Goal: Task Accomplishment & Management: Use online tool/utility

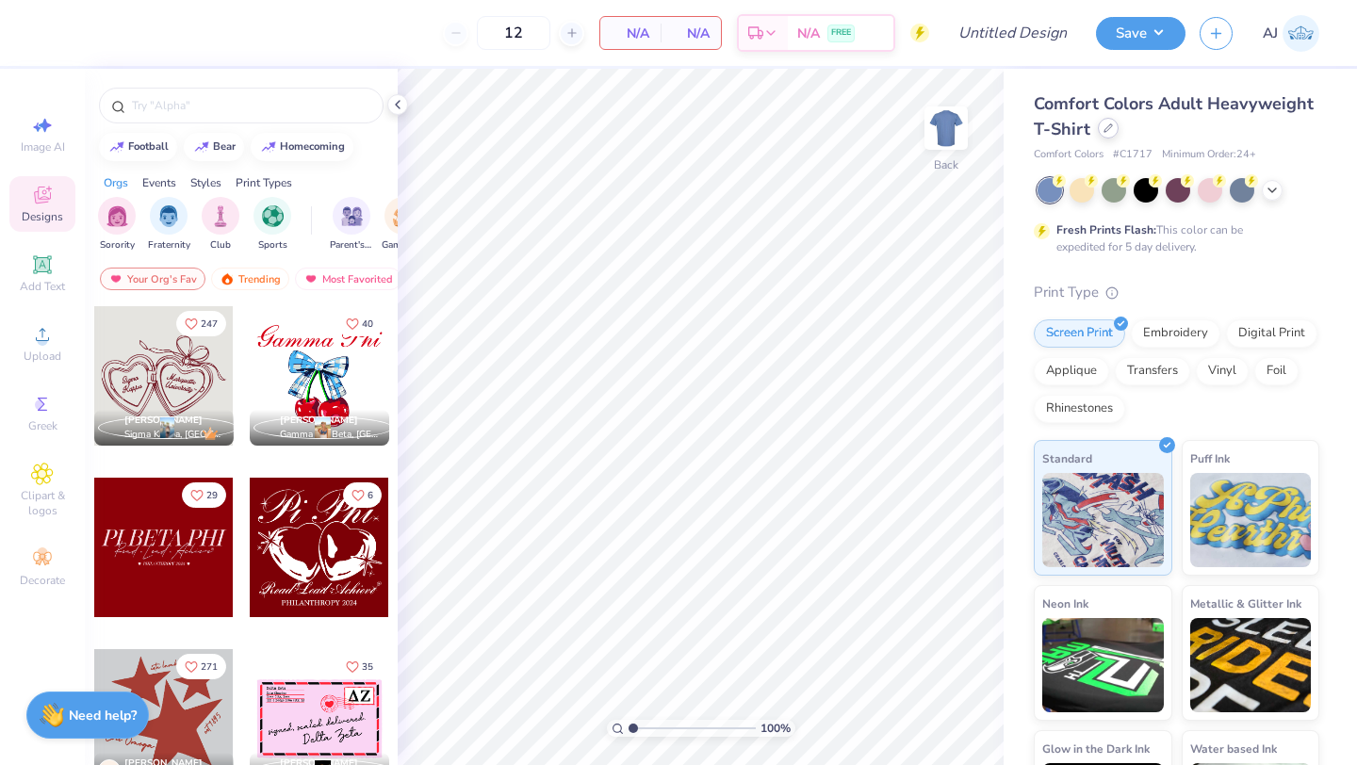
click at [1109, 137] on div at bounding box center [1108, 128] width 21 height 21
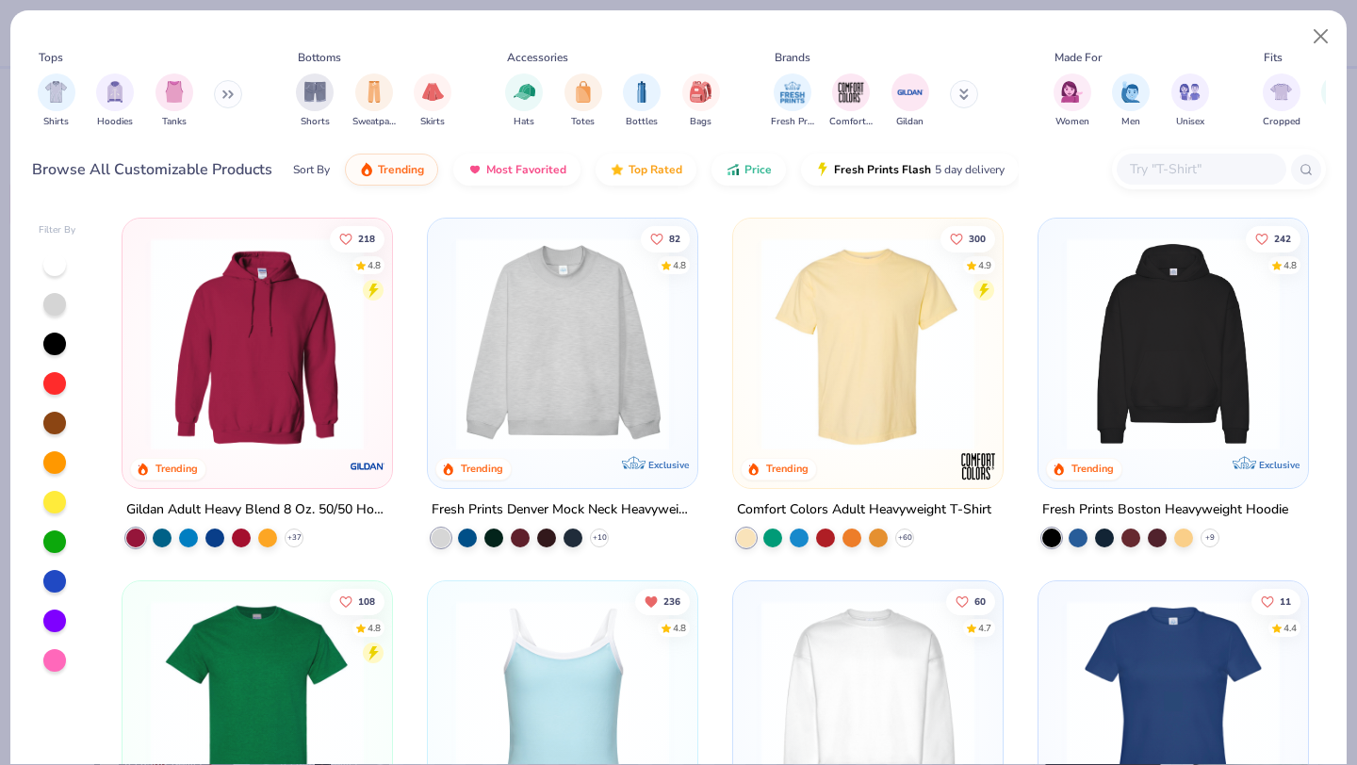
click at [1141, 163] on input "text" at bounding box center [1200, 169] width 145 height 22
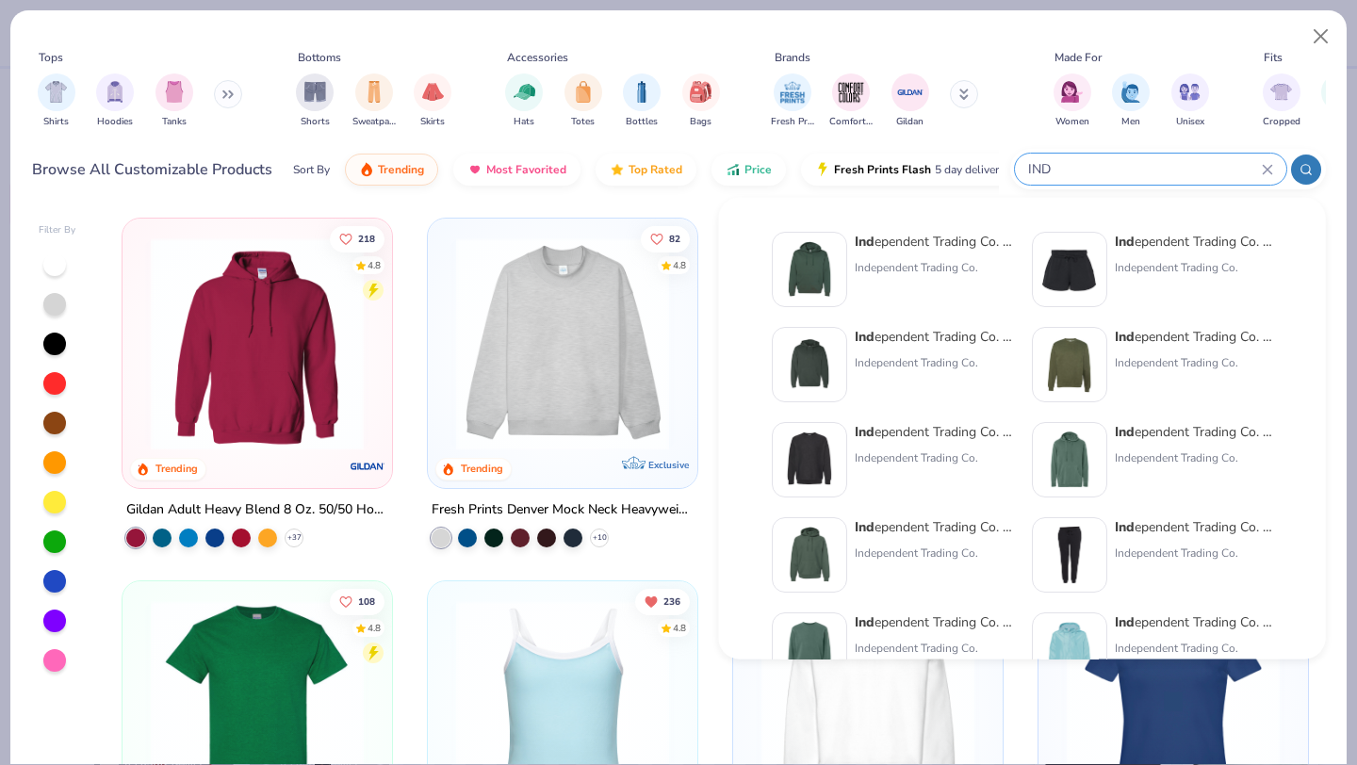
type input "IND"
click at [941, 242] on div "Ind ependent Trading Co. Hooded Sweatshirt" at bounding box center [934, 242] width 158 height 20
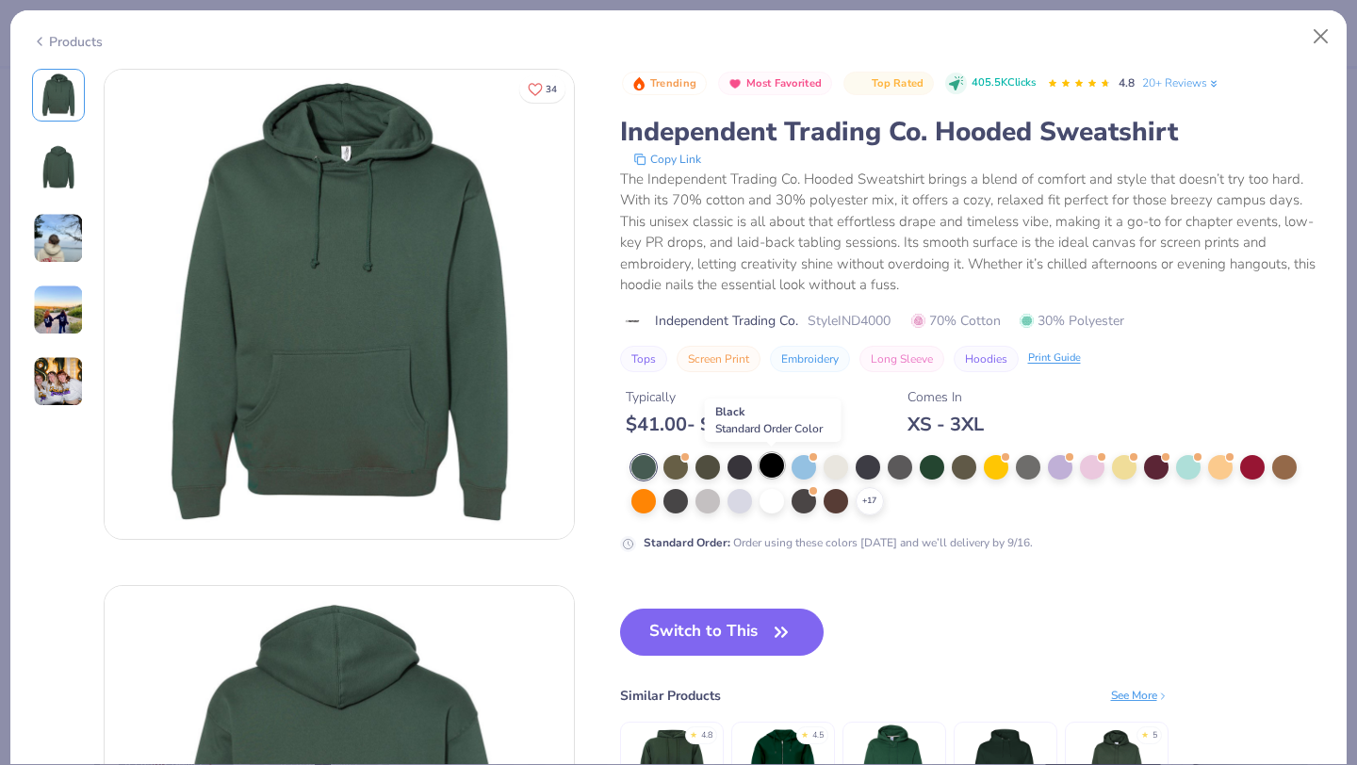
click at [768, 466] on div at bounding box center [771, 465] width 24 height 24
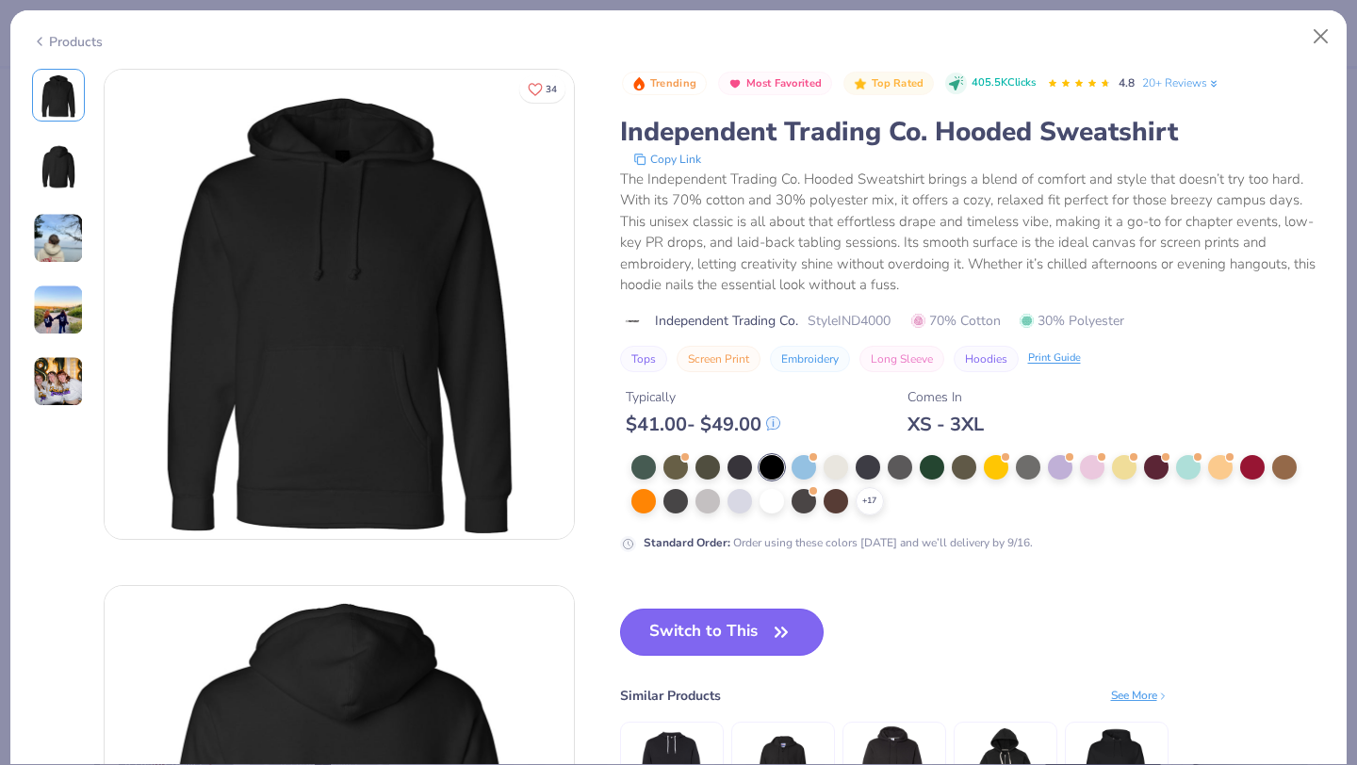
click at [711, 625] on button "Switch to This" at bounding box center [722, 632] width 204 height 47
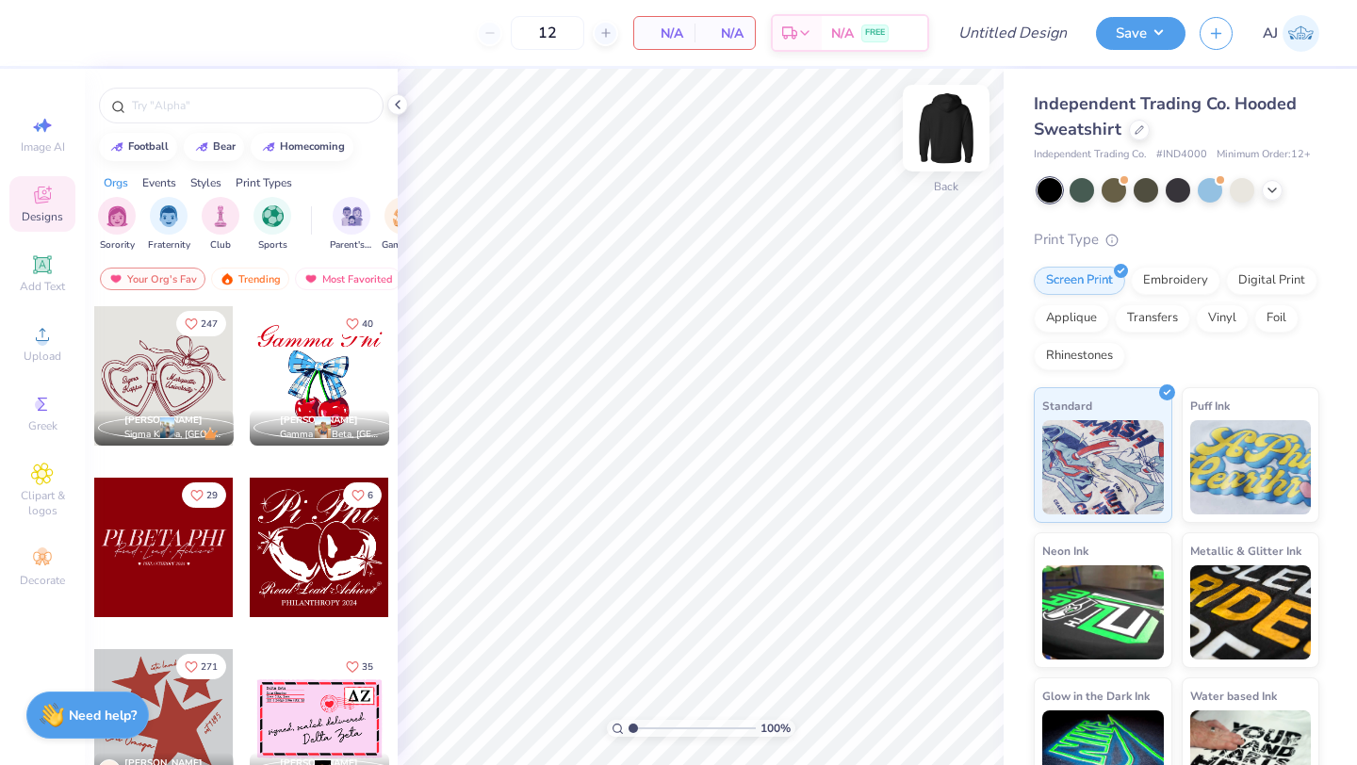
click at [957, 144] on img at bounding box center [945, 127] width 75 height 75
click at [50, 292] on span "Add Text" at bounding box center [42, 286] width 45 height 15
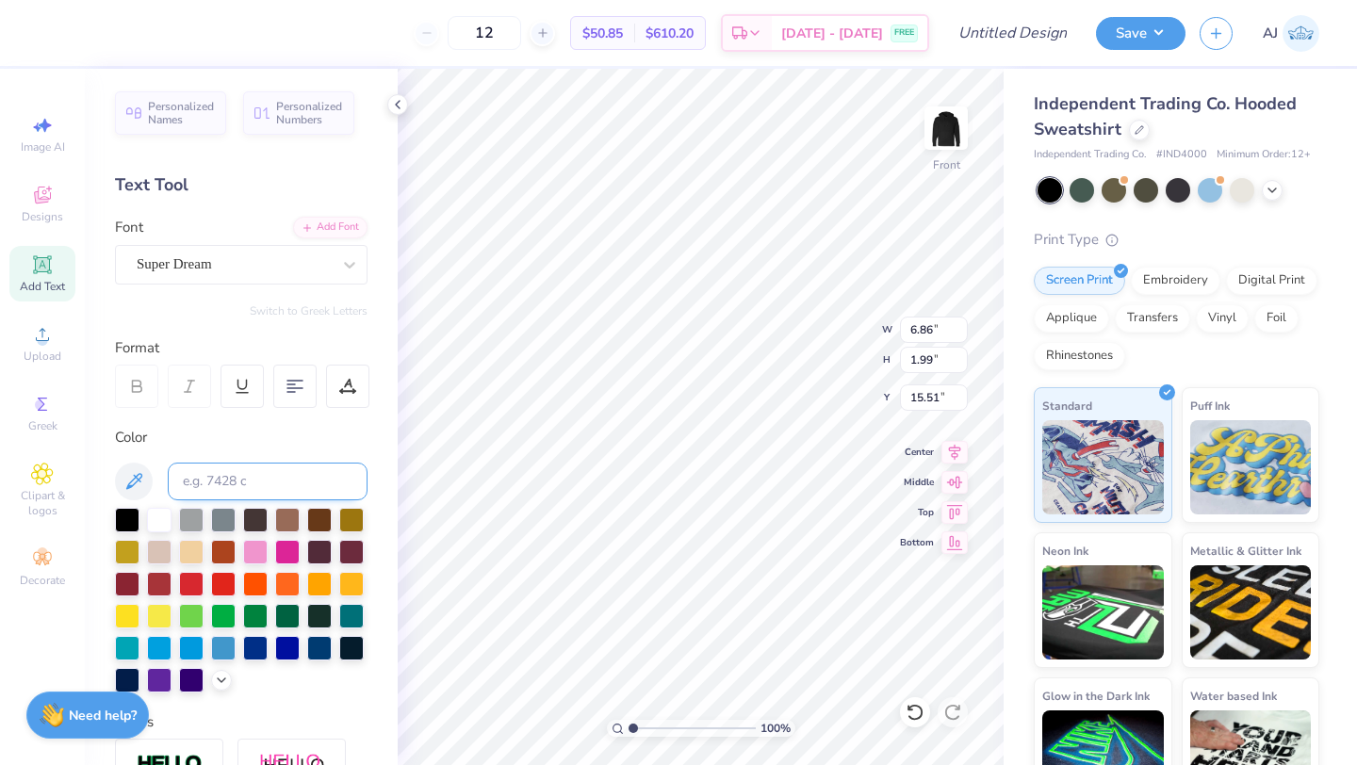
scroll to position [8, 0]
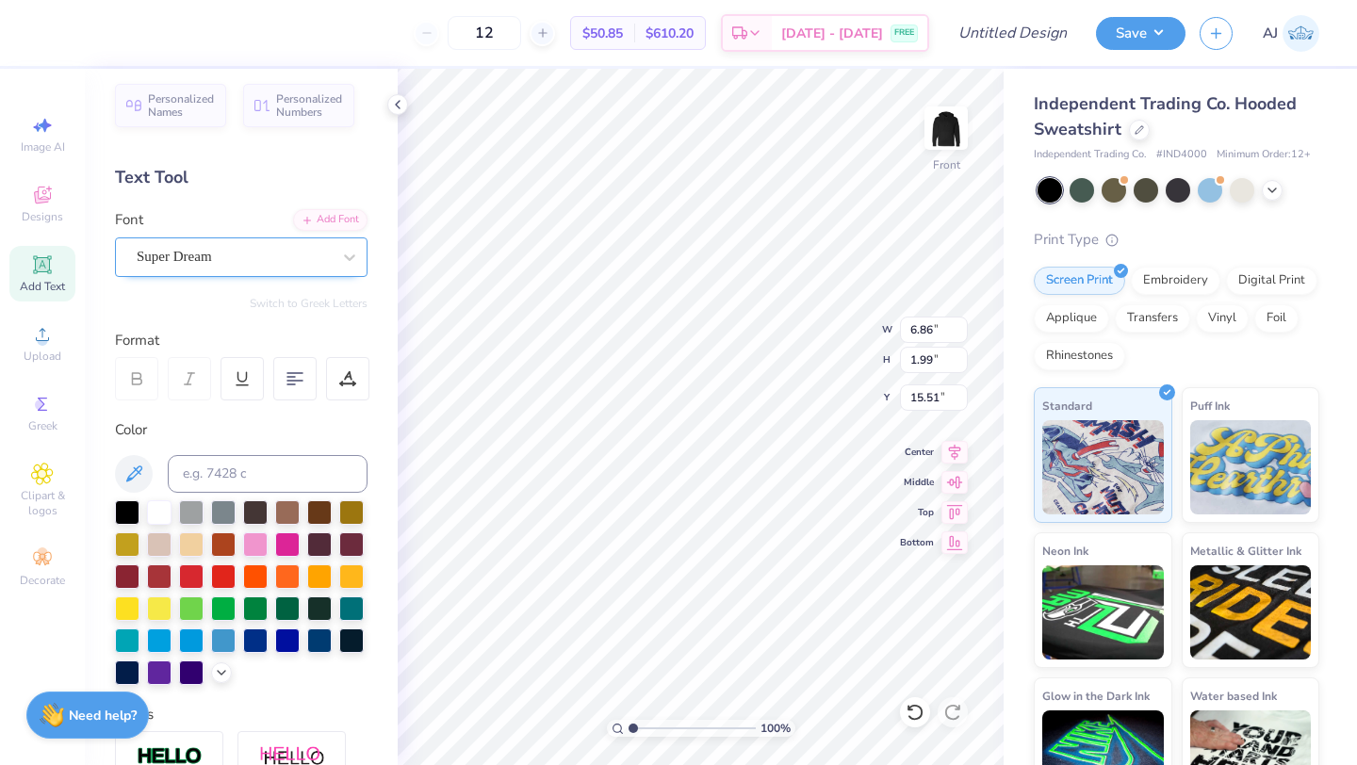
type textarea "DRUNK"
click at [274, 246] on div "Super Dream" at bounding box center [234, 256] width 198 height 29
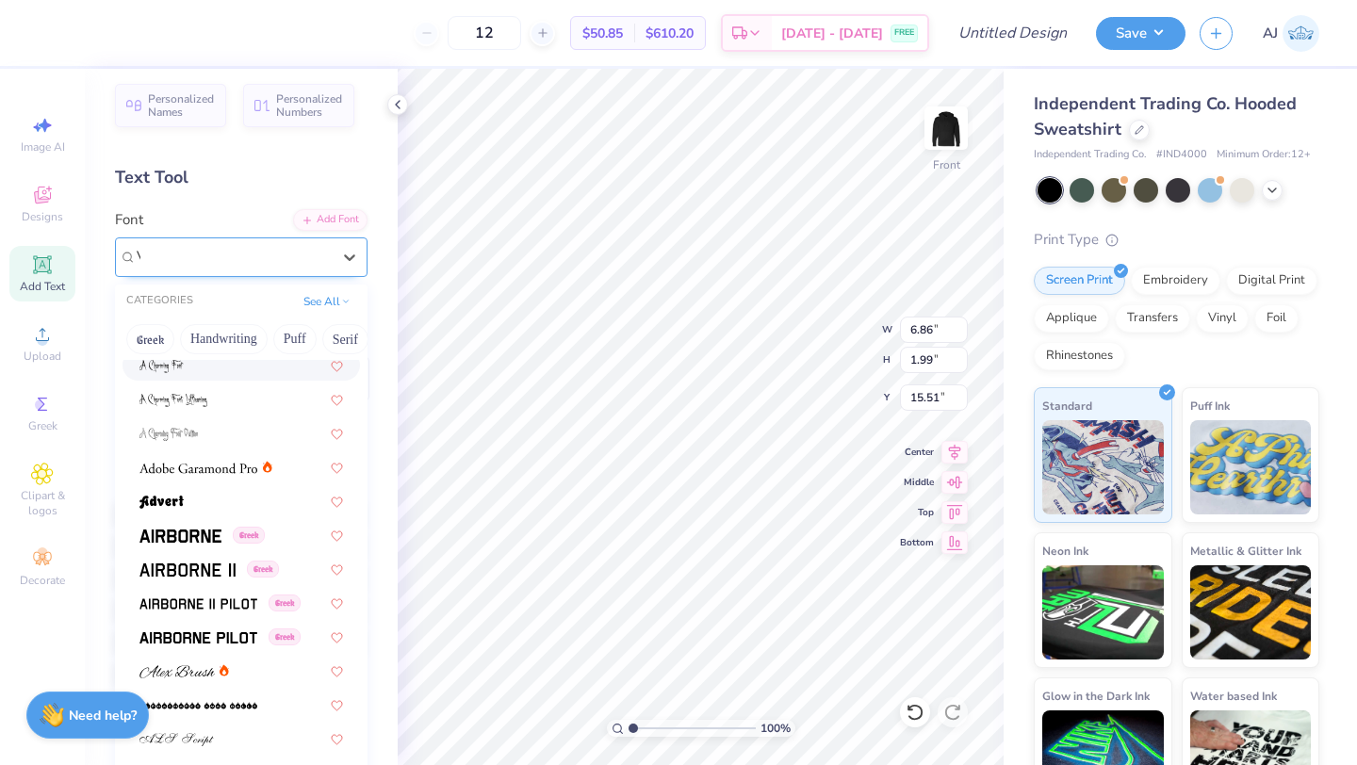
scroll to position [0, 0]
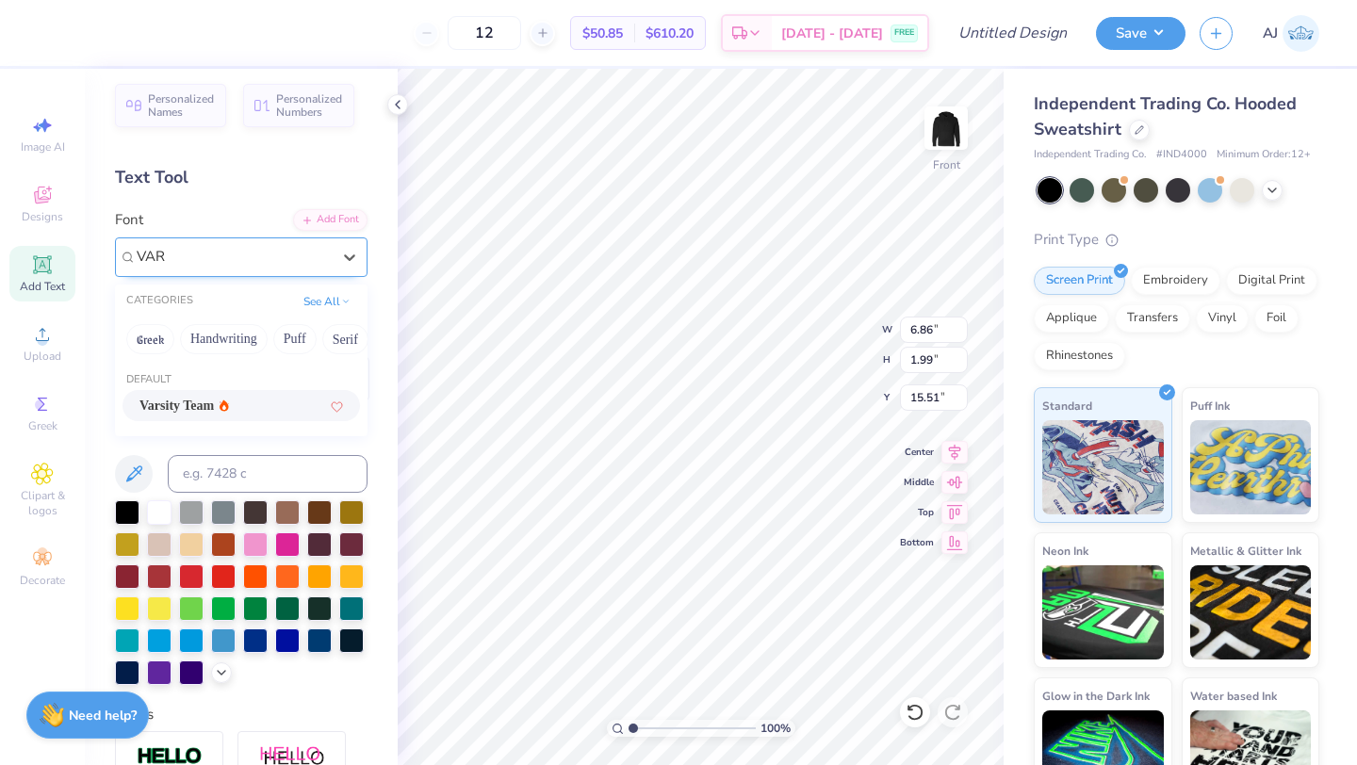
click at [208, 404] on span "Varsity Team" at bounding box center [176, 406] width 74 height 20
type input "VAR"
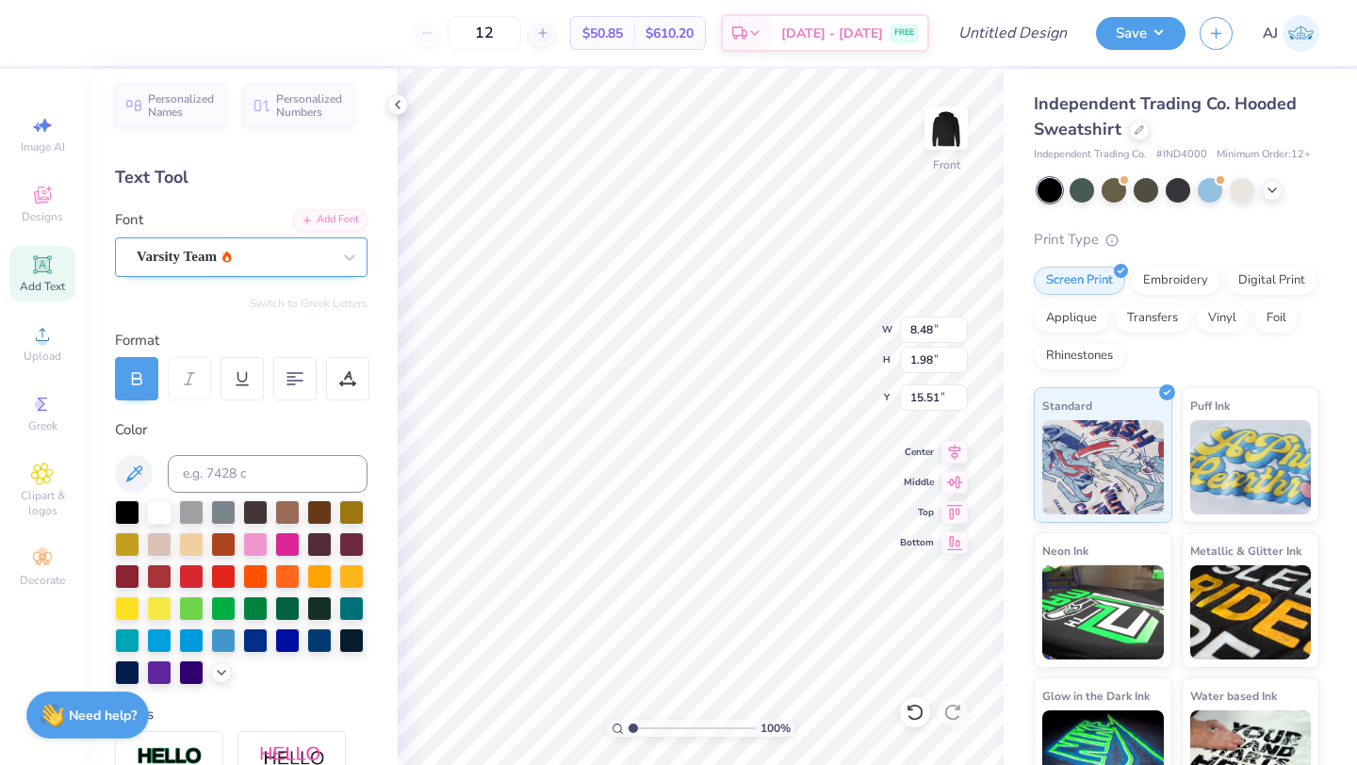
type input "11.00"
type input "2.57"
type input "9.15"
type input "12.78"
type input "2.99"
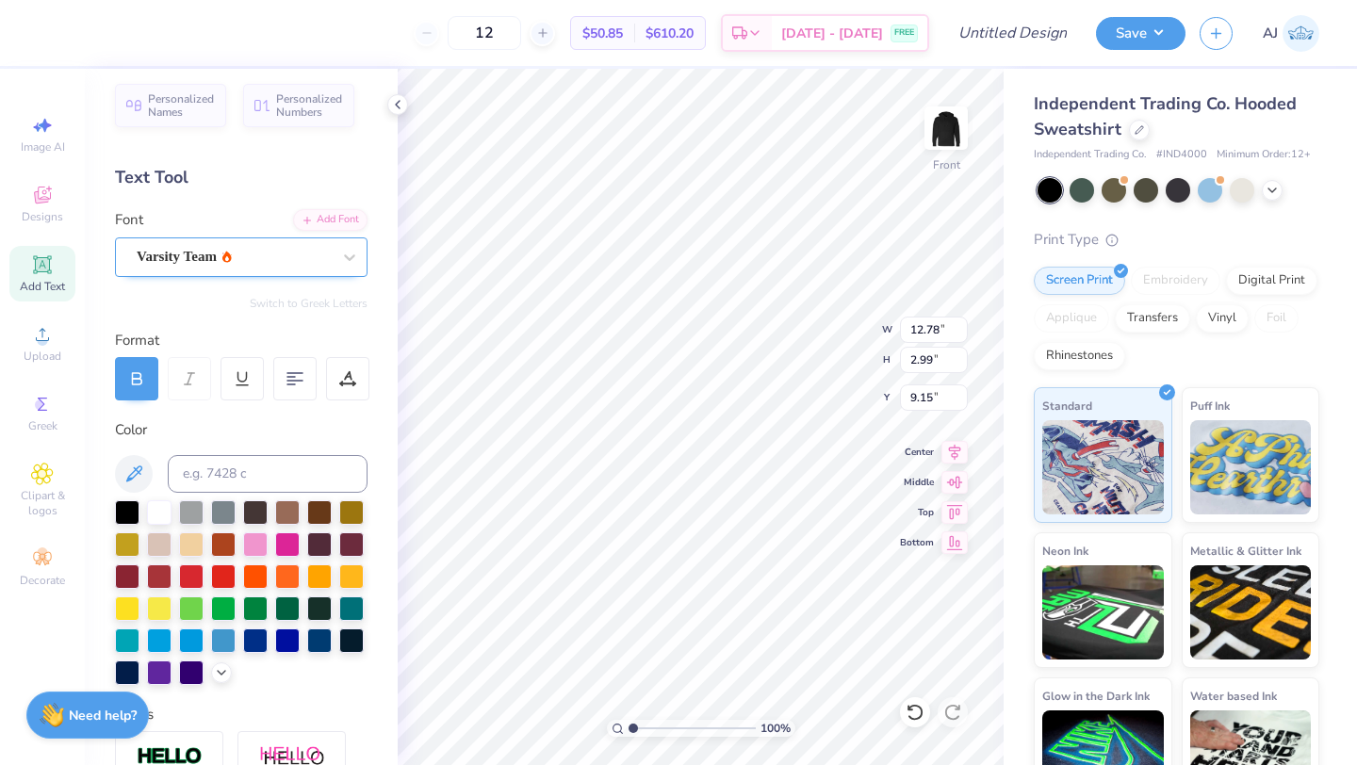
type input "6.00"
type input "13.58"
type input "3.18"
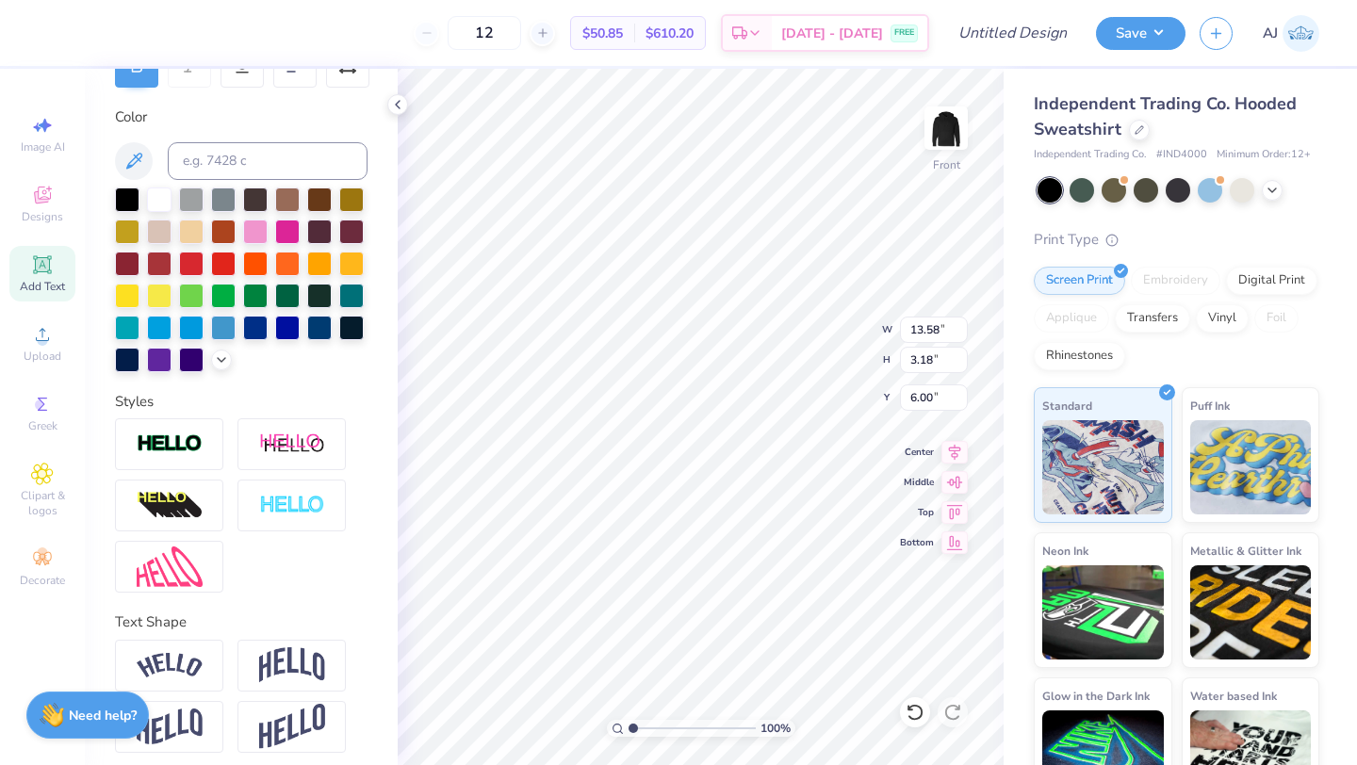
scroll to position [330, 0]
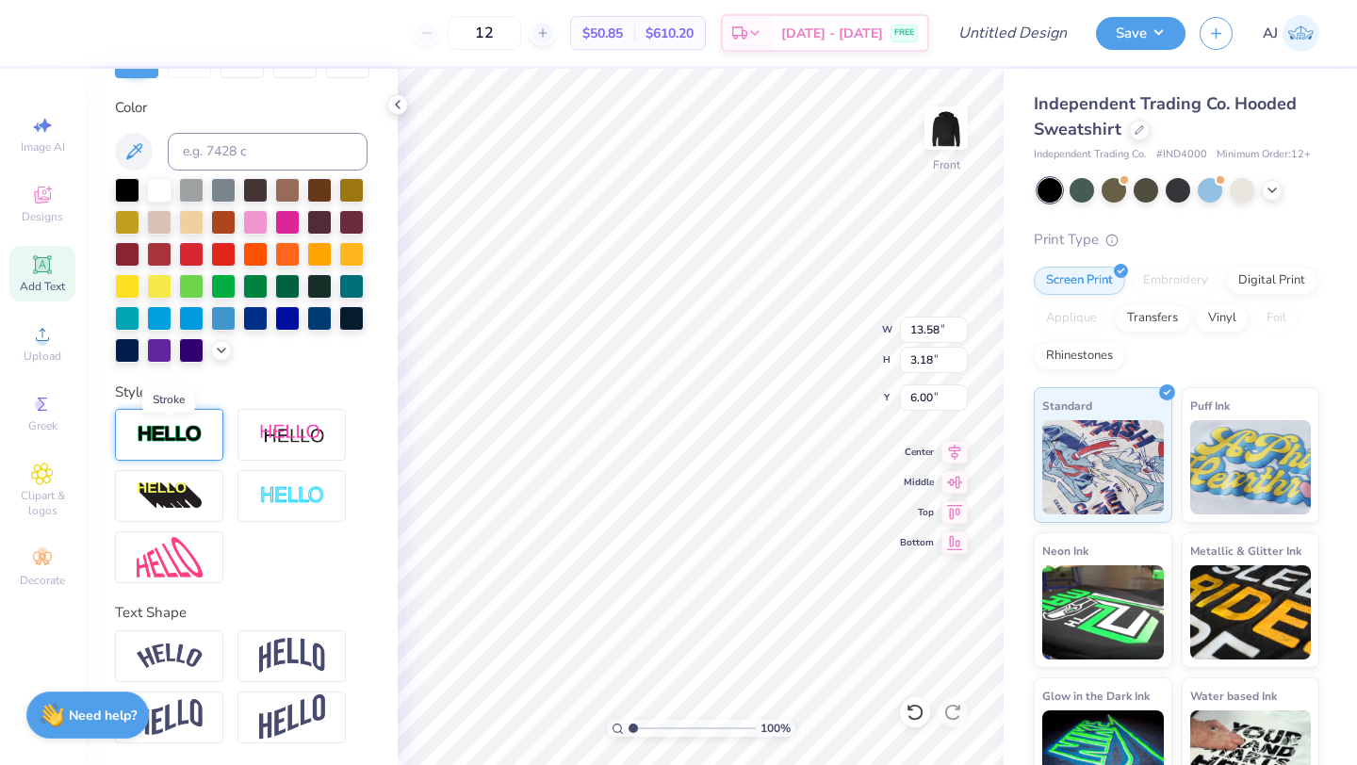
click at [202, 432] on img at bounding box center [170, 435] width 66 height 22
type input "13.64"
type input "3.24"
type input "6.04"
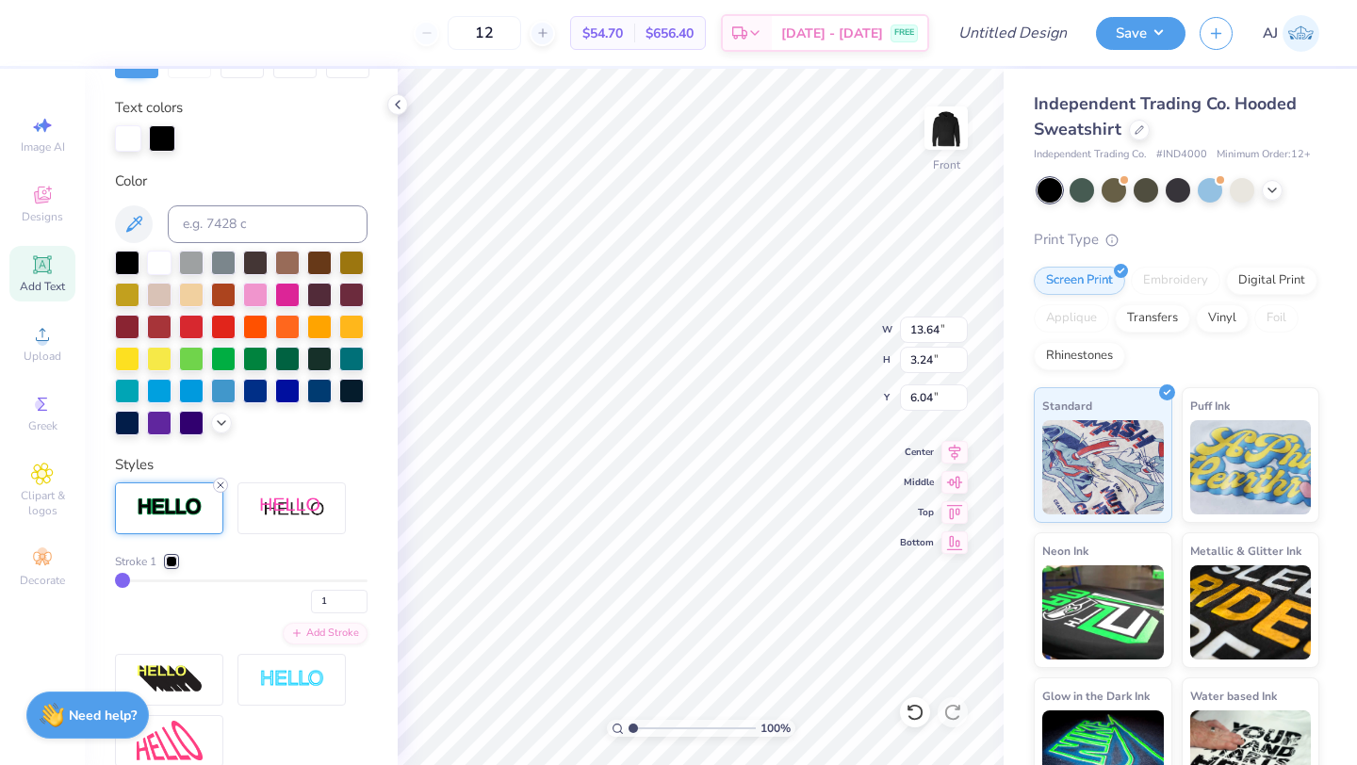
click at [221, 481] on icon at bounding box center [220, 485] width 11 height 11
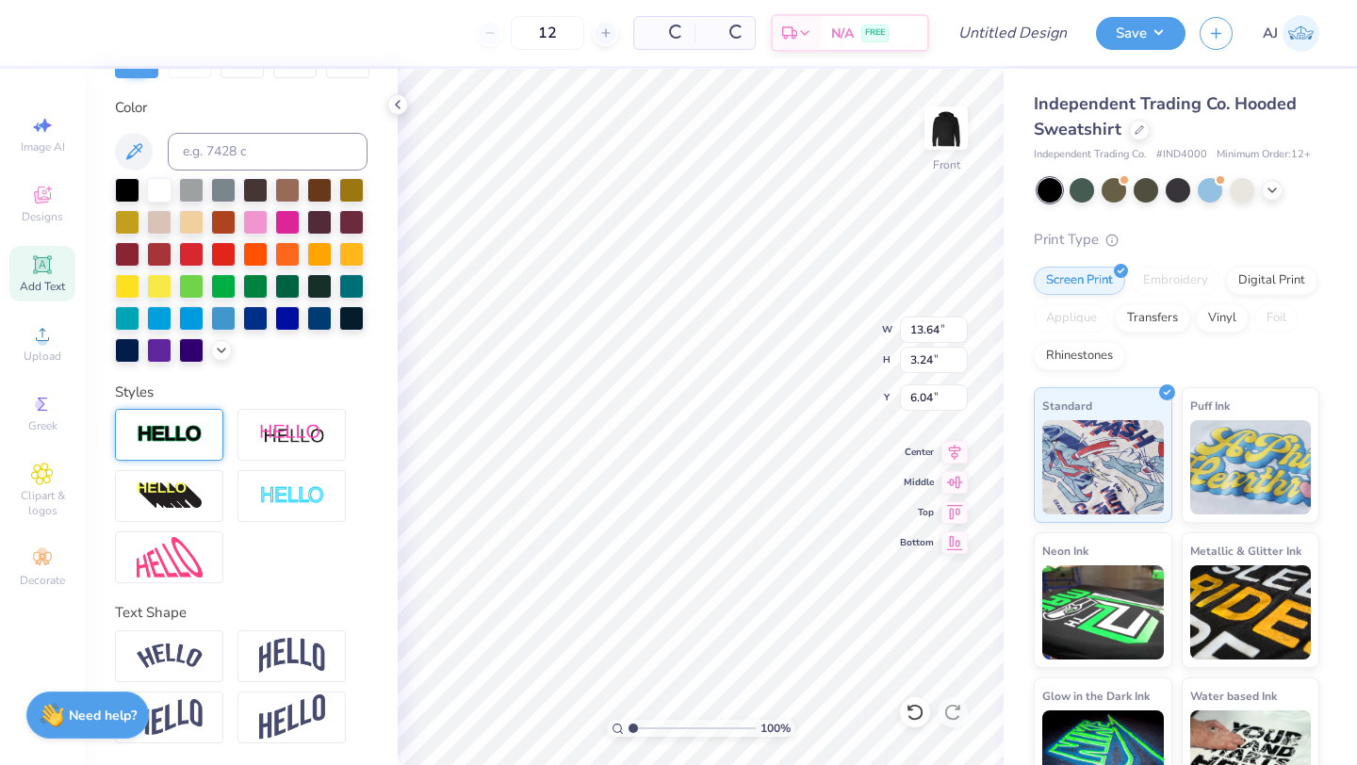
type input "13.58"
type input "3.18"
type input "6.07"
click at [268, 487] on img at bounding box center [292, 496] width 66 height 22
type input "13.64"
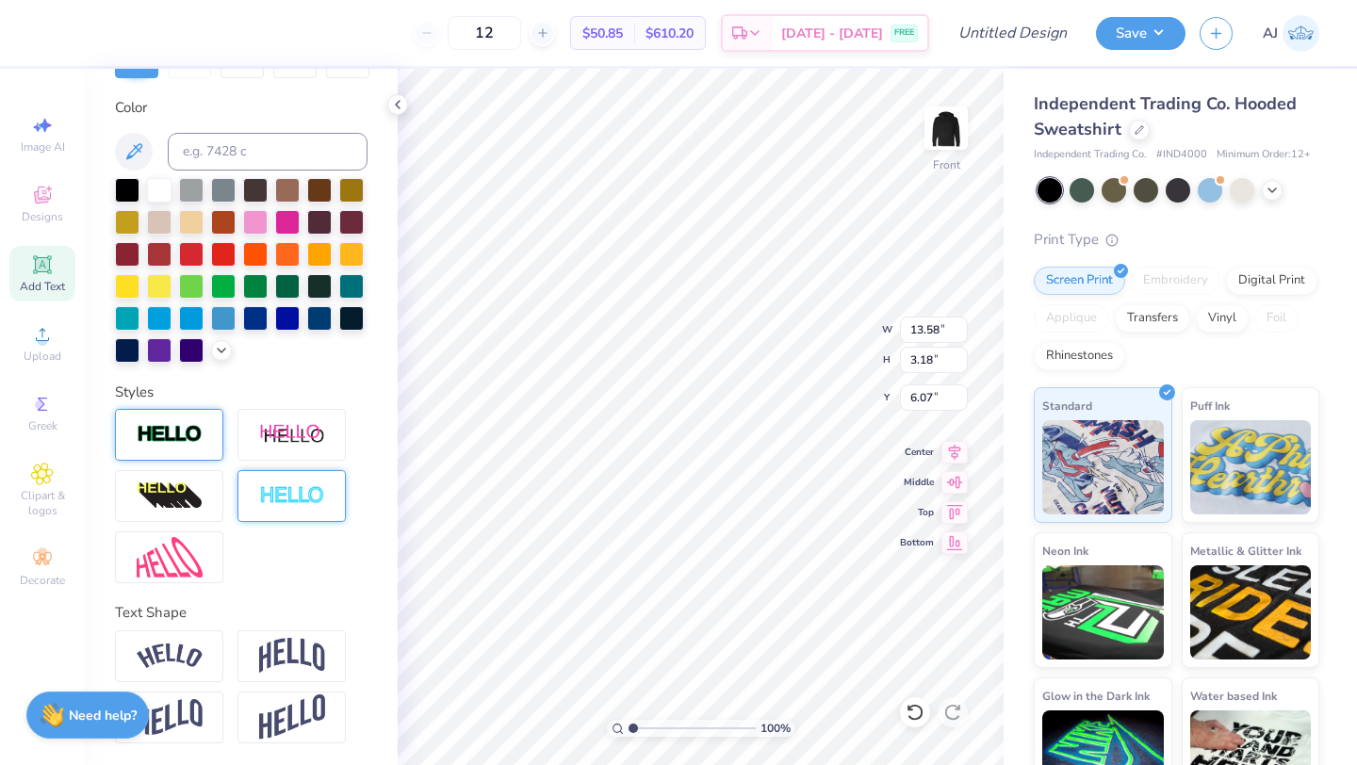
type input "3.24"
type input "6.04"
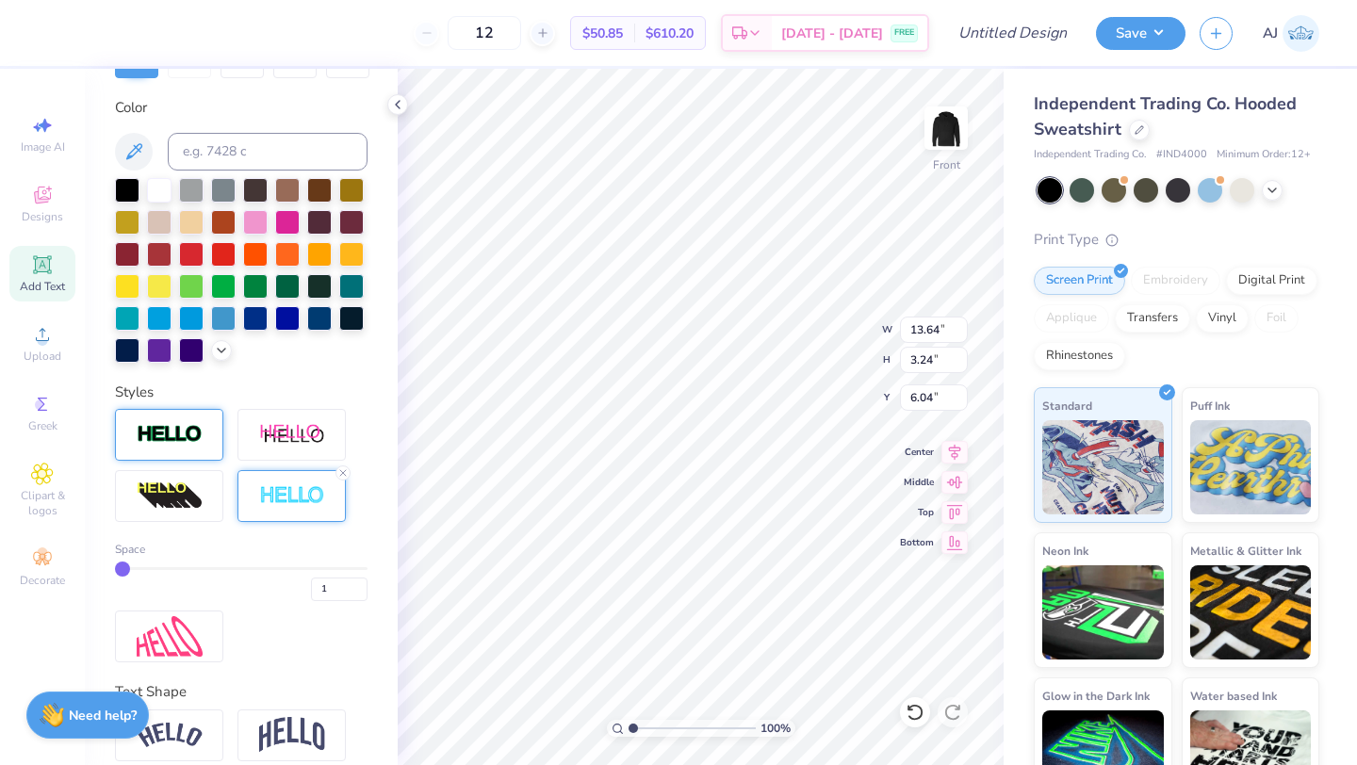
type input "2"
type input "4"
type input "7"
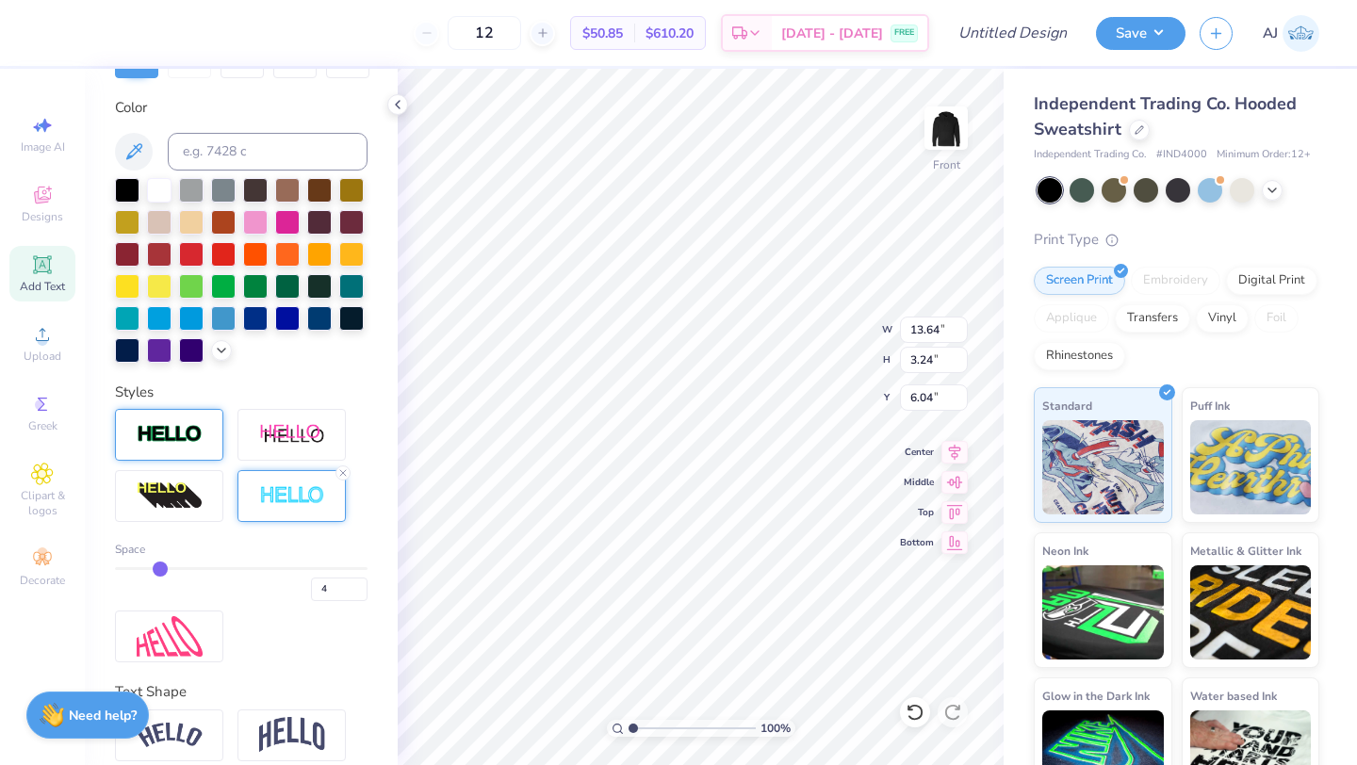
type input "7"
drag, startPoint x: 123, startPoint y: 569, endPoint x: 235, endPoint y: 569, distance: 111.2
type input "7"
click at [191, 569] on input "range" at bounding box center [241, 568] width 253 height 3
type input "14.00"
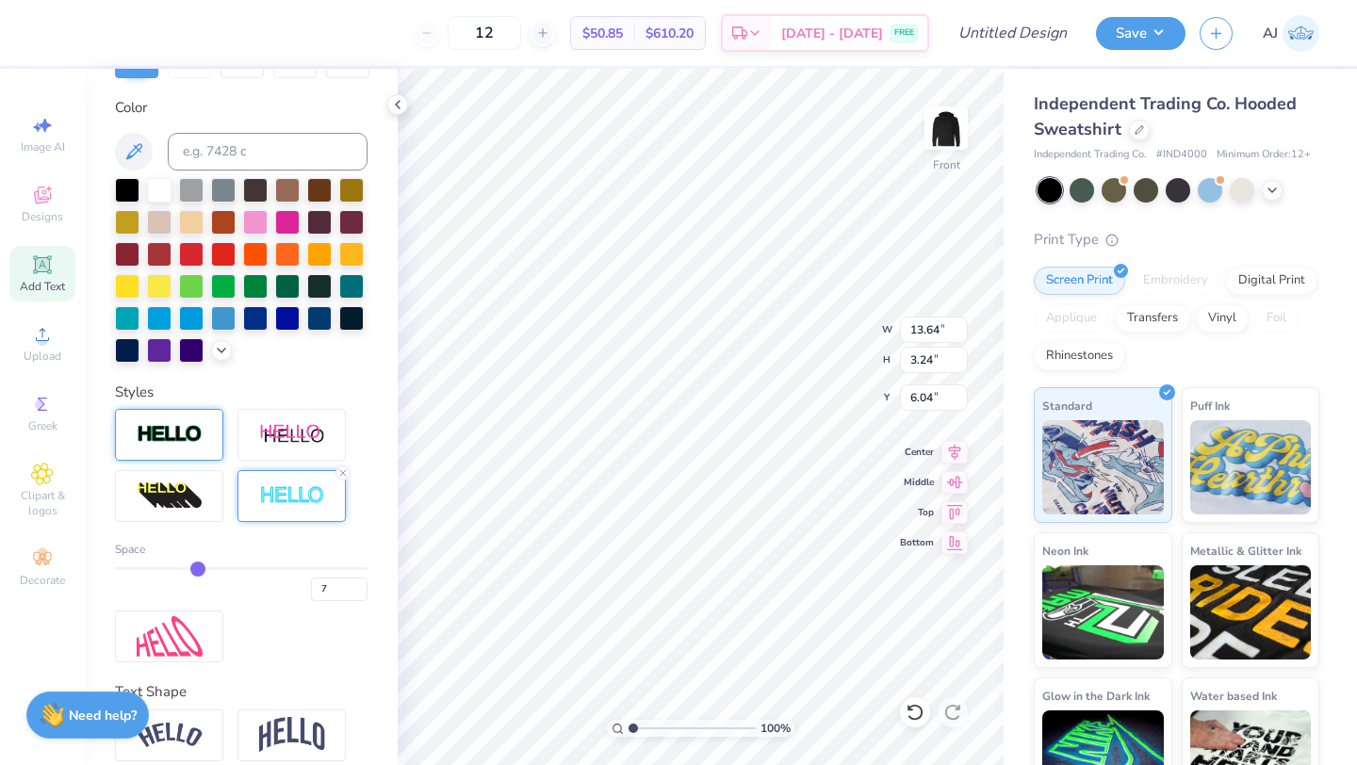
type input "3.60"
type input "6"
drag, startPoint x: 196, startPoint y: 565, endPoint x: 184, endPoint y: 565, distance: 12.2
type input "6"
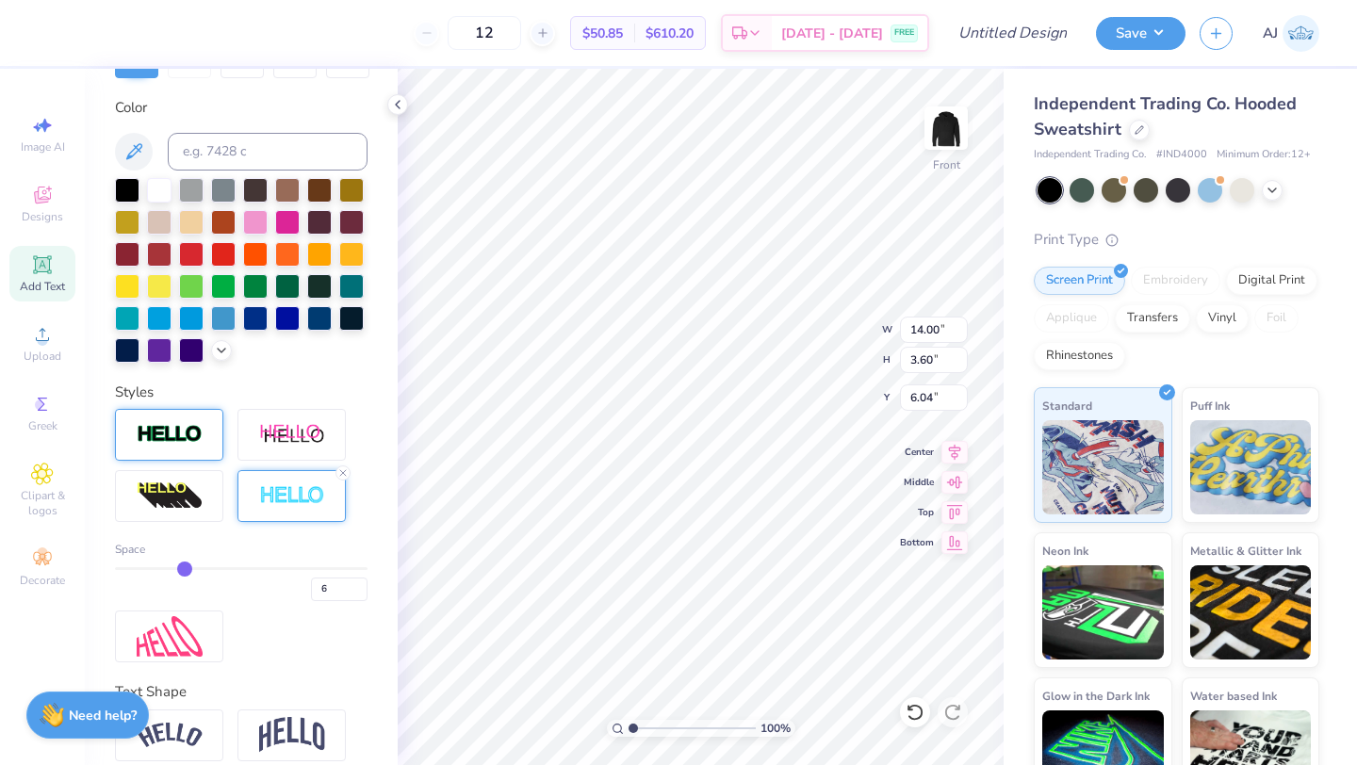
click at [184, 567] on input "range" at bounding box center [241, 568] width 253 height 3
type input "13.94"
type input "3.54"
type input "6.07"
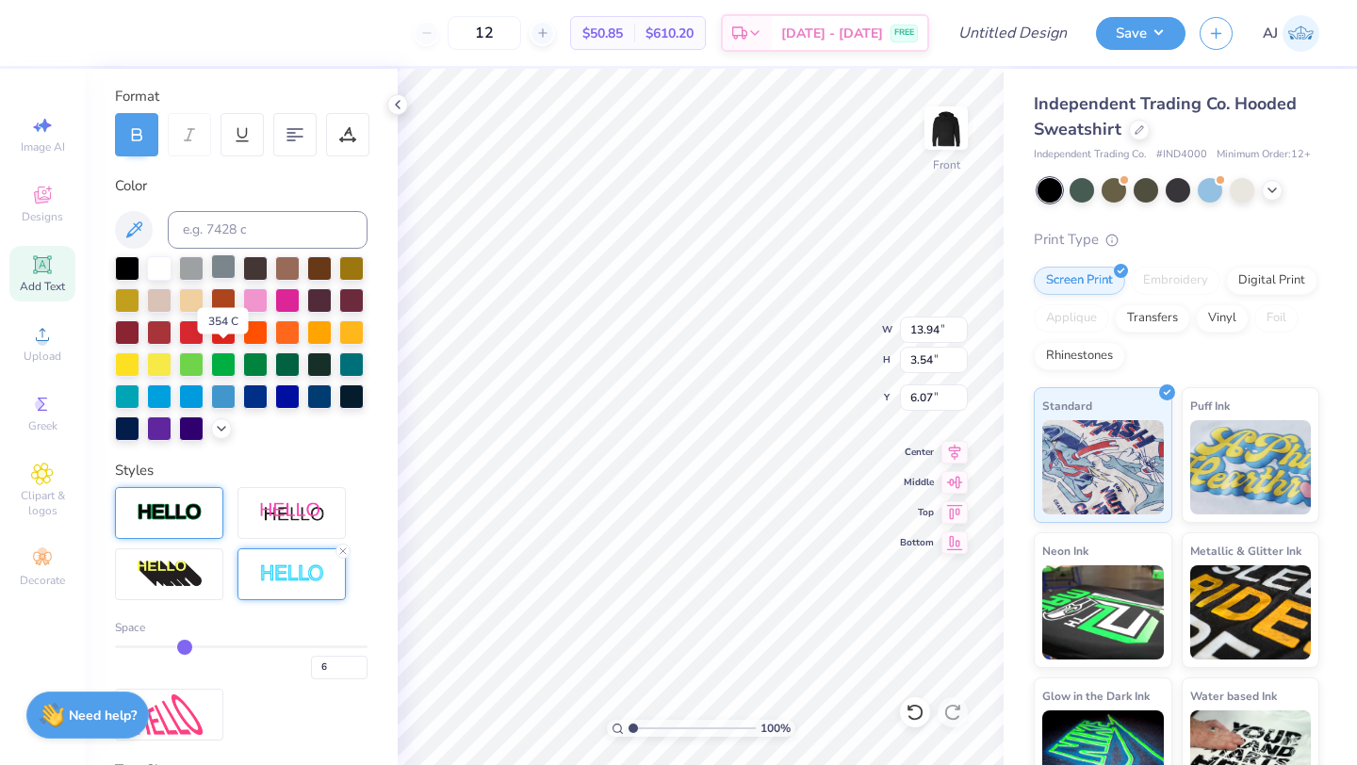
scroll to position [256, 0]
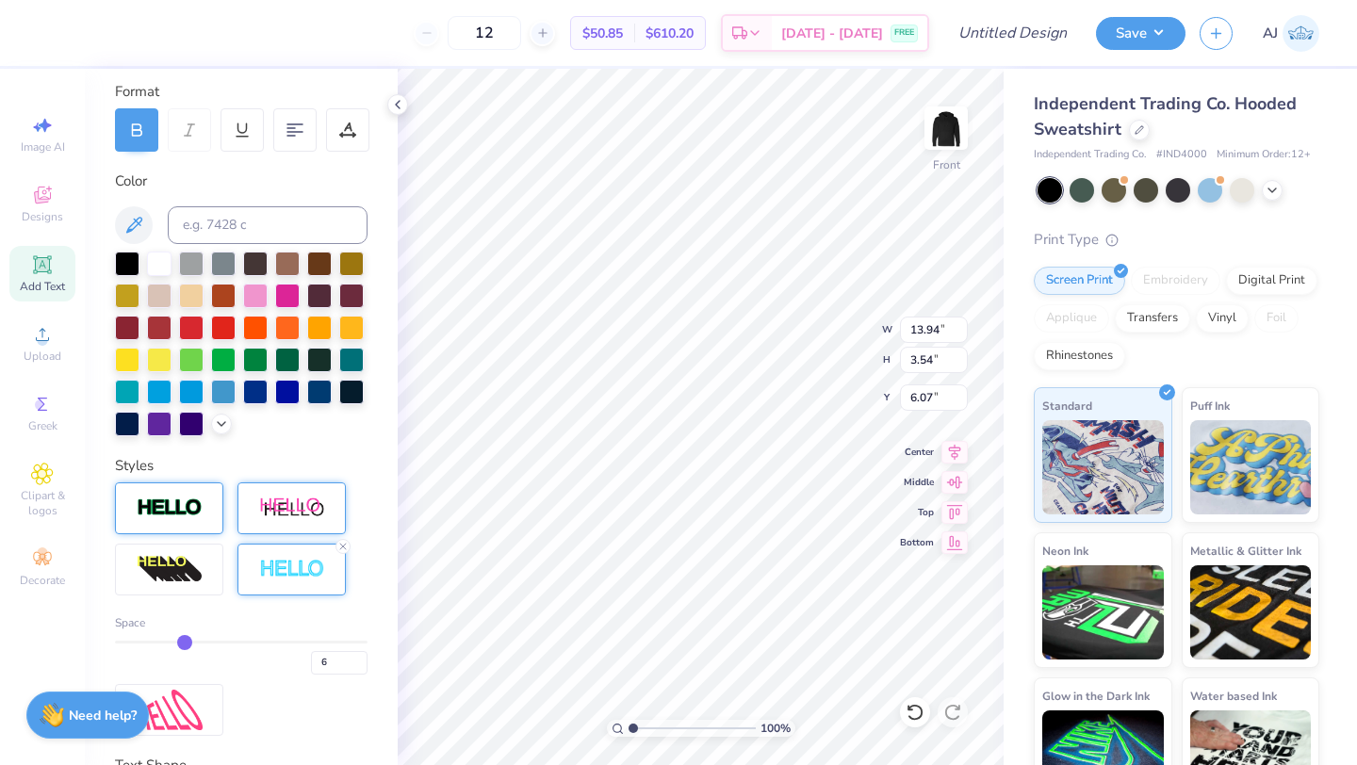
click at [286, 497] on img at bounding box center [292, 509] width 66 height 24
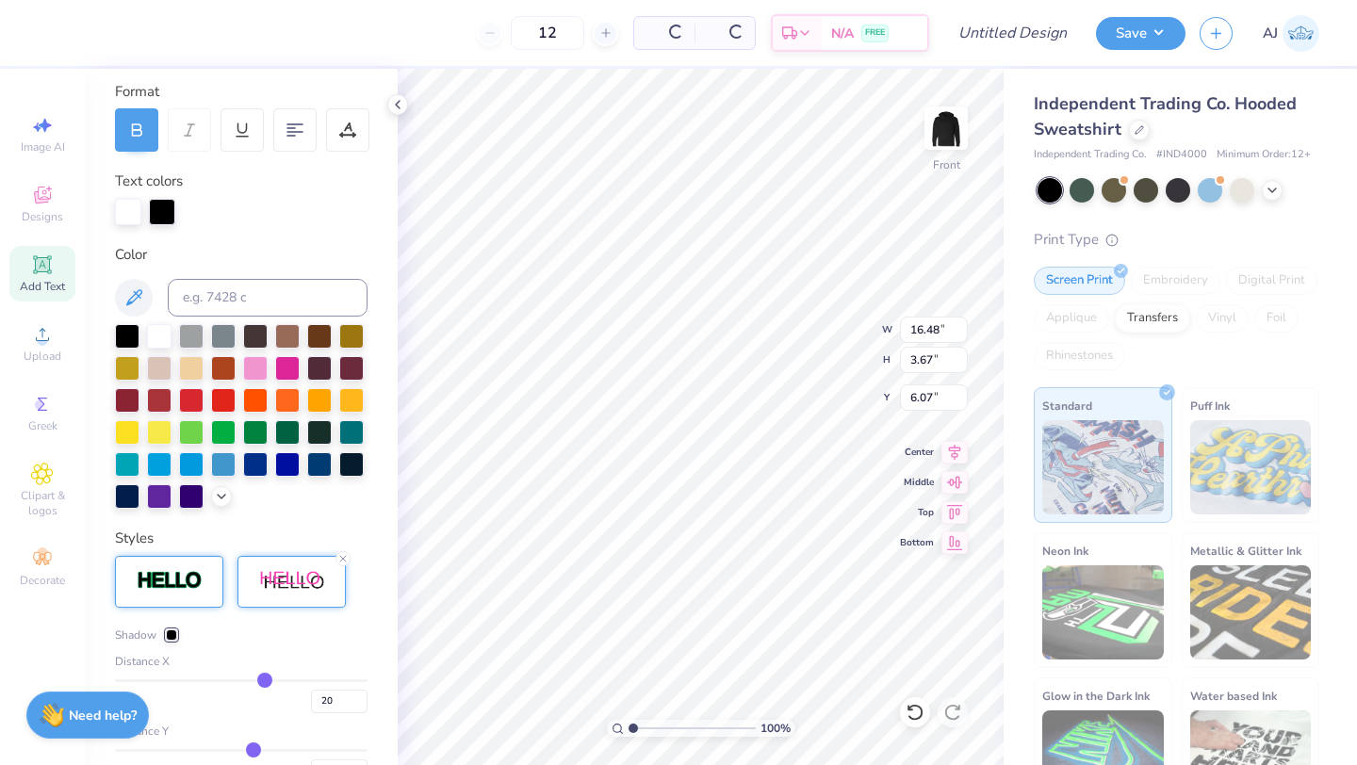
type input "16.48"
type input "3.67"
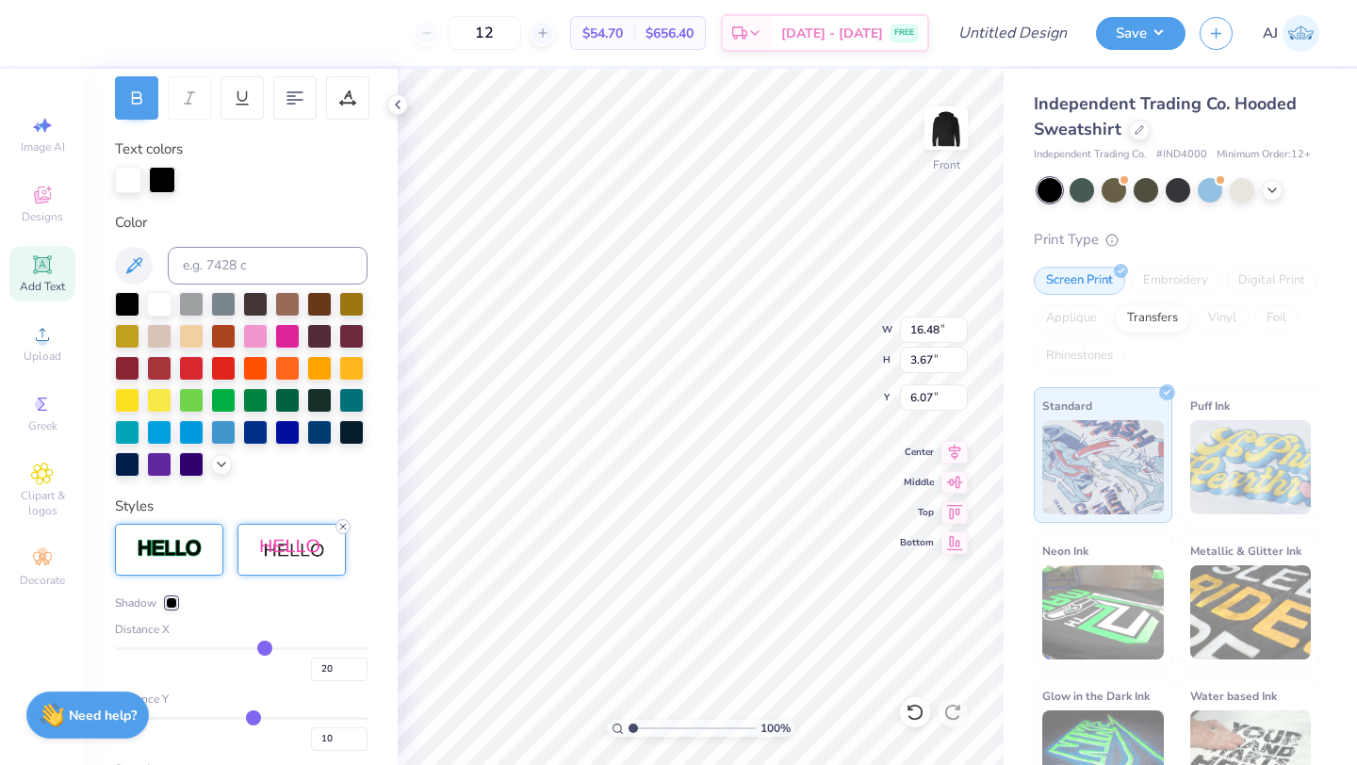
click at [343, 524] on icon at bounding box center [342, 526] width 11 height 11
type input "13.94"
type input "3.54"
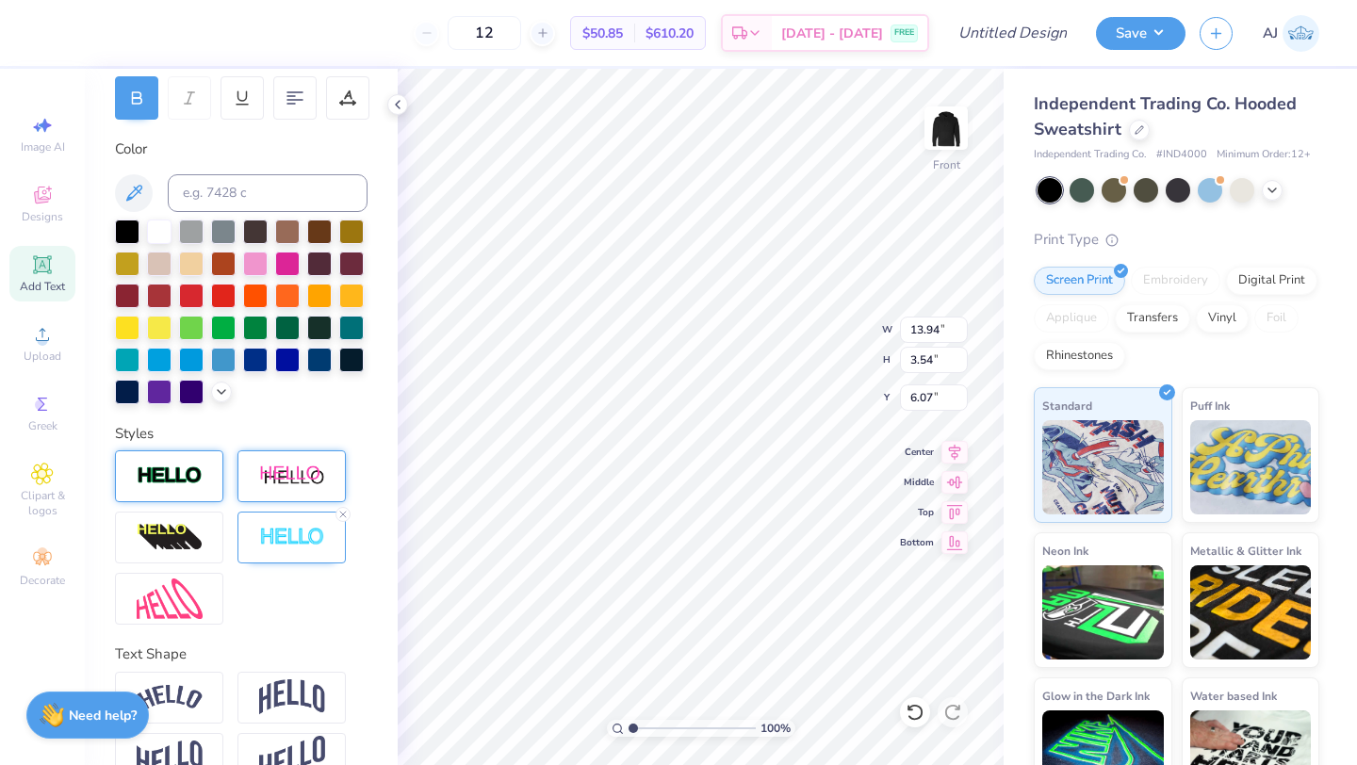
click at [212, 486] on div at bounding box center [169, 476] width 108 height 52
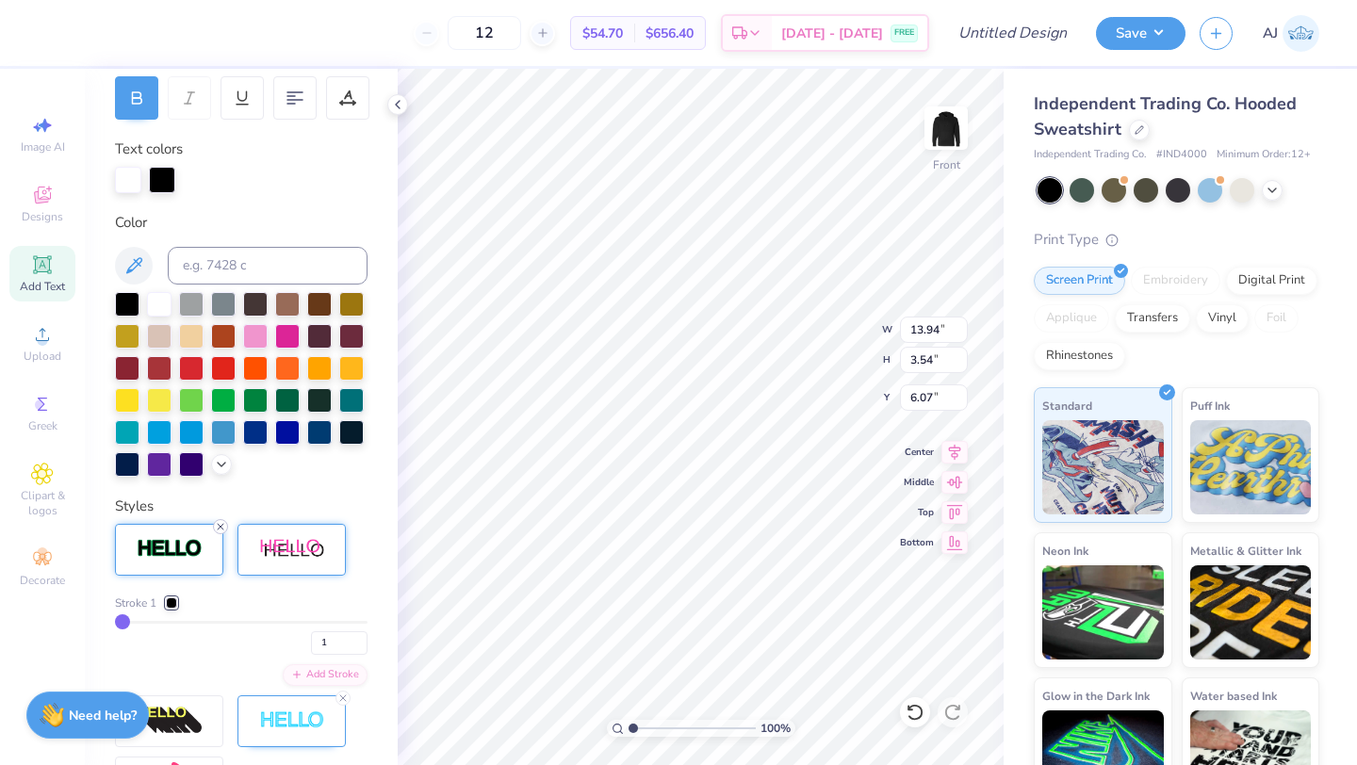
click at [220, 531] on icon at bounding box center [220, 526] width 11 height 11
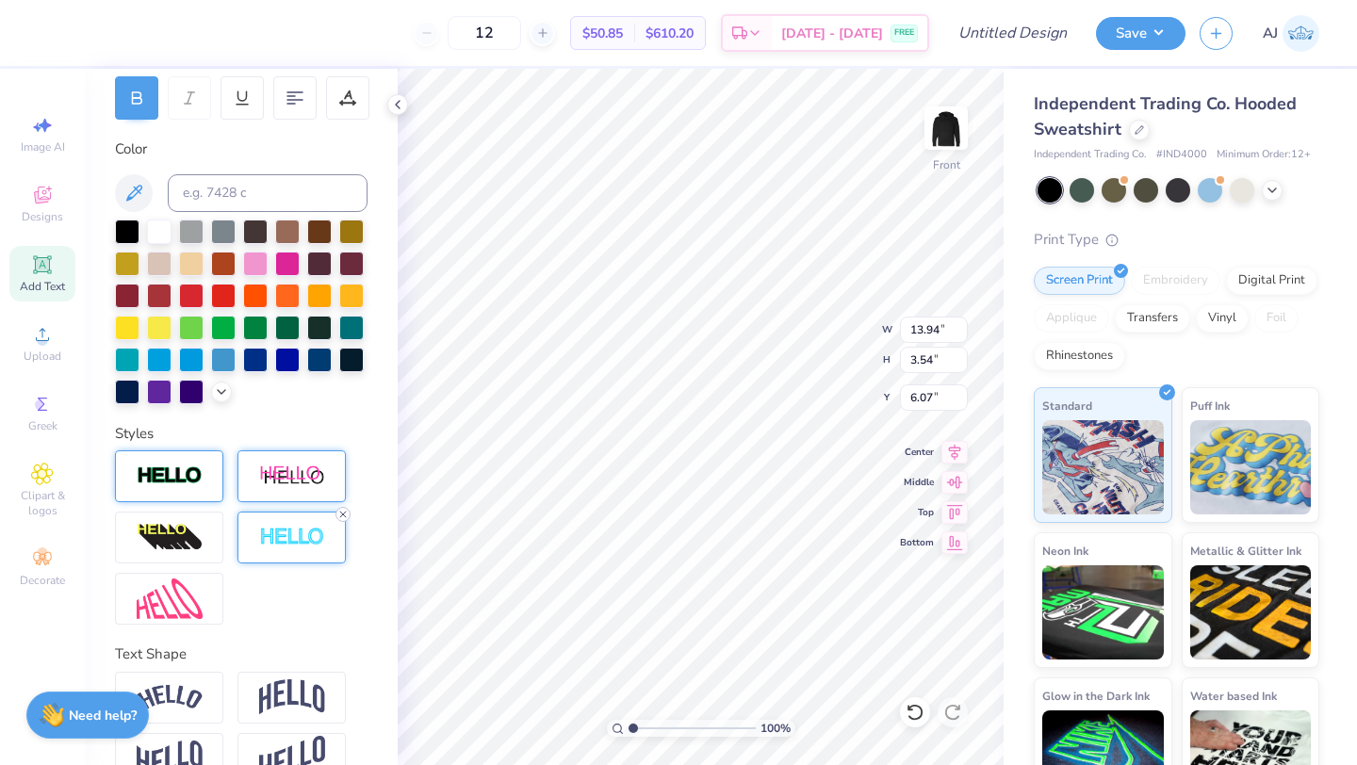
click at [347, 516] on icon at bounding box center [342, 514] width 11 height 11
type input "13.58"
type input "3.18"
type input "6.25"
click at [195, 490] on div at bounding box center [169, 476] width 108 height 52
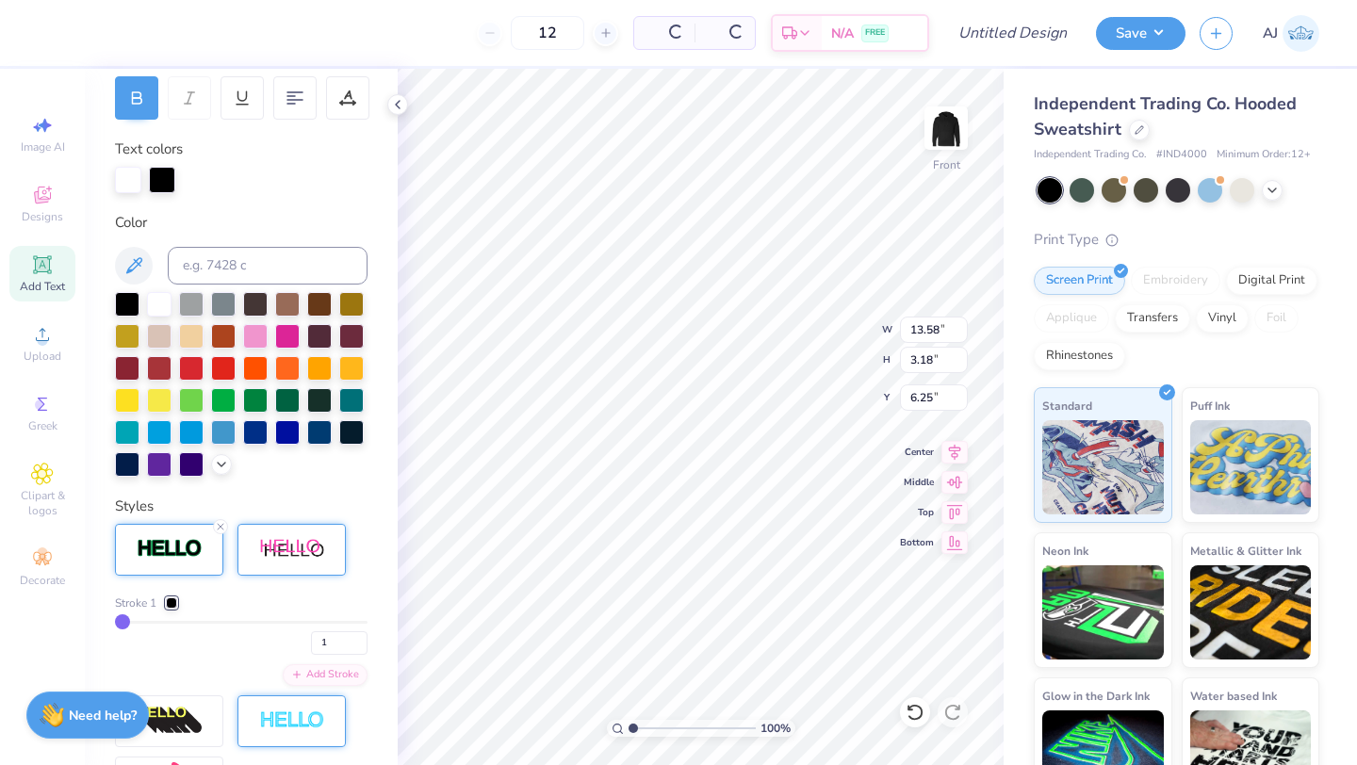
type input "13.64"
type input "3.24"
type input "6.22"
type input "3"
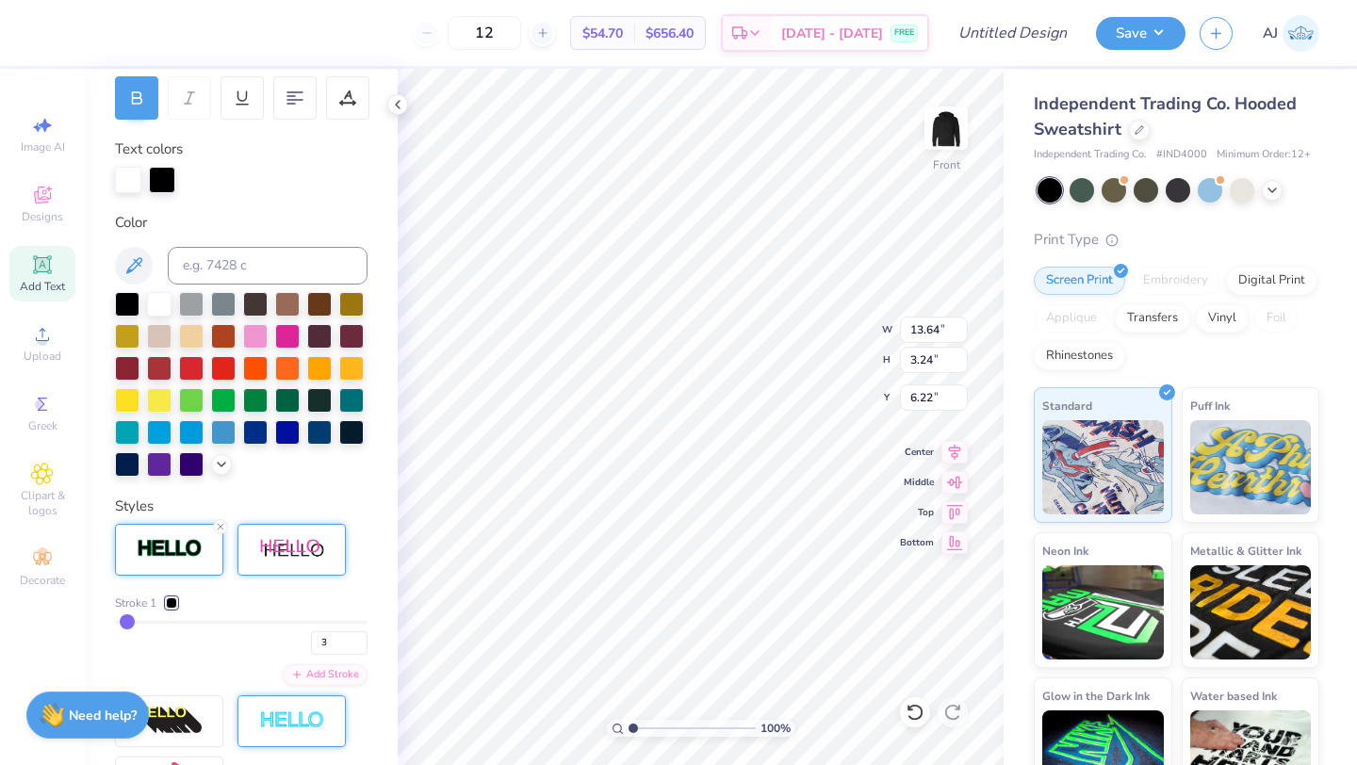
type input "5"
type input "17"
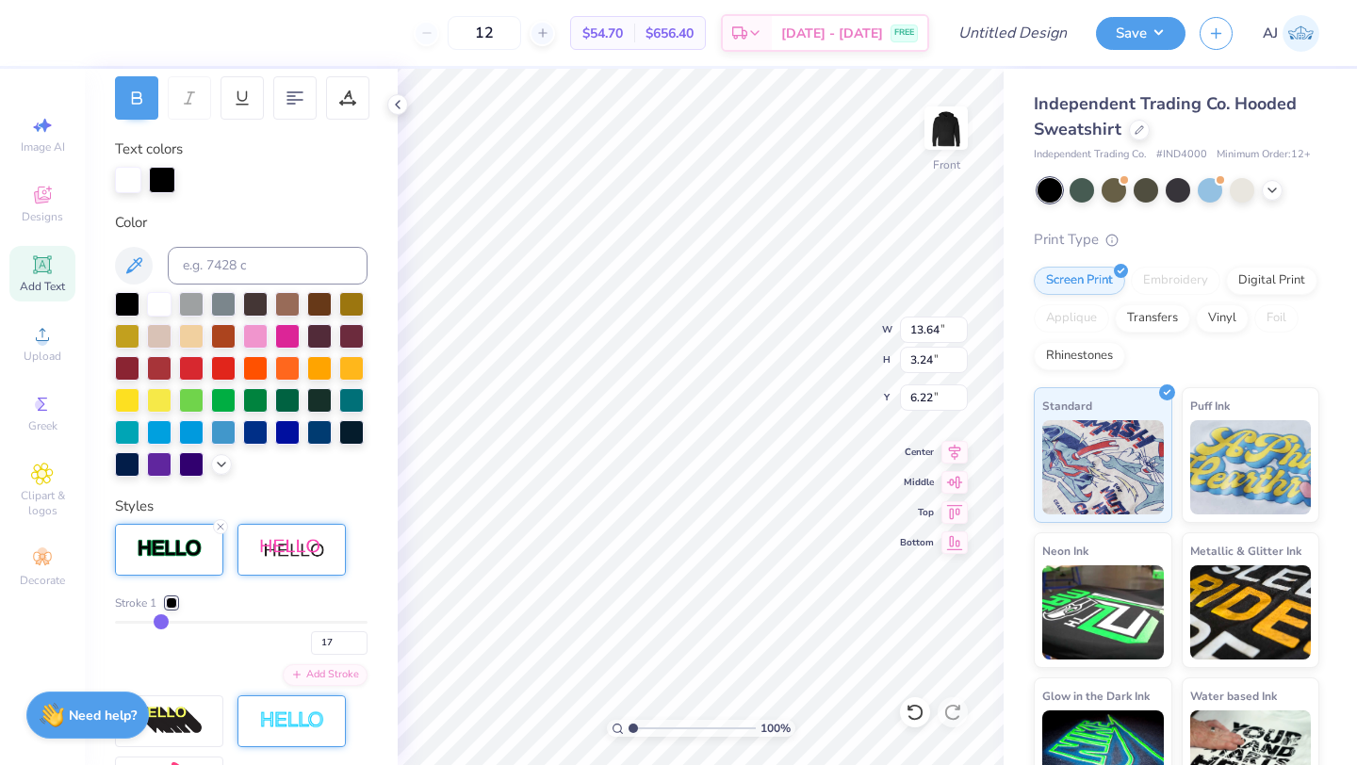
drag, startPoint x: 125, startPoint y: 619, endPoint x: 186, endPoint y: 619, distance: 60.3
click at [177, 619] on div "Stroke 1 17" at bounding box center [241, 625] width 253 height 60
type input "14.60"
type input "4.19"
type input "6.04"
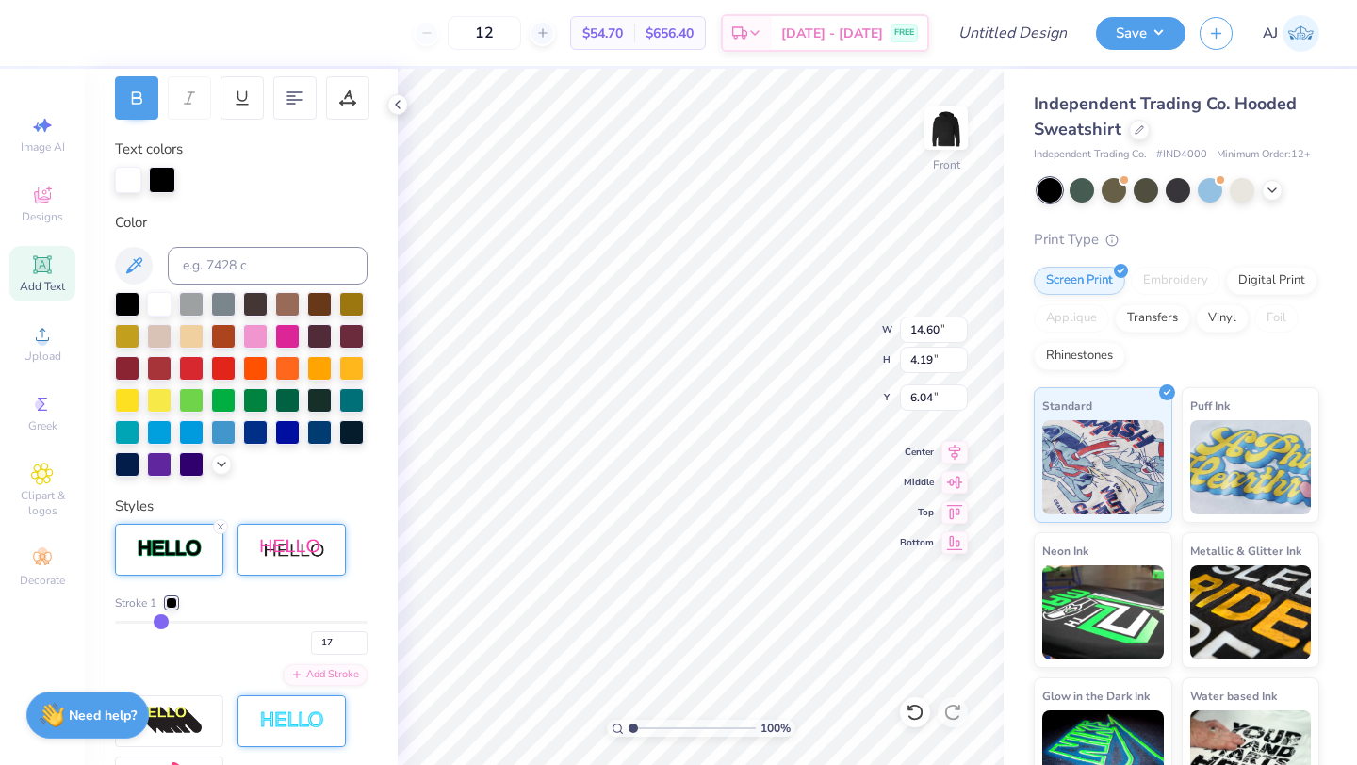
type input "15"
type input "14"
type input "13"
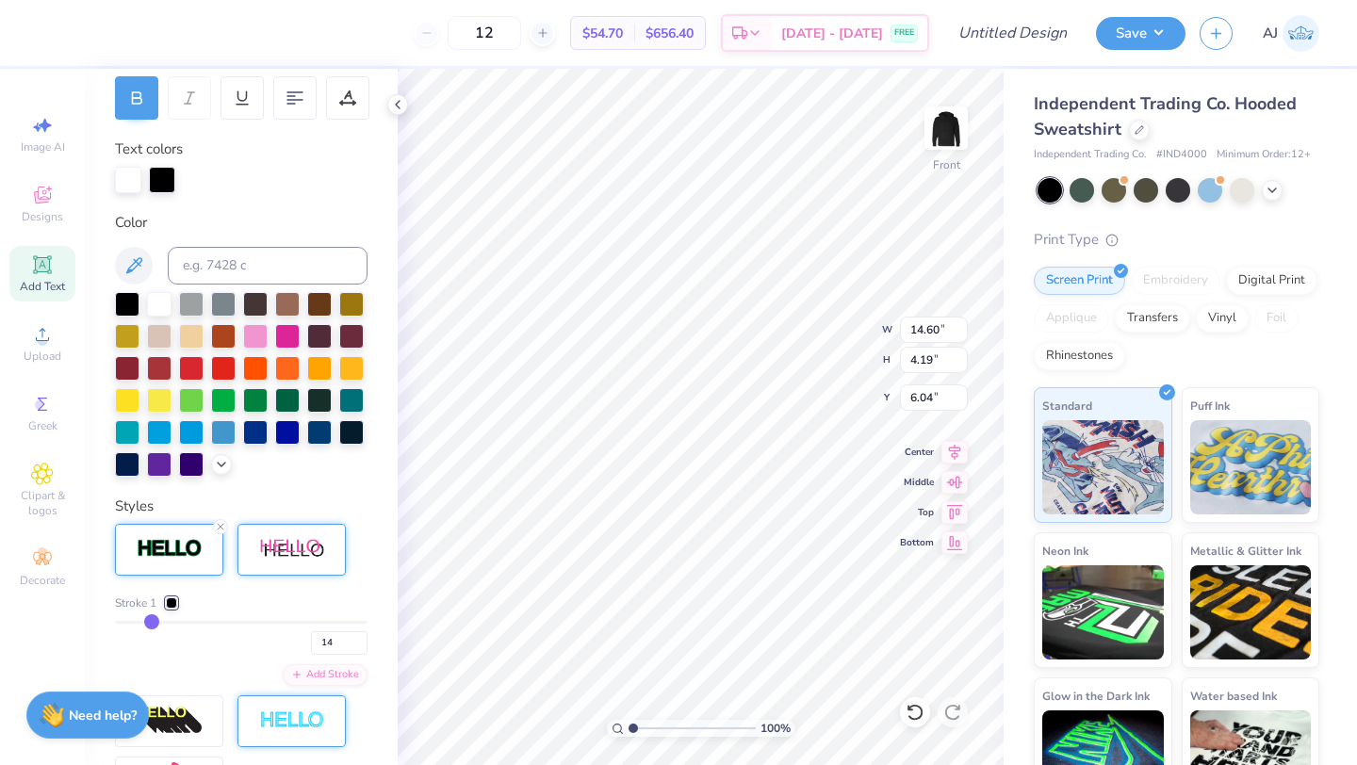
type input "13"
type input "12"
type input "10"
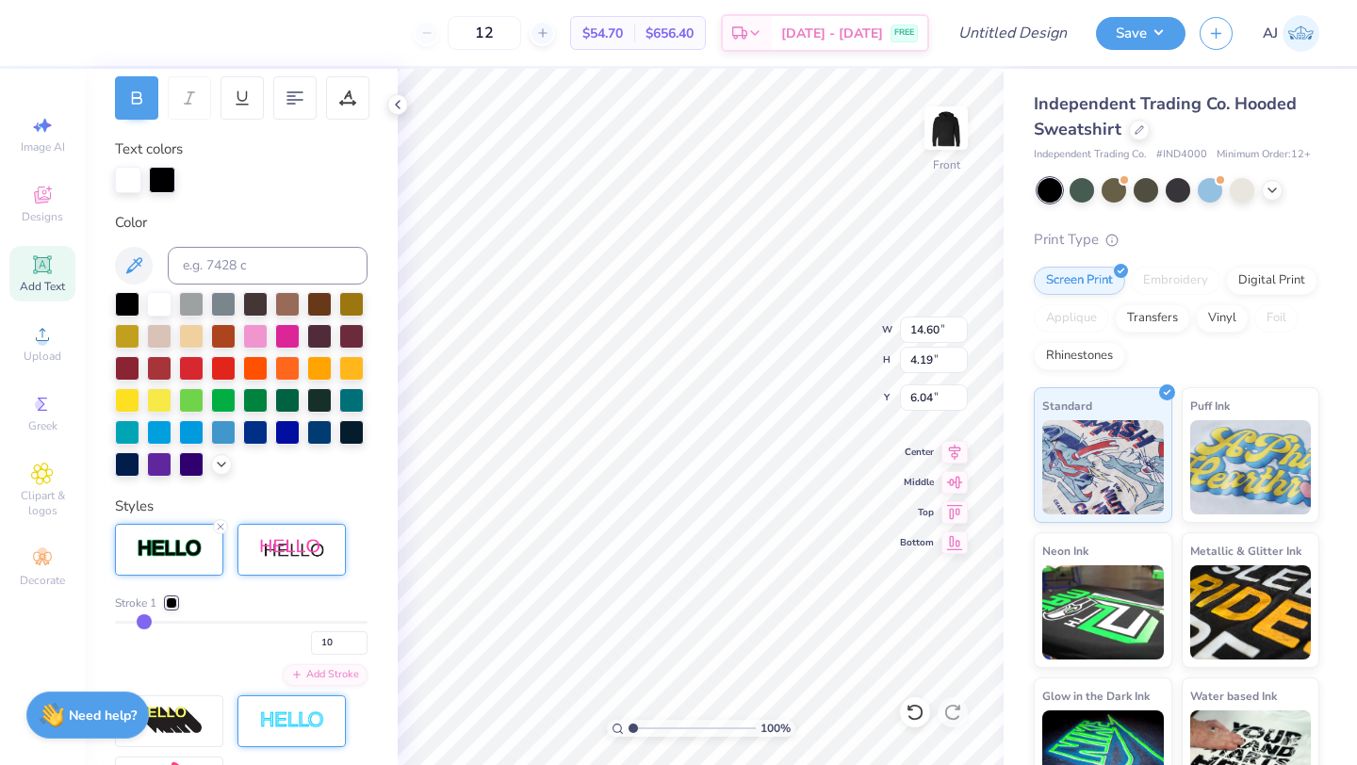
type input "9"
type input "8"
type input "7"
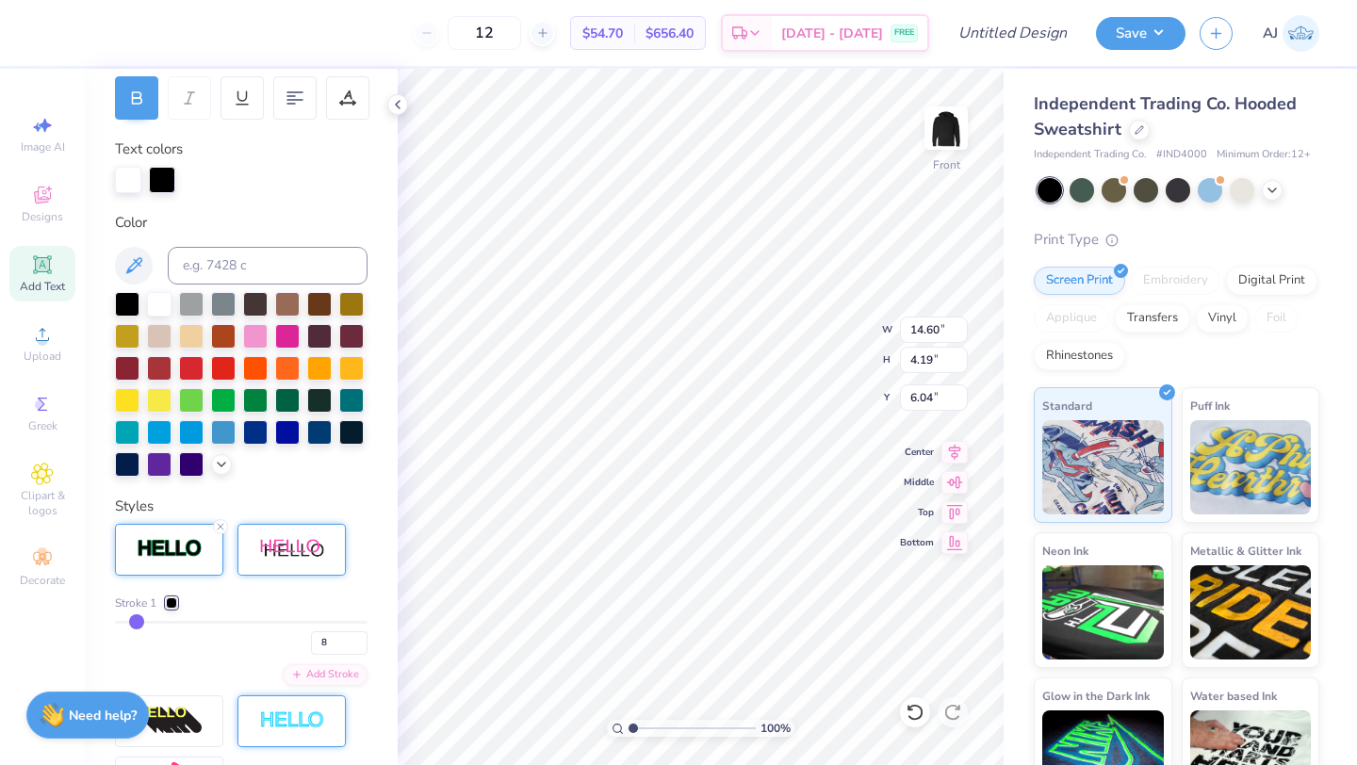
type input "7"
type input "6"
drag, startPoint x: 155, startPoint y: 623, endPoint x: 133, endPoint y: 627, distance: 22.9
type input "6"
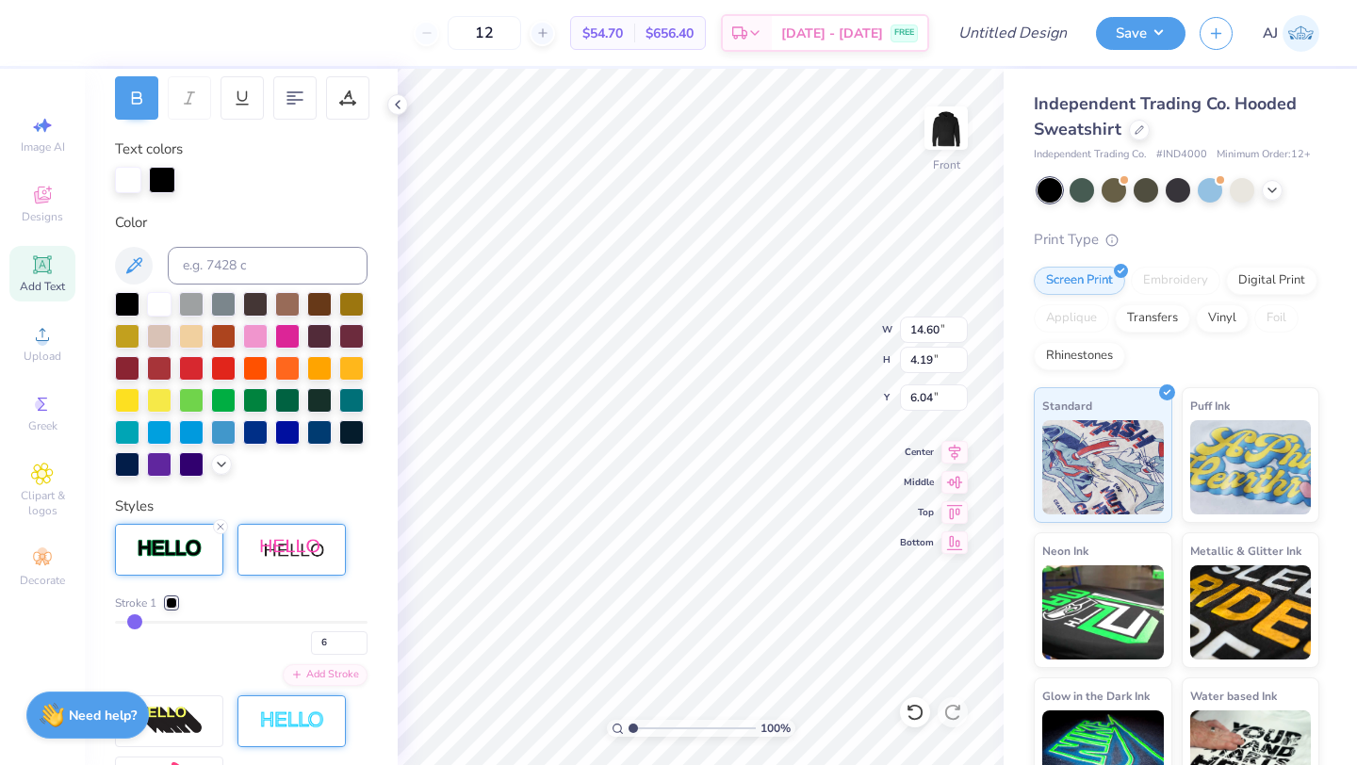
click at [133, 624] on input "range" at bounding box center [241, 622] width 253 height 3
type input "13.94"
type input "3.54"
type input "6.37"
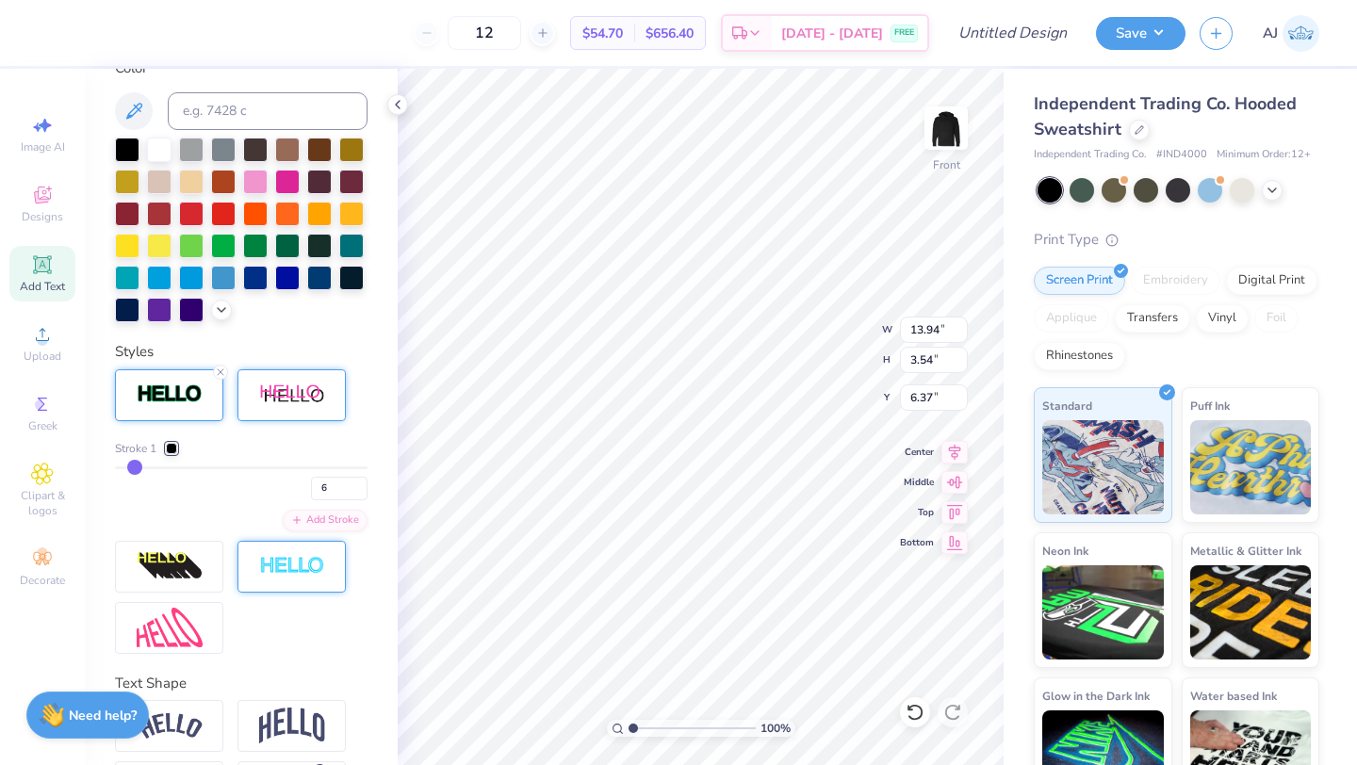
scroll to position [447, 0]
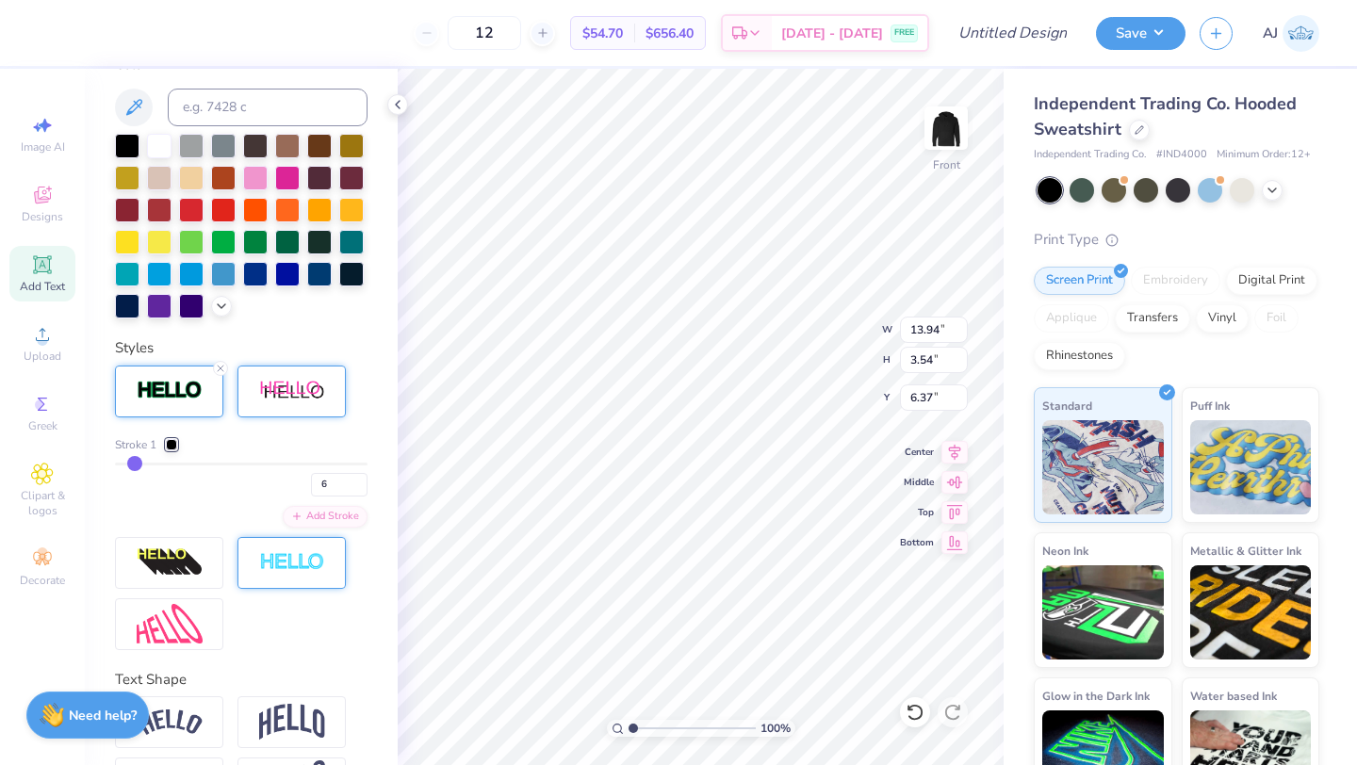
click at [299, 582] on div at bounding box center [291, 563] width 108 height 52
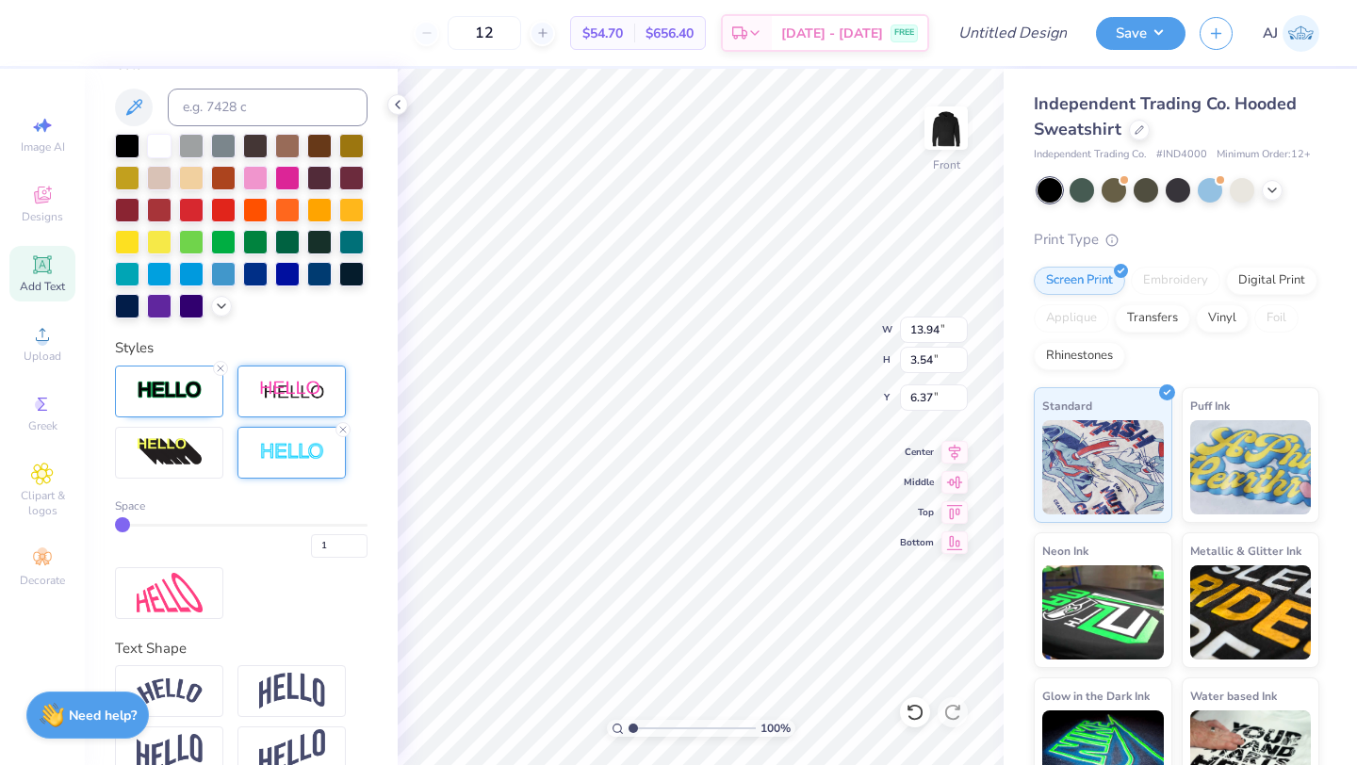
type input "2"
drag, startPoint x: 127, startPoint y: 525, endPoint x: 139, endPoint y: 525, distance: 12.2
click at [139, 525] on input "range" at bounding box center [241, 525] width 253 height 3
type input "3"
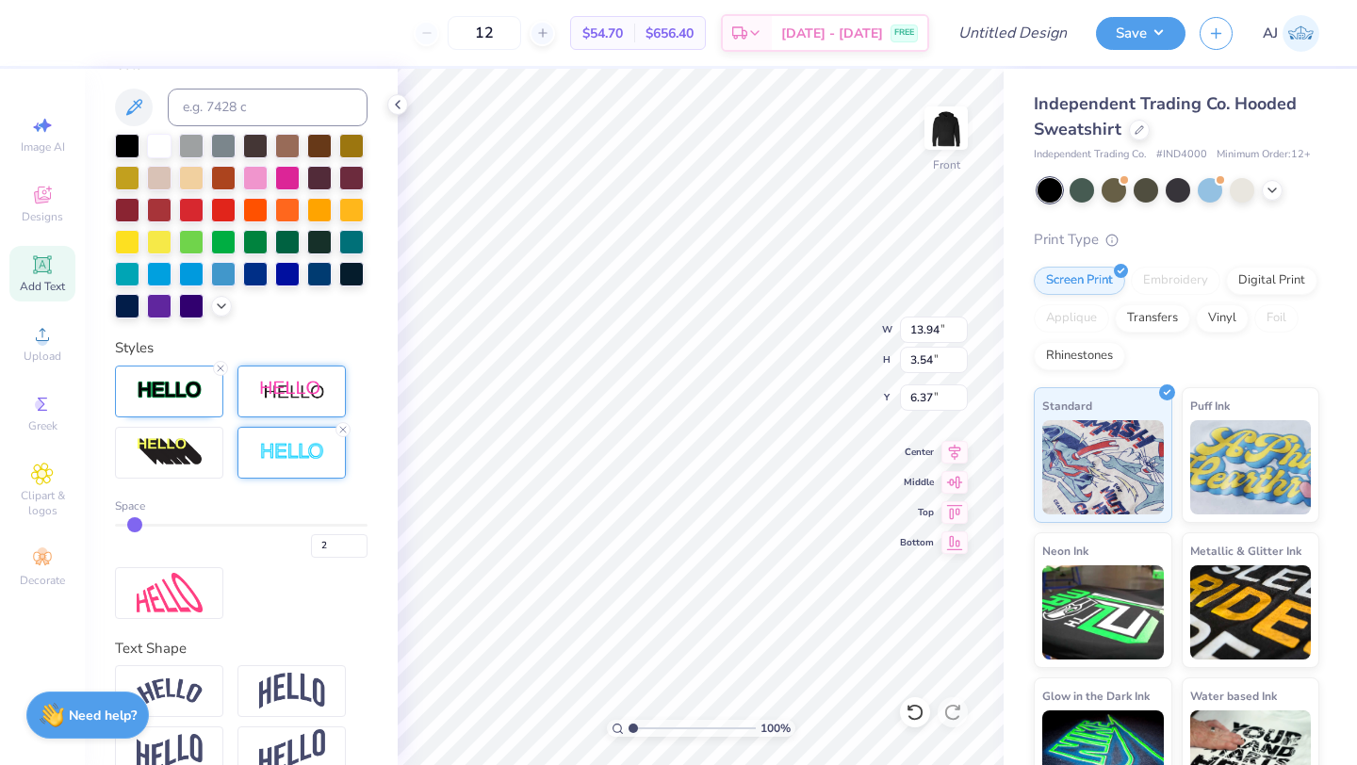
type input "3"
drag, startPoint x: 131, startPoint y: 529, endPoint x: 144, endPoint y: 529, distance: 13.2
click at [144, 527] on input "range" at bounding box center [241, 525] width 253 height 3
type input "4"
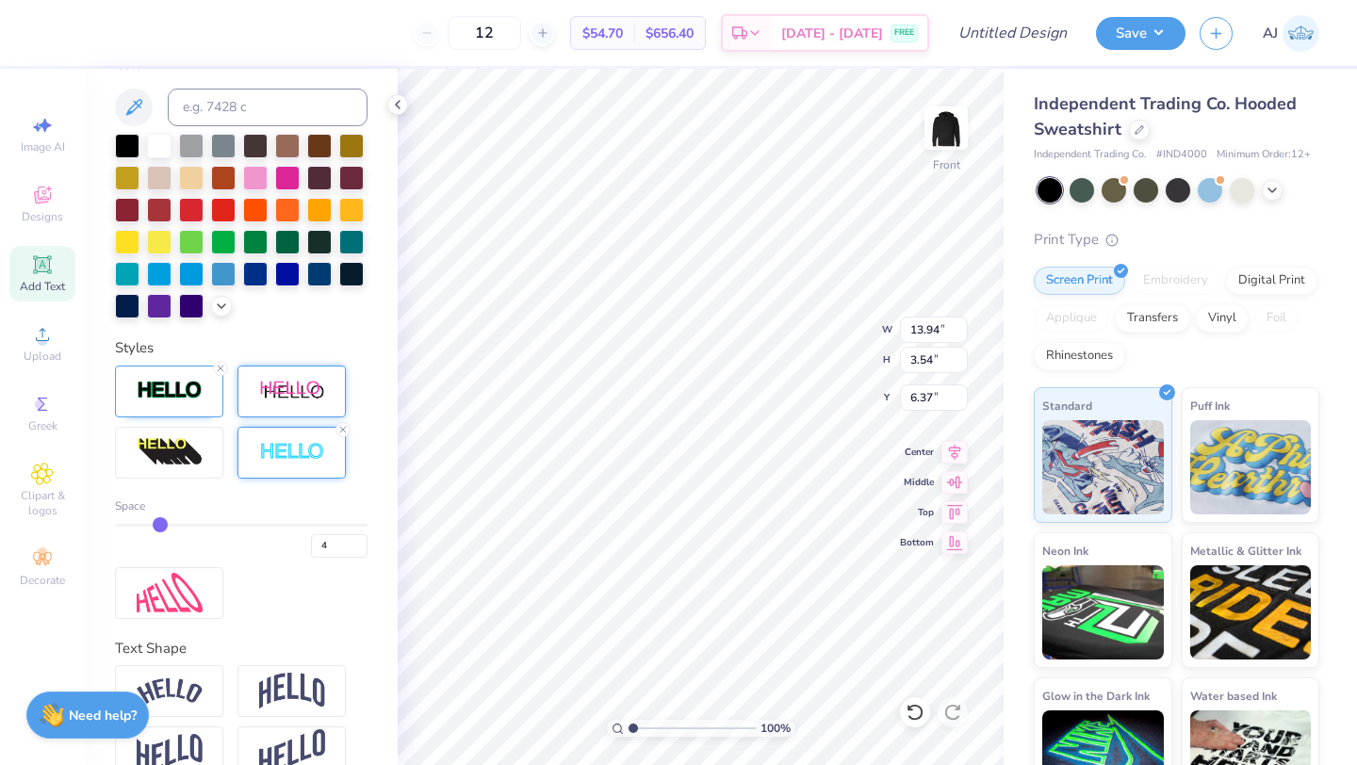
drag, startPoint x: 145, startPoint y: 525, endPoint x: 155, endPoint y: 525, distance: 10.4
click at [155, 525] on input "range" at bounding box center [241, 525] width 253 height 3
type input "5"
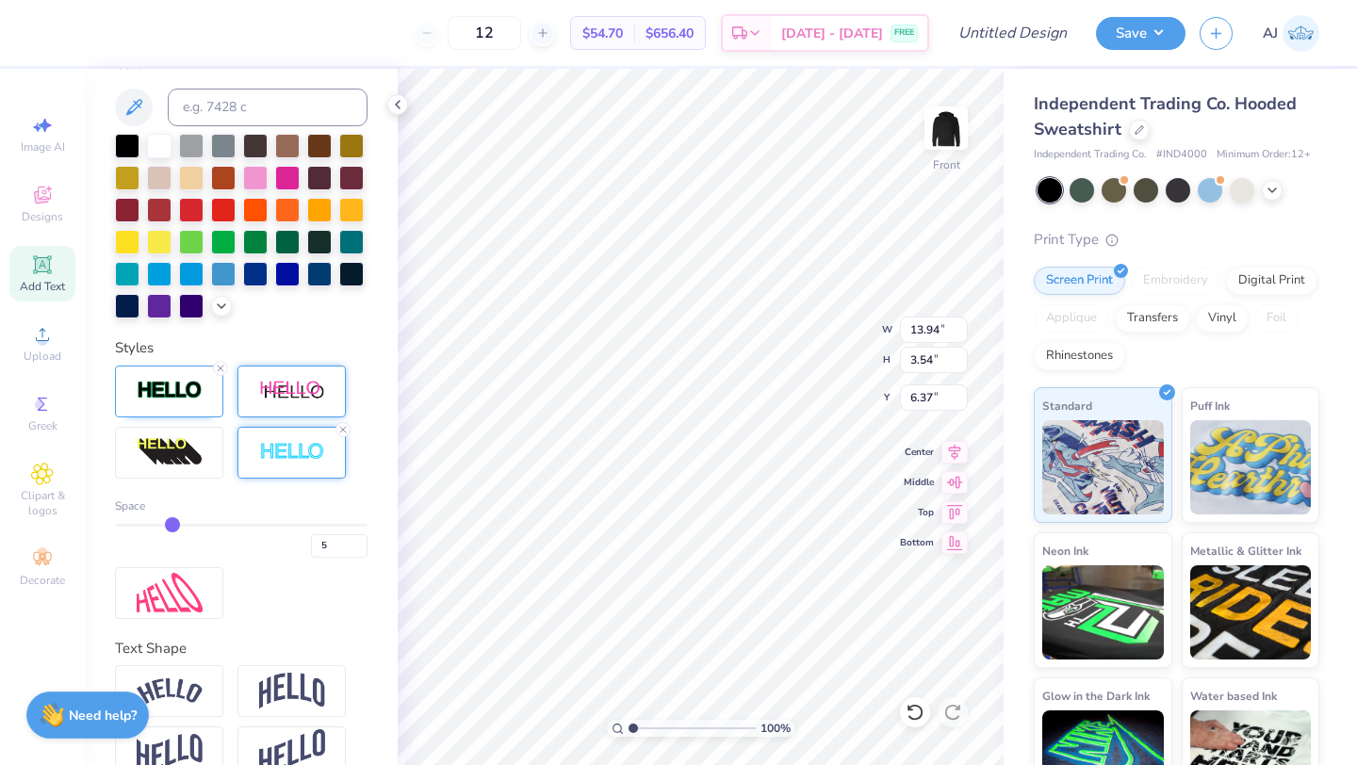
click at [171, 524] on input "range" at bounding box center [241, 525] width 253 height 3
type input "6.32"
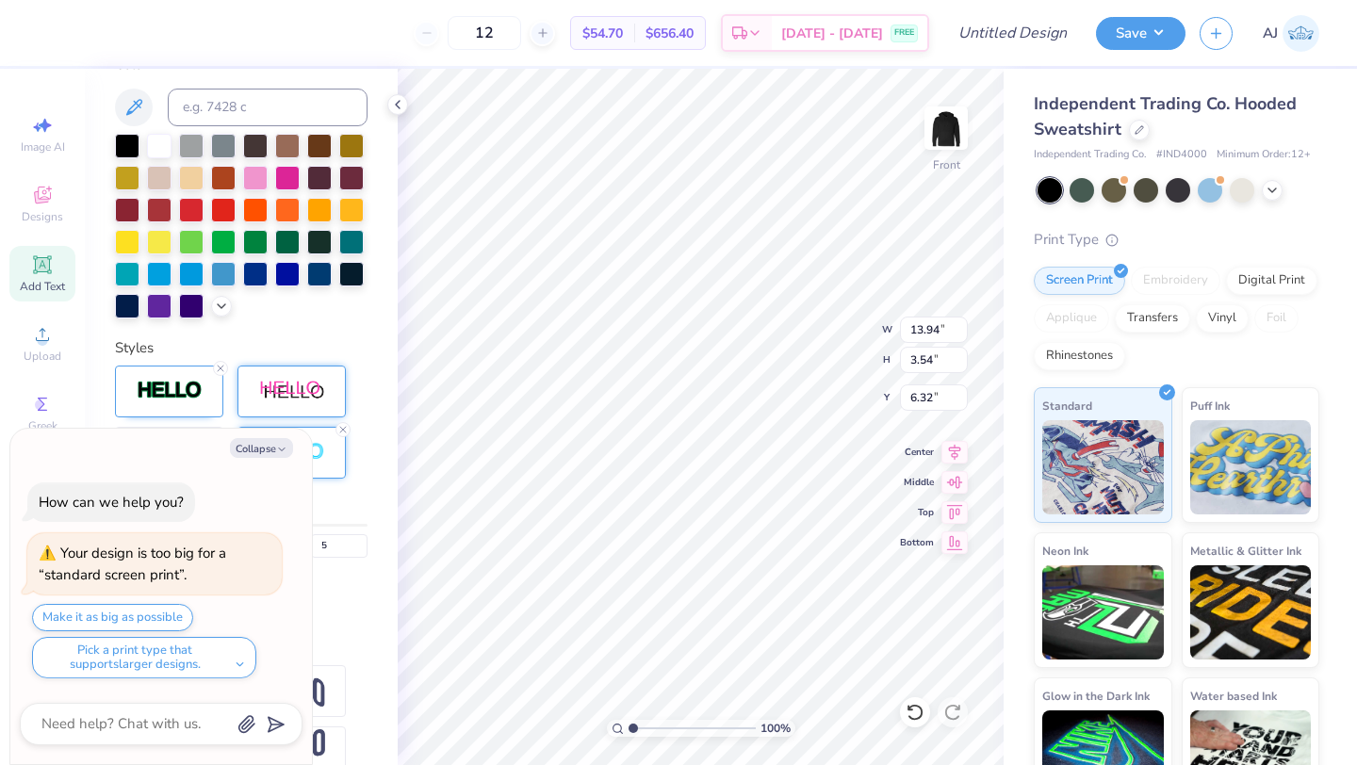
type textarea "x"
type input "6.28"
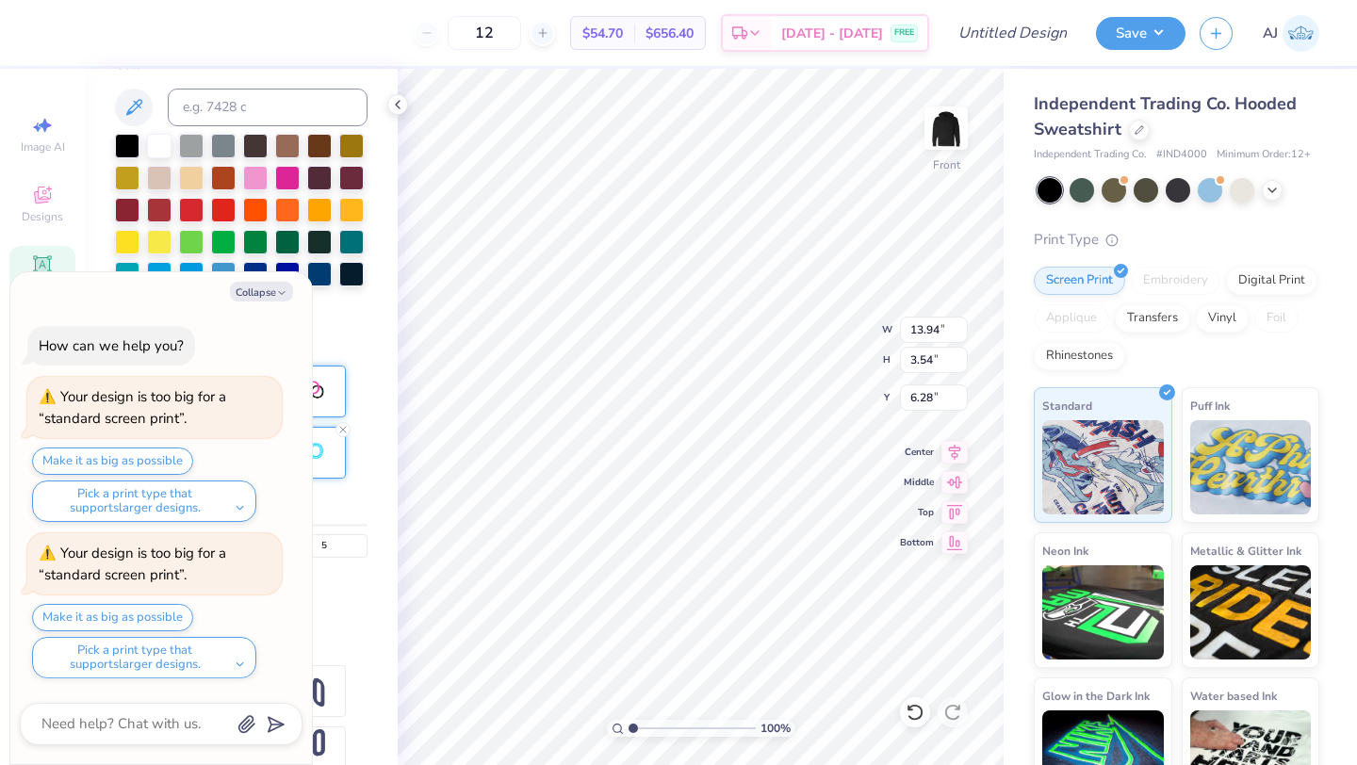
type textarea "x"
type input "6.00"
type textarea "x"
click at [259, 302] on div "Collapse How can we help you? Your design is too big for a “standard screen pri…" at bounding box center [161, 518] width 302 height 493
click at [167, 719] on textarea at bounding box center [135, 723] width 191 height 25
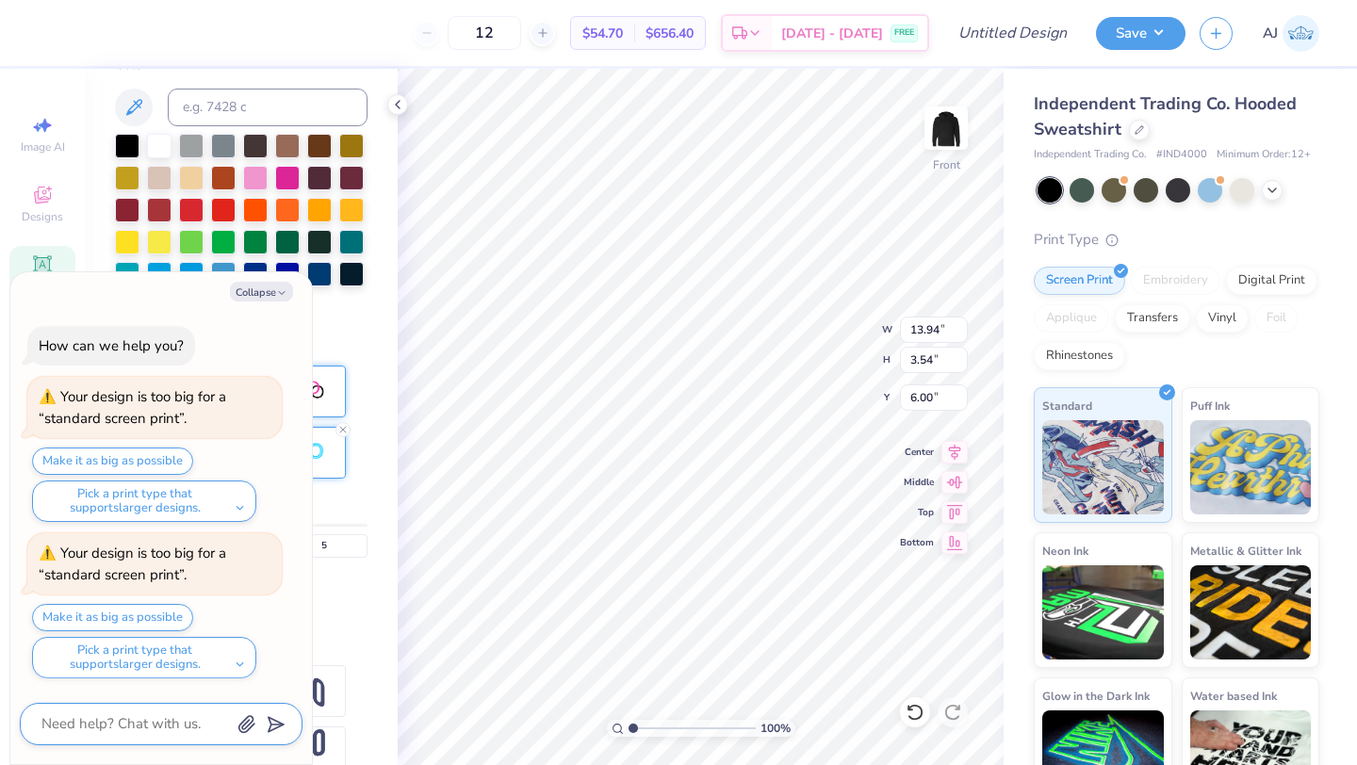
type textarea "I"
type textarea "x"
type textarea "I"
type textarea "x"
type textarea "I W"
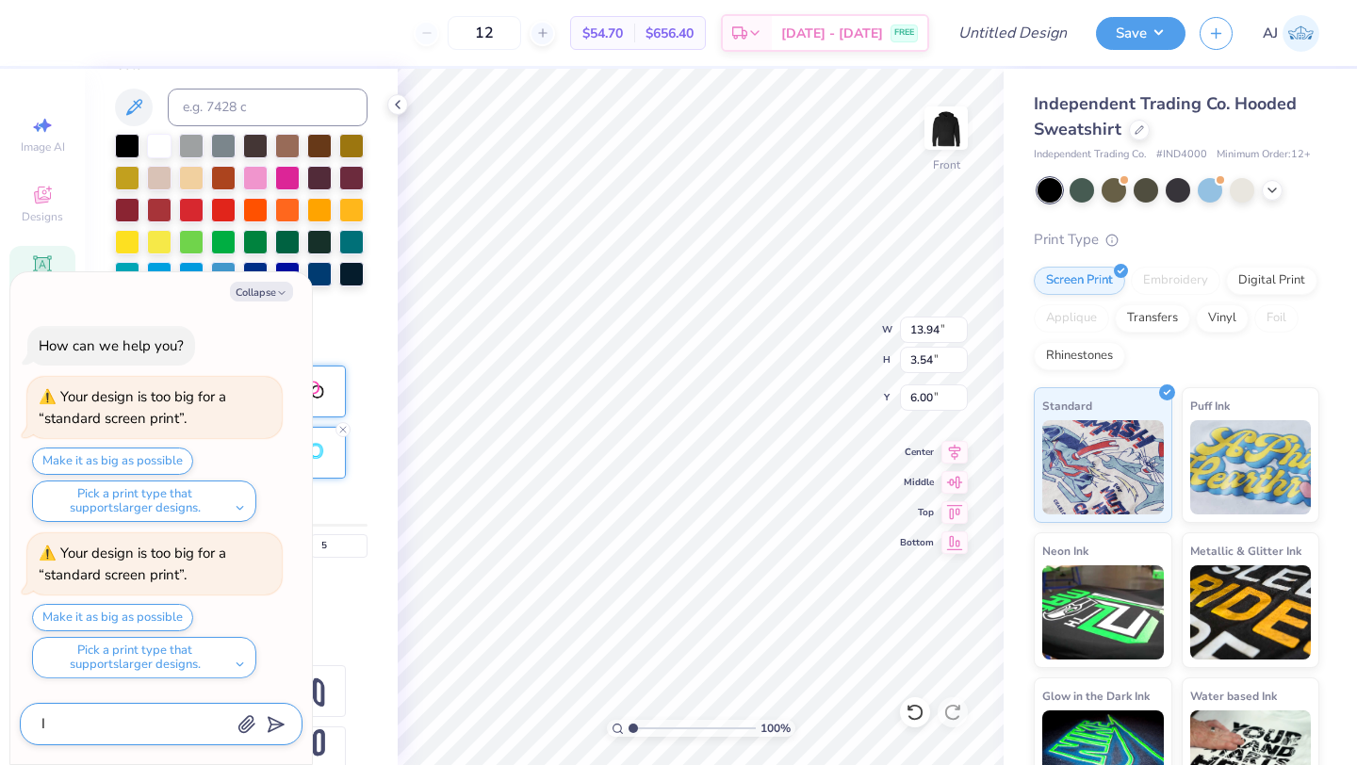
type textarea "x"
type textarea "I WS"
type textarea "x"
type textarea "I WSN"
type textarea "x"
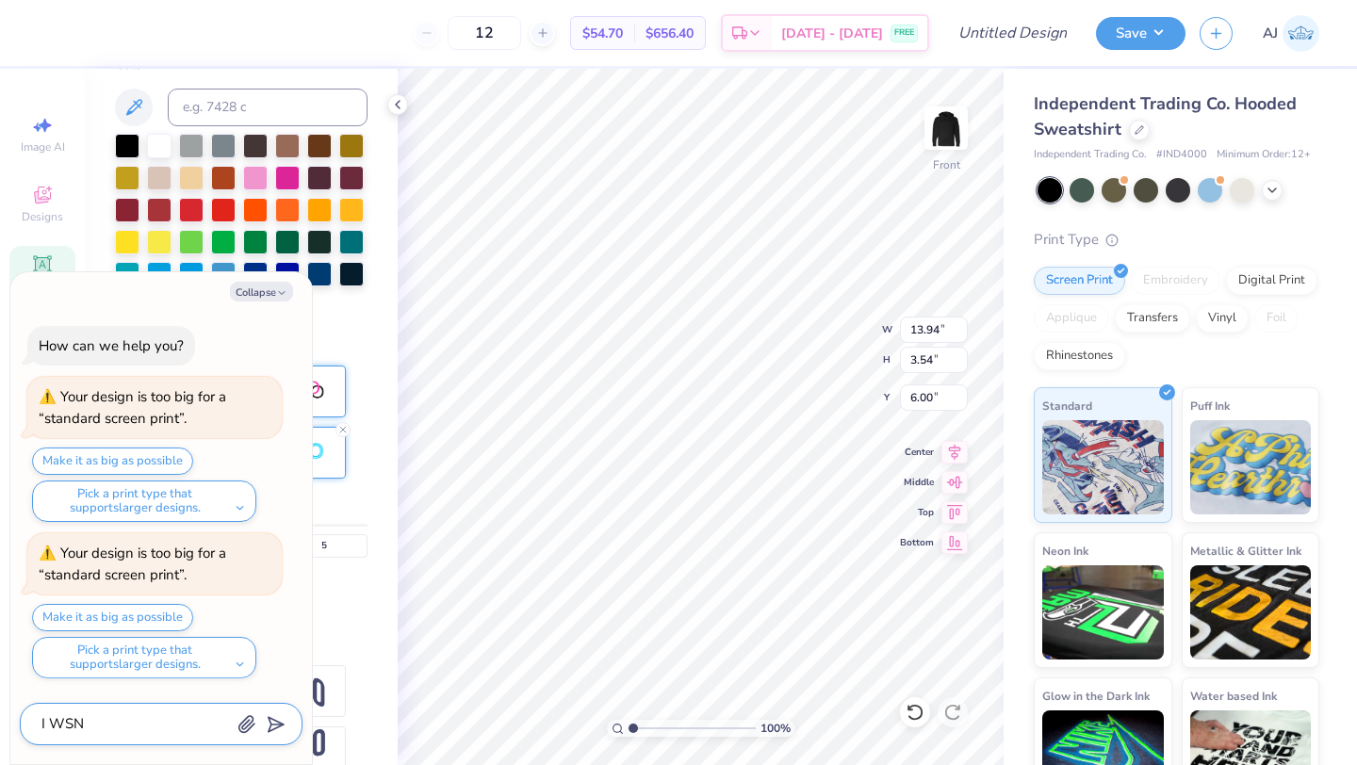
type textarea "I WS"
type textarea "x"
type textarea "I W"
type textarea "x"
type textarea "I"
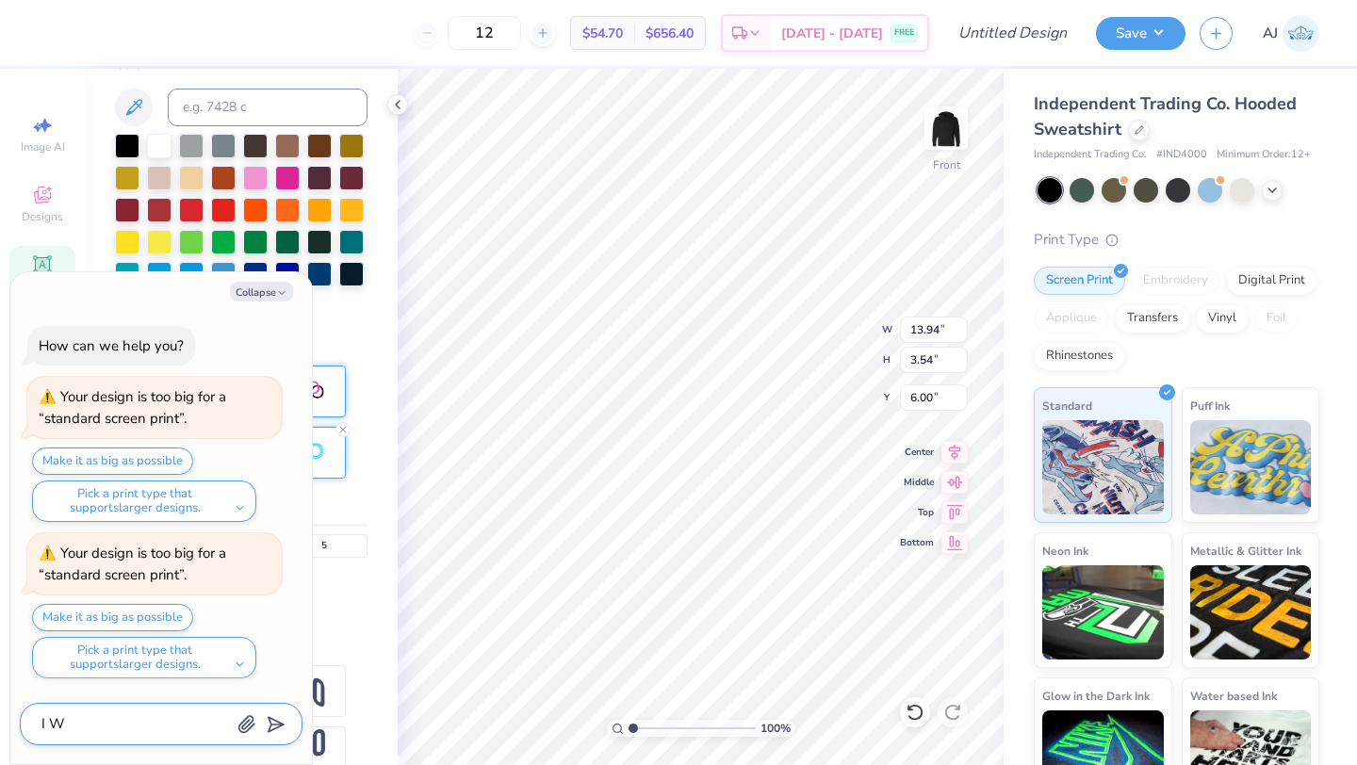
type textarea "x"
type textarea "I"
type textarea "x"
type textarea "i"
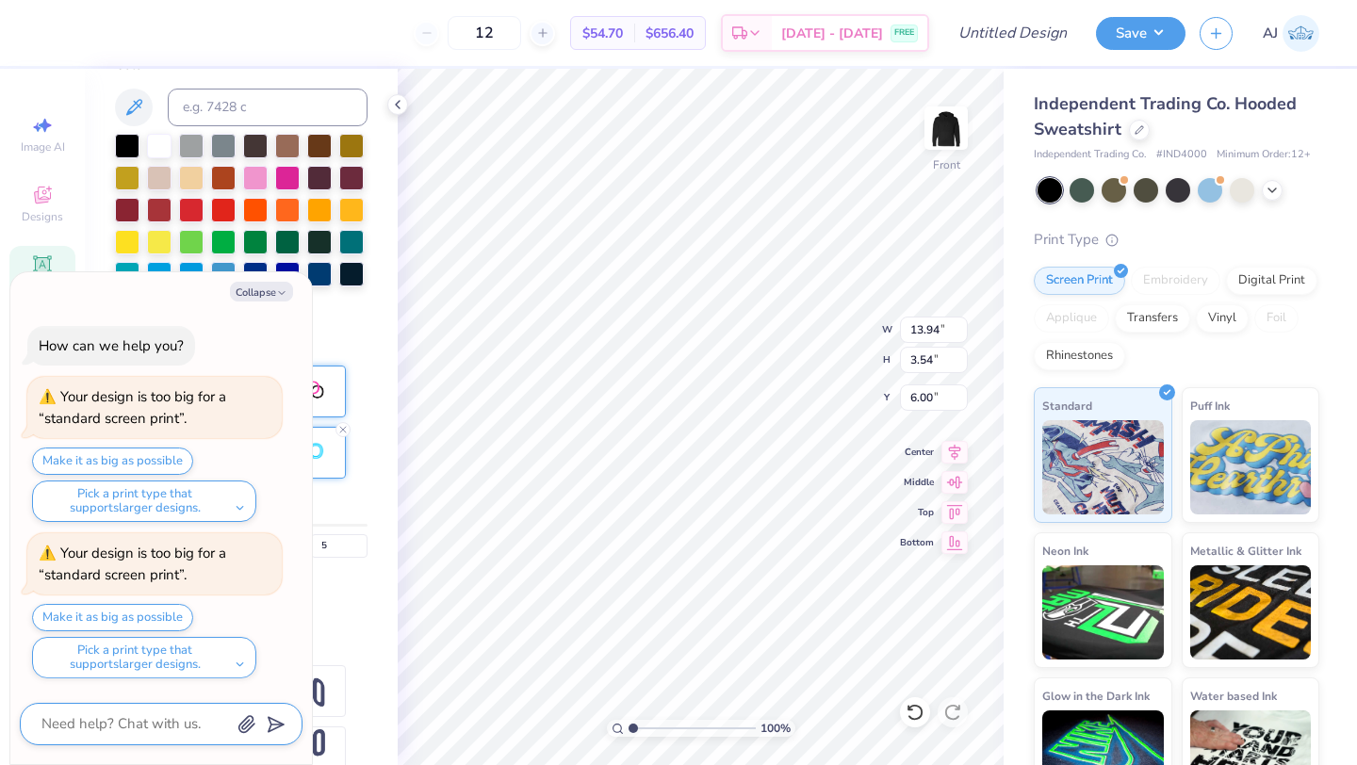
type textarea "x"
type textarea "i"
type textarea "x"
type textarea "i w"
type textarea "x"
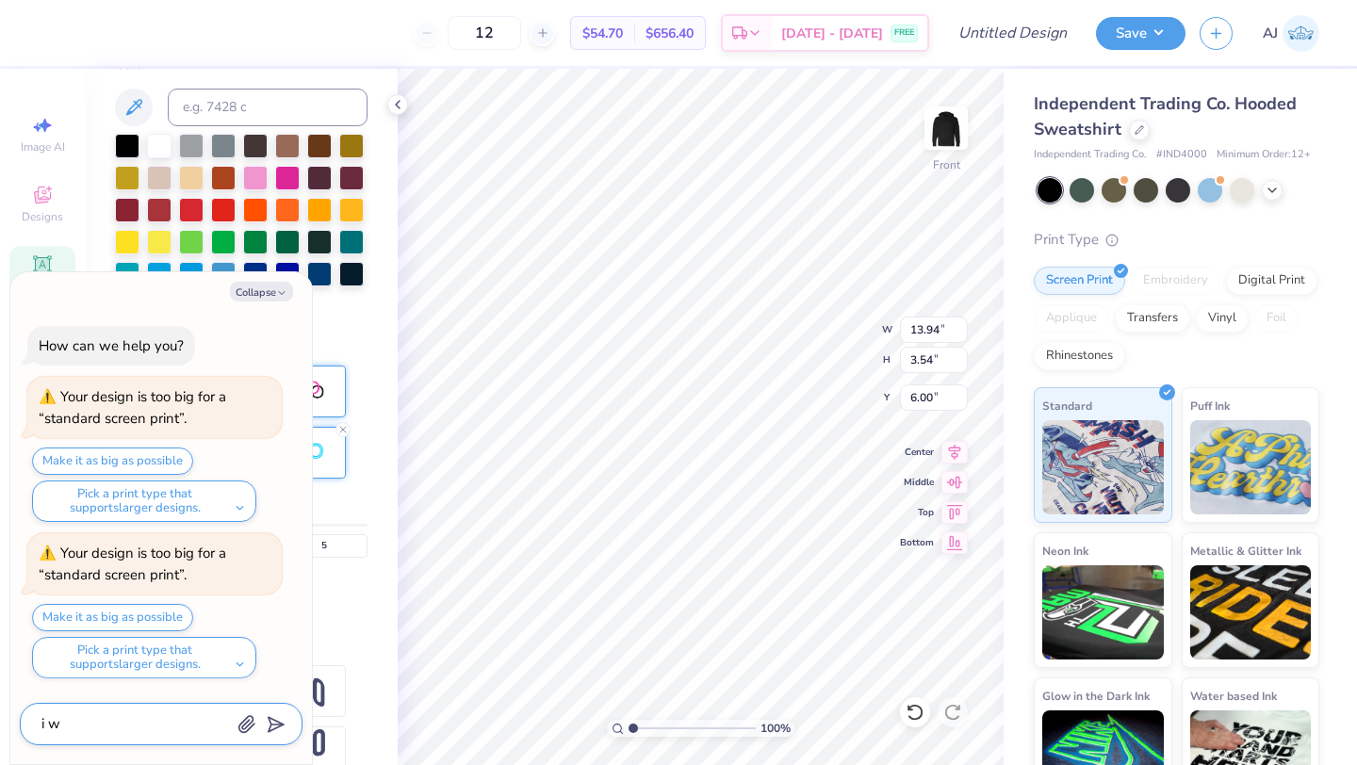
type textarea "i wa"
type textarea "x"
type textarea "i wan"
type textarea "x"
type textarea "i want"
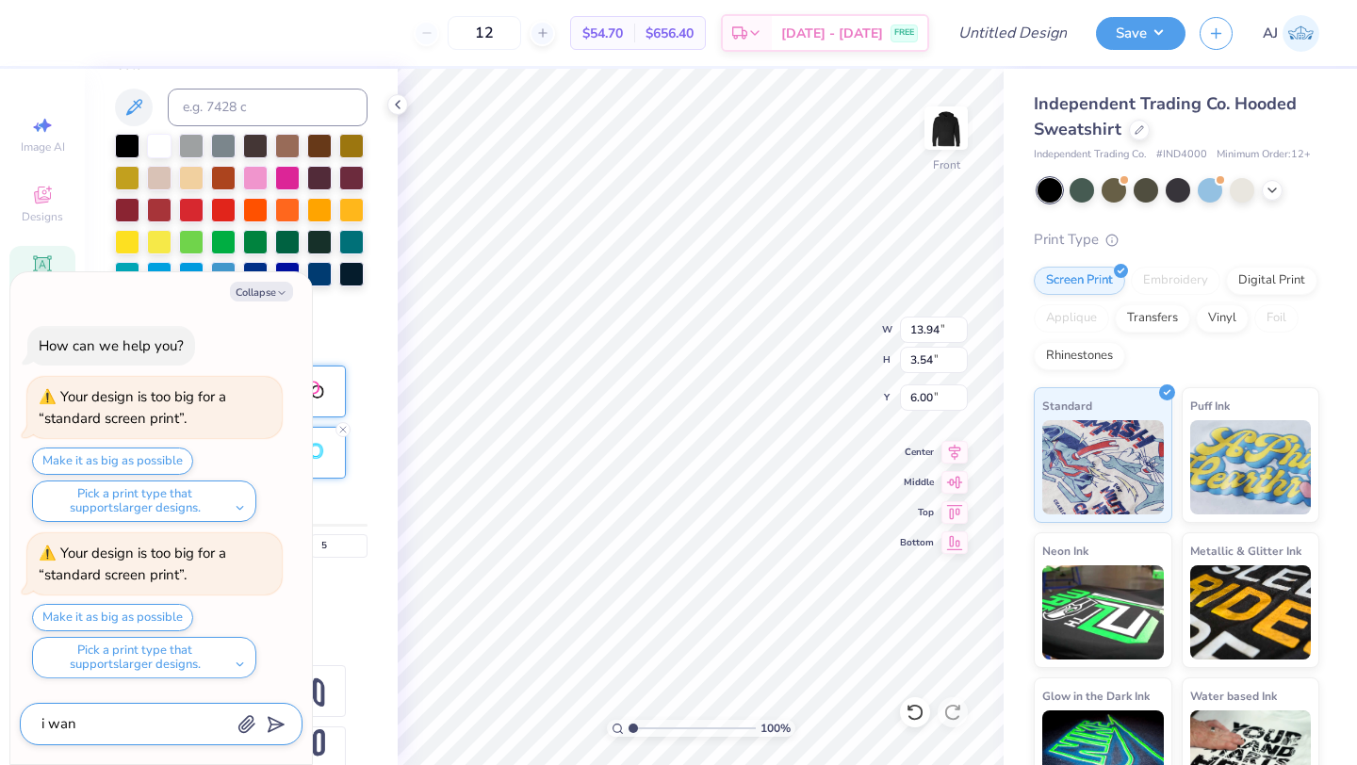
type textarea "x"
type textarea "i want"
type textarea "x"
type textarea "i want t"
type textarea "x"
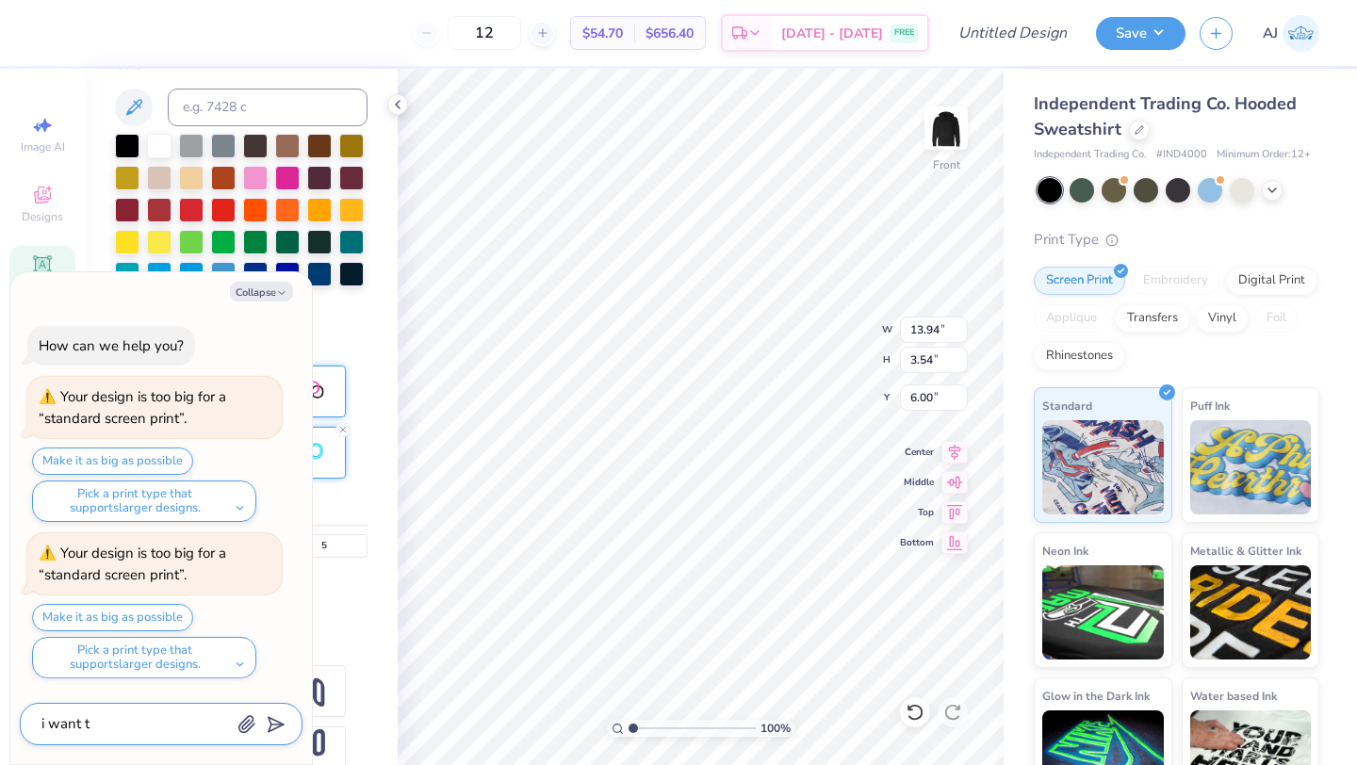
type textarea "i want th"
type textarea "x"
type textarea "i want the"
type textarea "x"
type textarea "i want the"
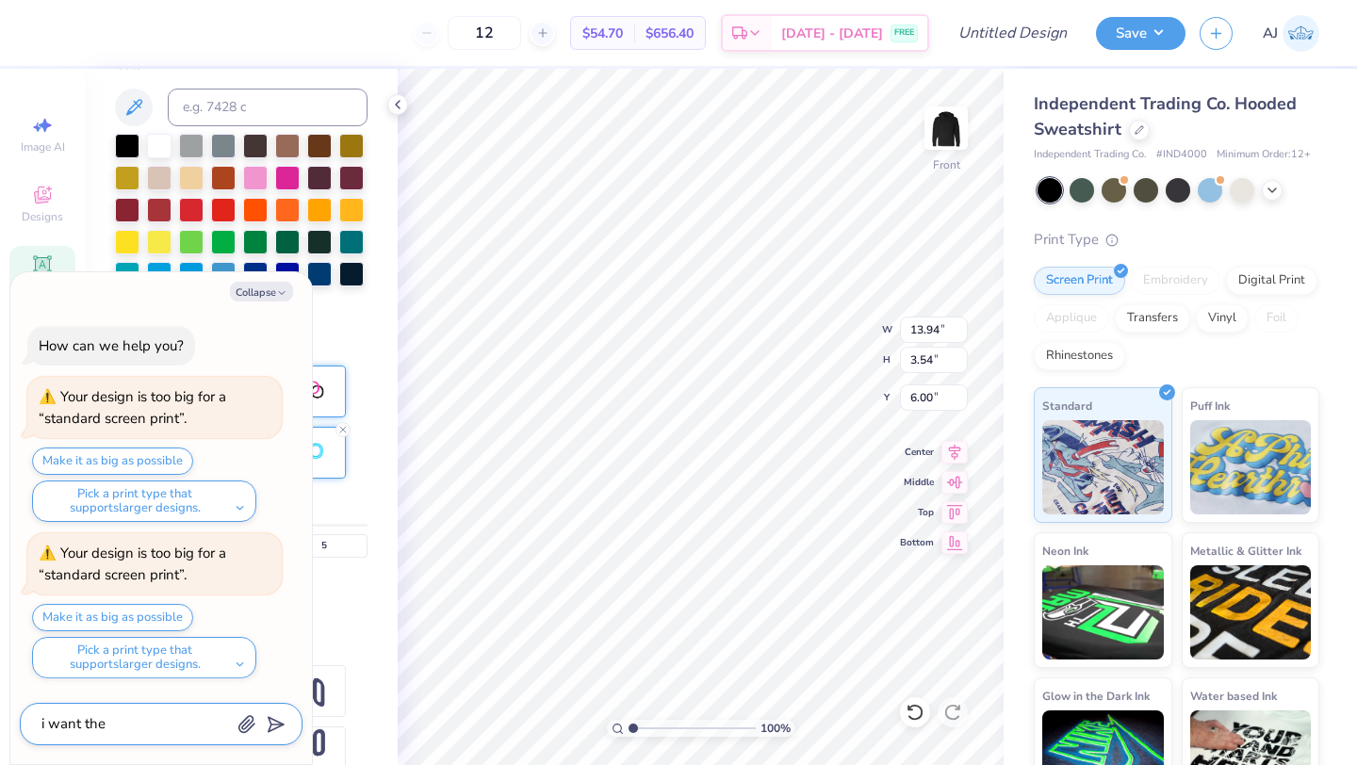
type textarea "x"
type textarea "i want the w"
type textarea "x"
type textarea "i want the wo"
type textarea "x"
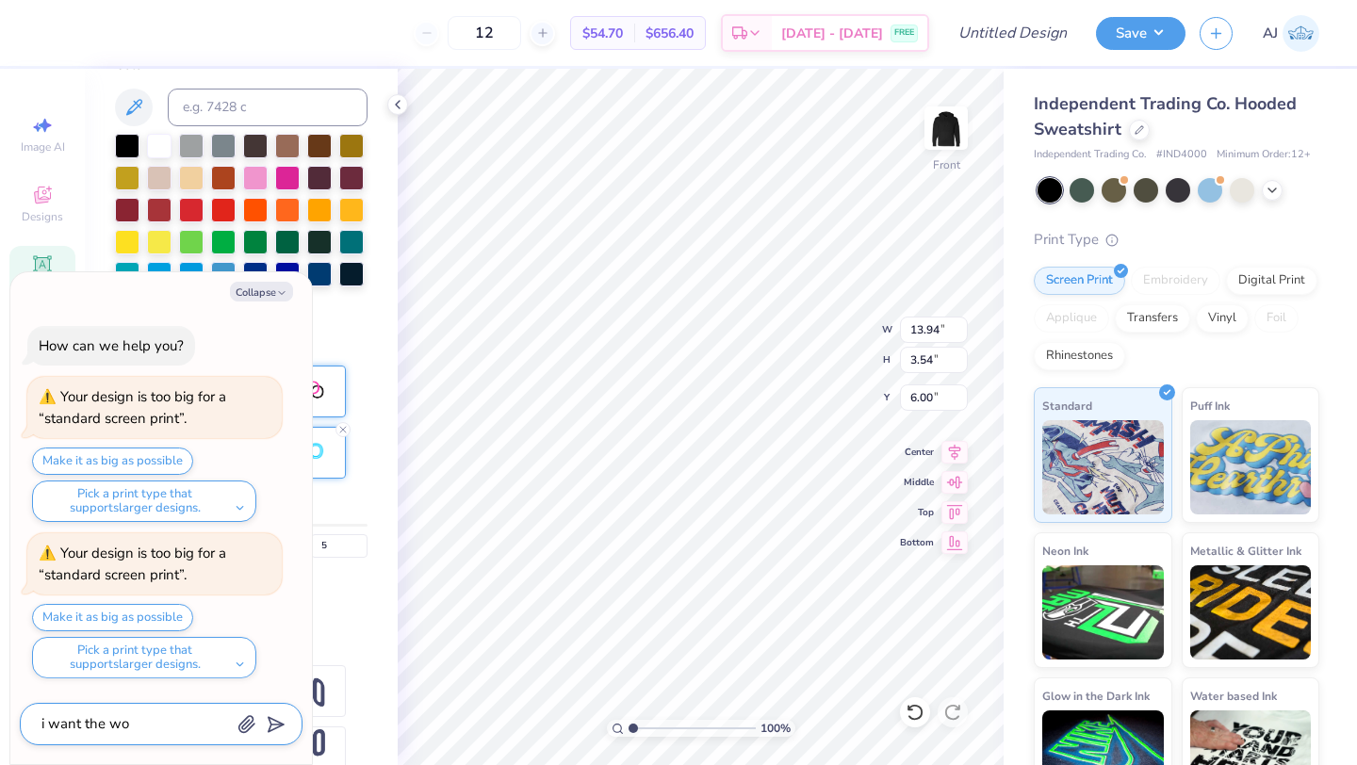
type textarea "i want the wor"
type textarea "x"
type textarea "i want the word"
type textarea "x"
type textarea "i want the words"
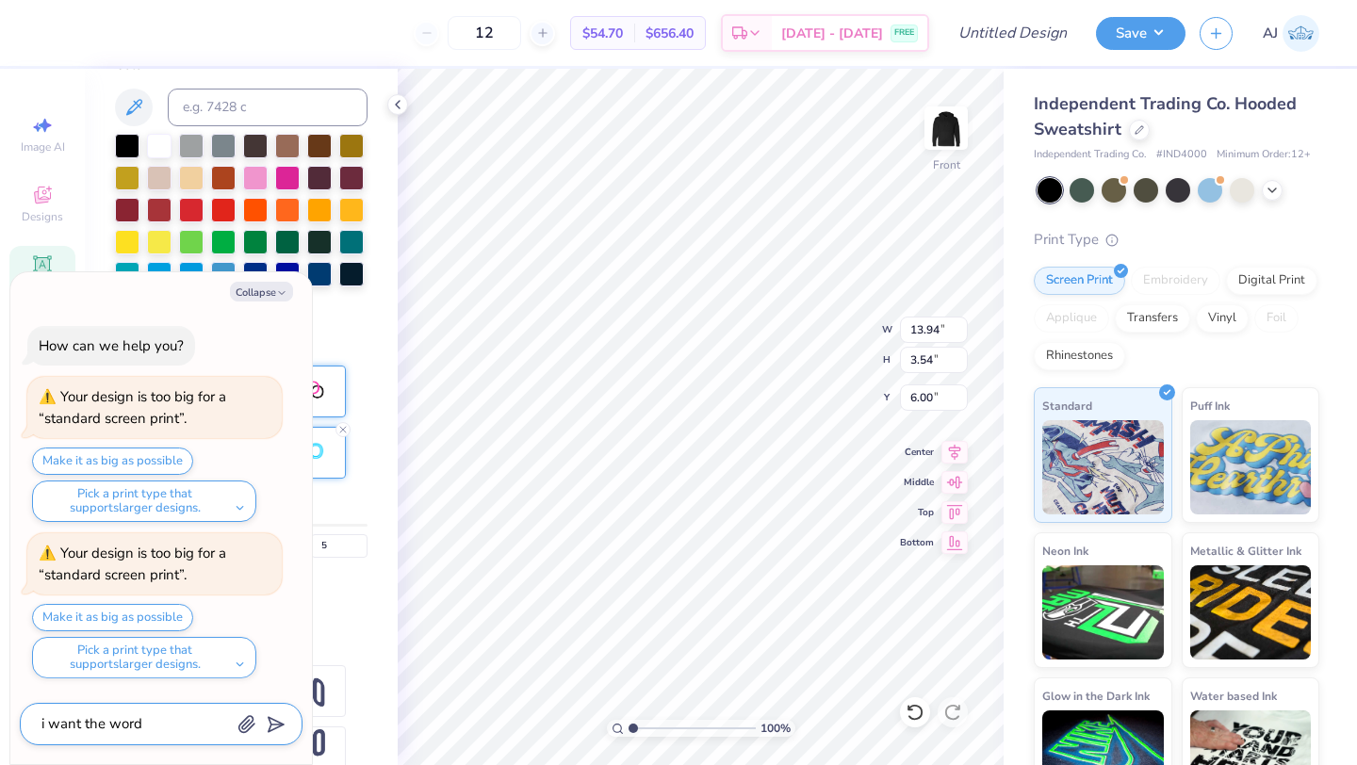
type textarea "x"
type textarea "i want the words"
type textarea "x"
type textarea "i want the words t"
type textarea "x"
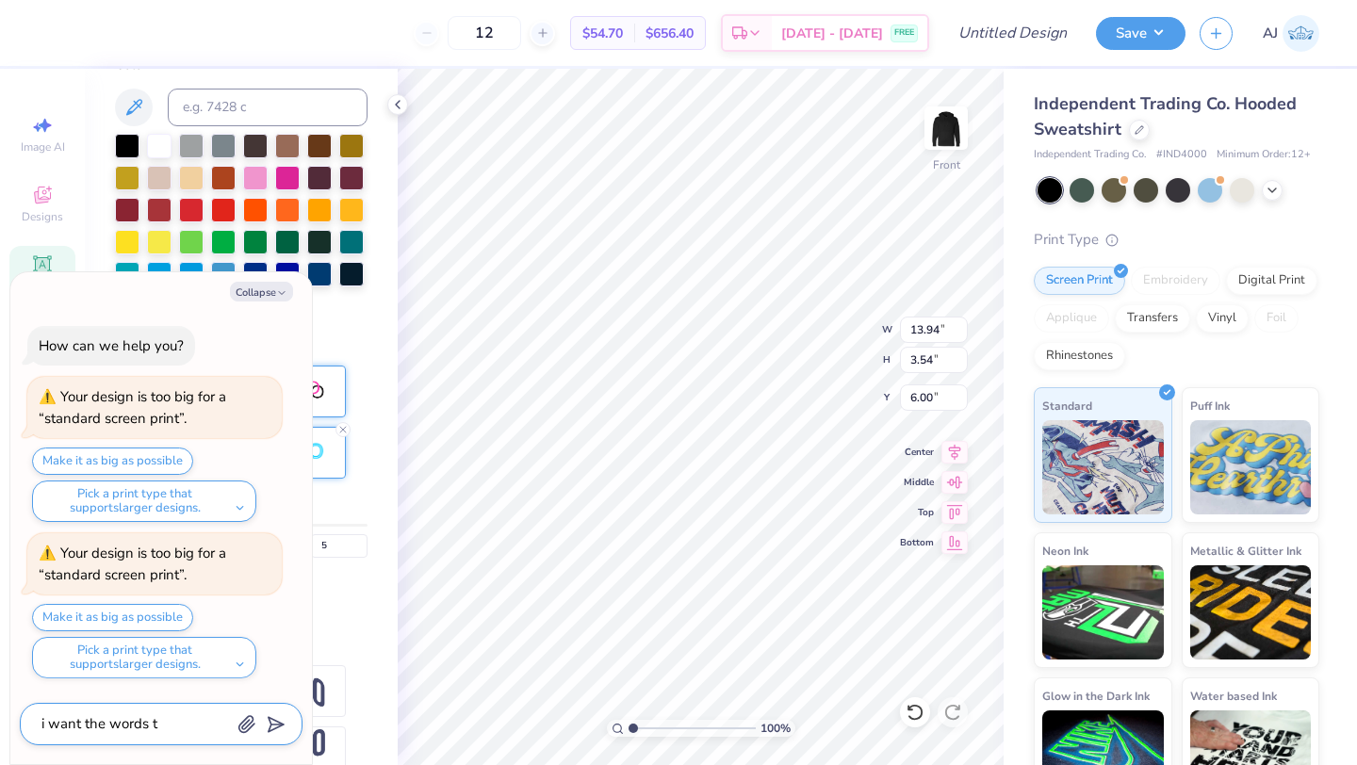
type textarea "i want the words to"
type textarea "x"
type textarea "i want the words to"
type textarea "x"
type textarea "i want the words to b"
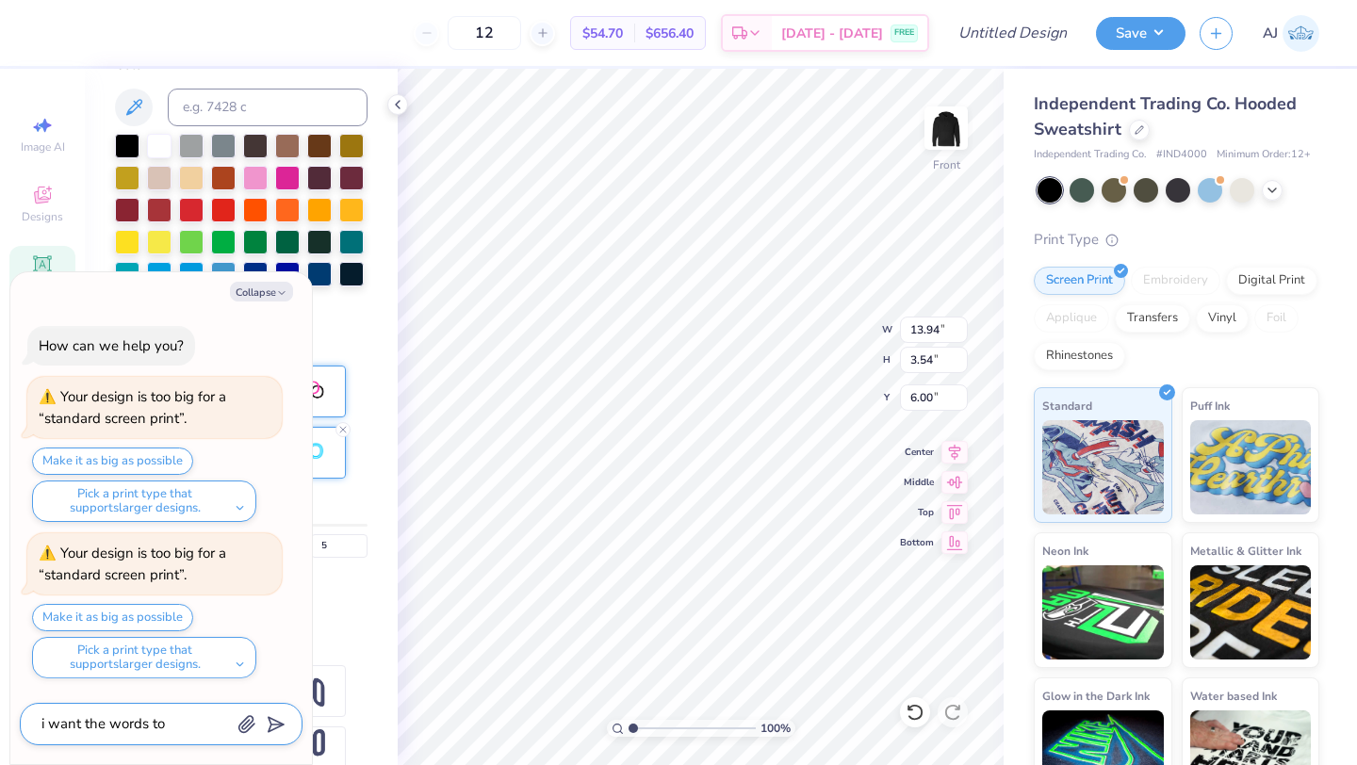
type textarea "x"
type textarea "i want the words to be"
type textarea "x"
type textarea "i want the words to be"
type textarea "x"
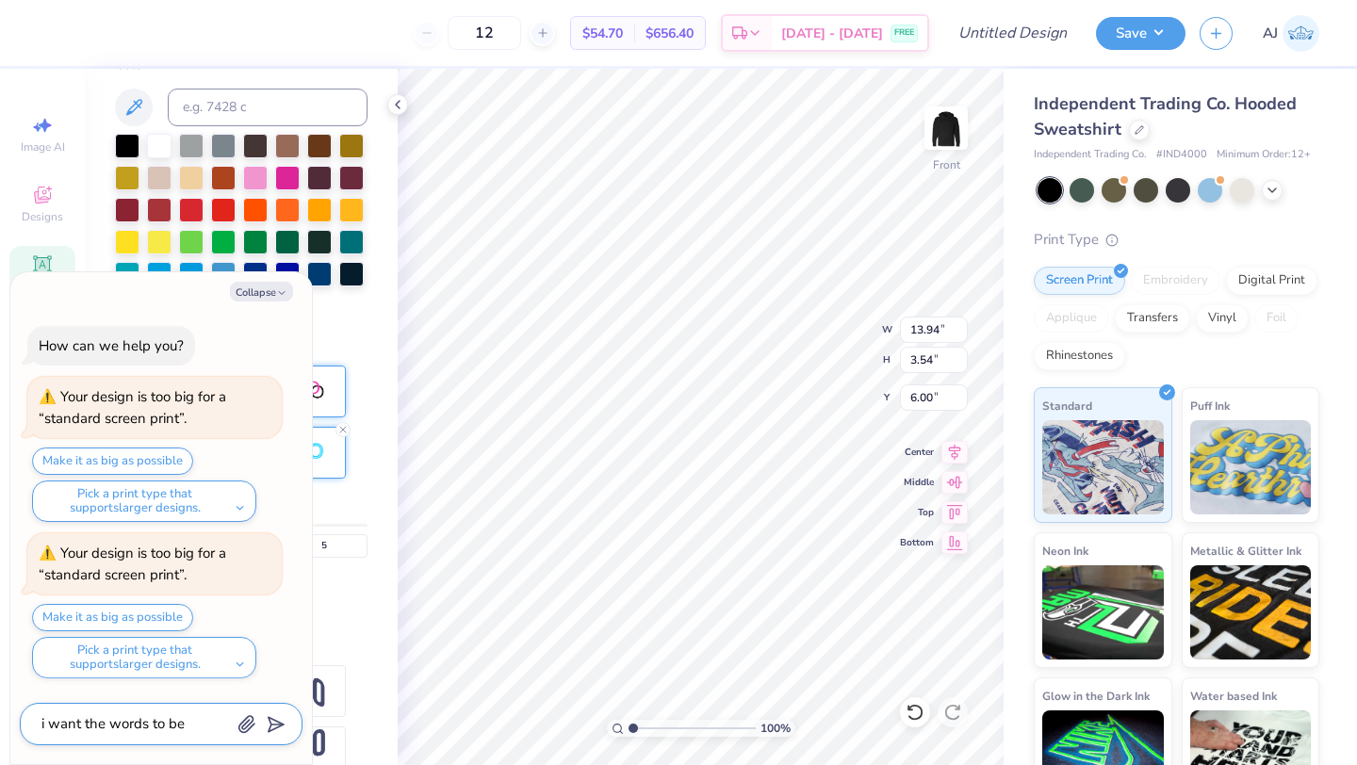
type textarea "i want the words to be w"
type textarea "x"
type textarea "i want the words to be wh"
type textarea "x"
type textarea "i want the words to be whi"
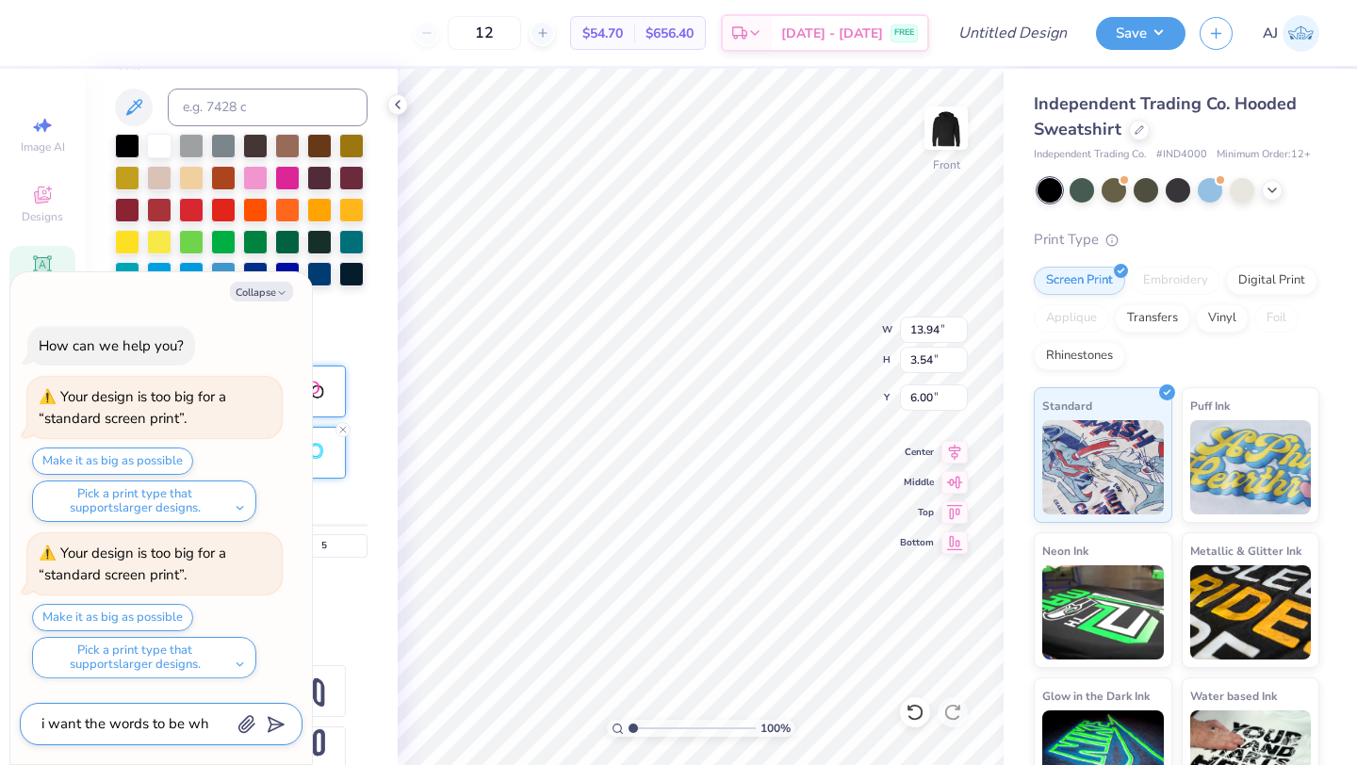
type textarea "x"
type textarea "i want the words to be whit"
type textarea "x"
type textarea "i want the words to be white"
type textarea "x"
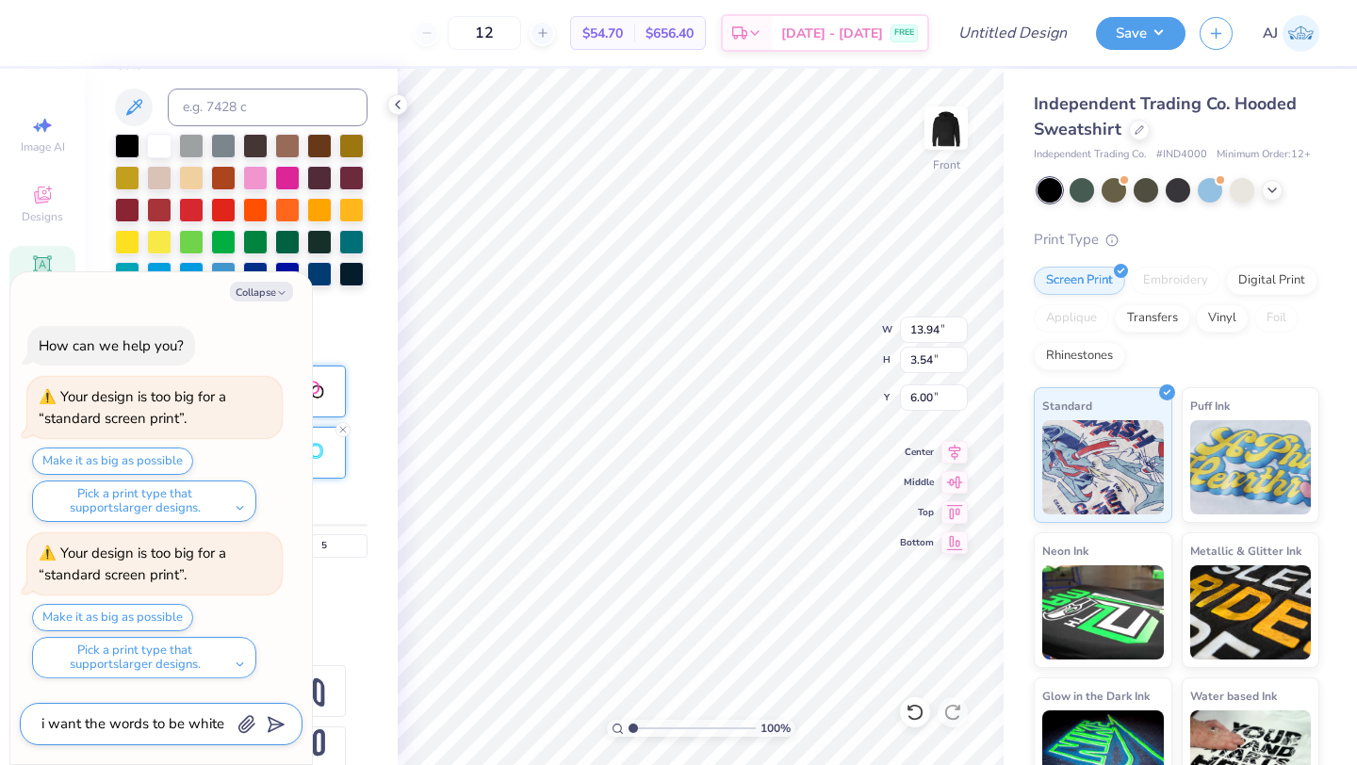
type textarea "i want the words to be white"
type textarea "x"
type textarea "i want the words to be white a"
type textarea "x"
type textarea "i want the words to be white an"
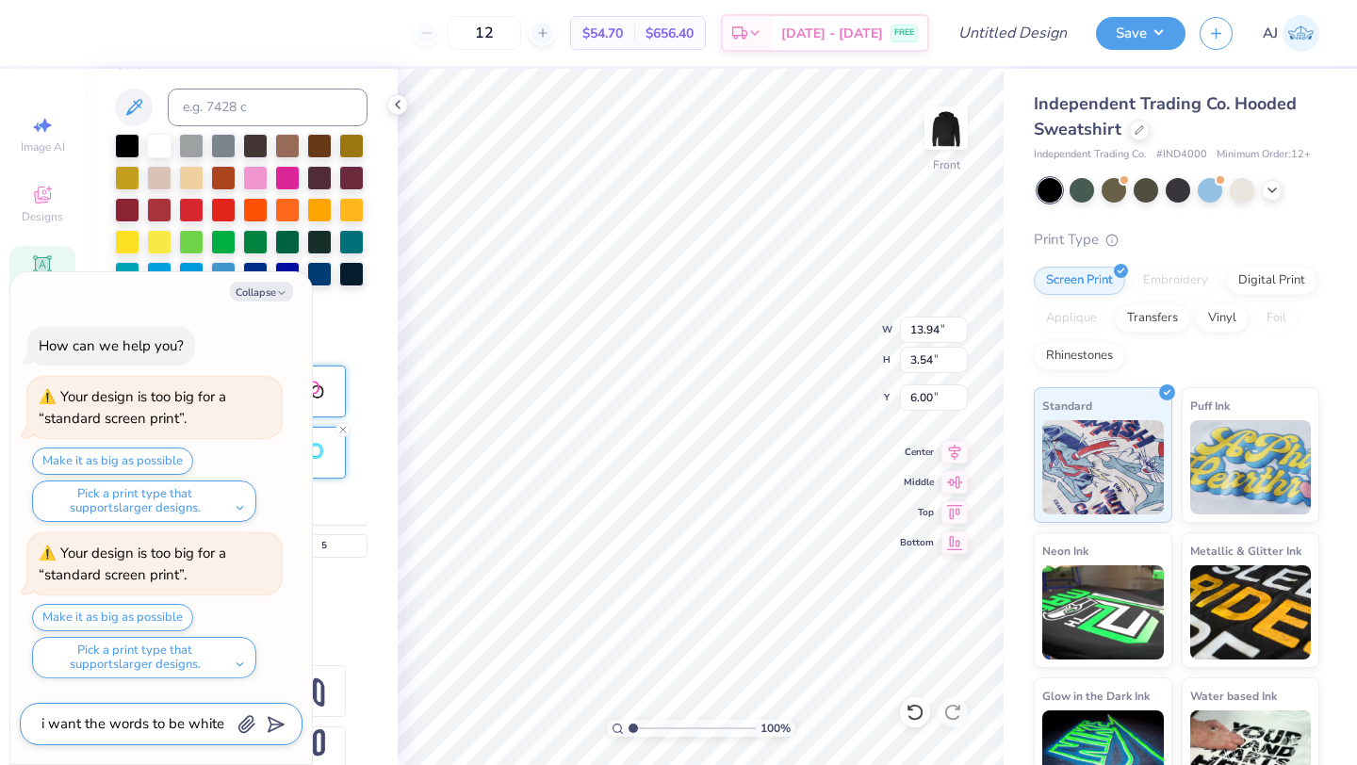
type textarea "x"
type textarea "i want the words to be white and"
type textarea "x"
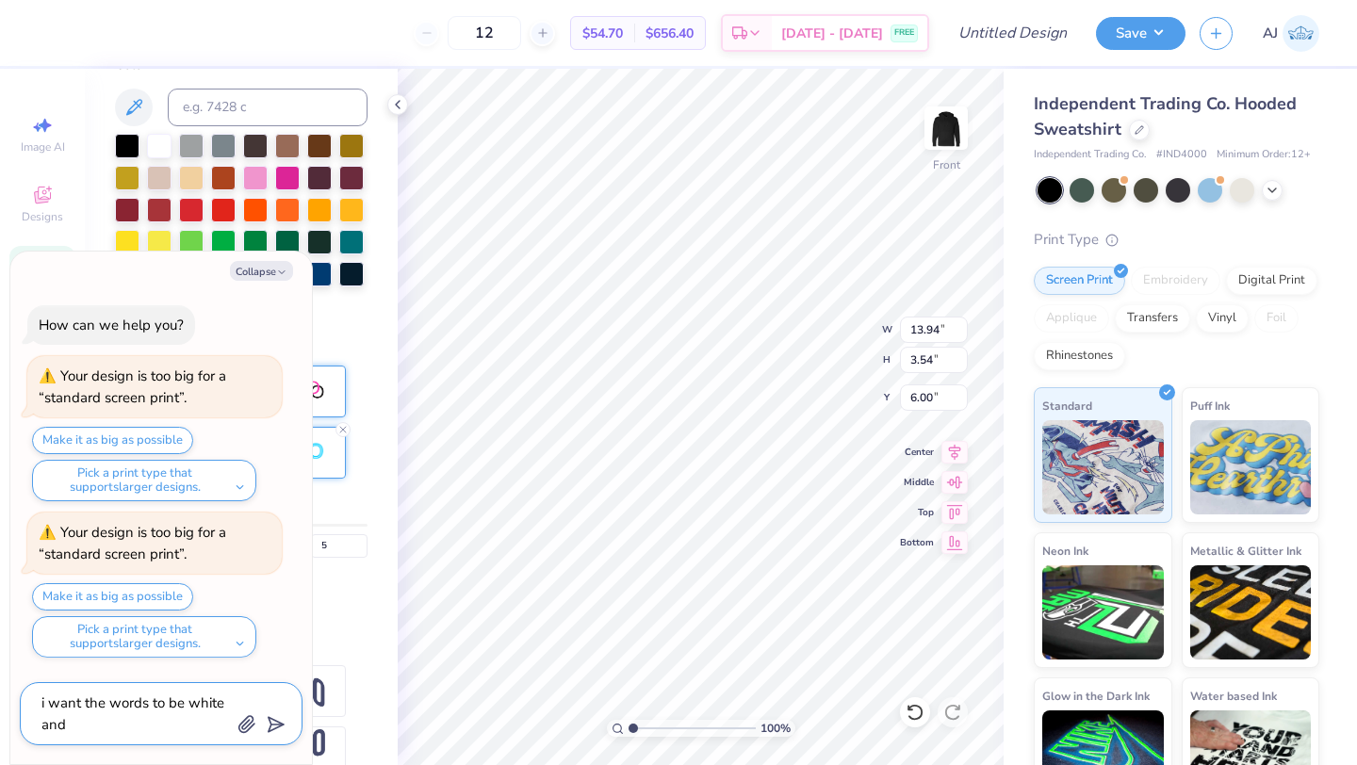
type textarea "i want the words to be white and"
type textarea "x"
type textarea "i want the words to be white and t"
type textarea "x"
type textarea "i want the words to be white and th"
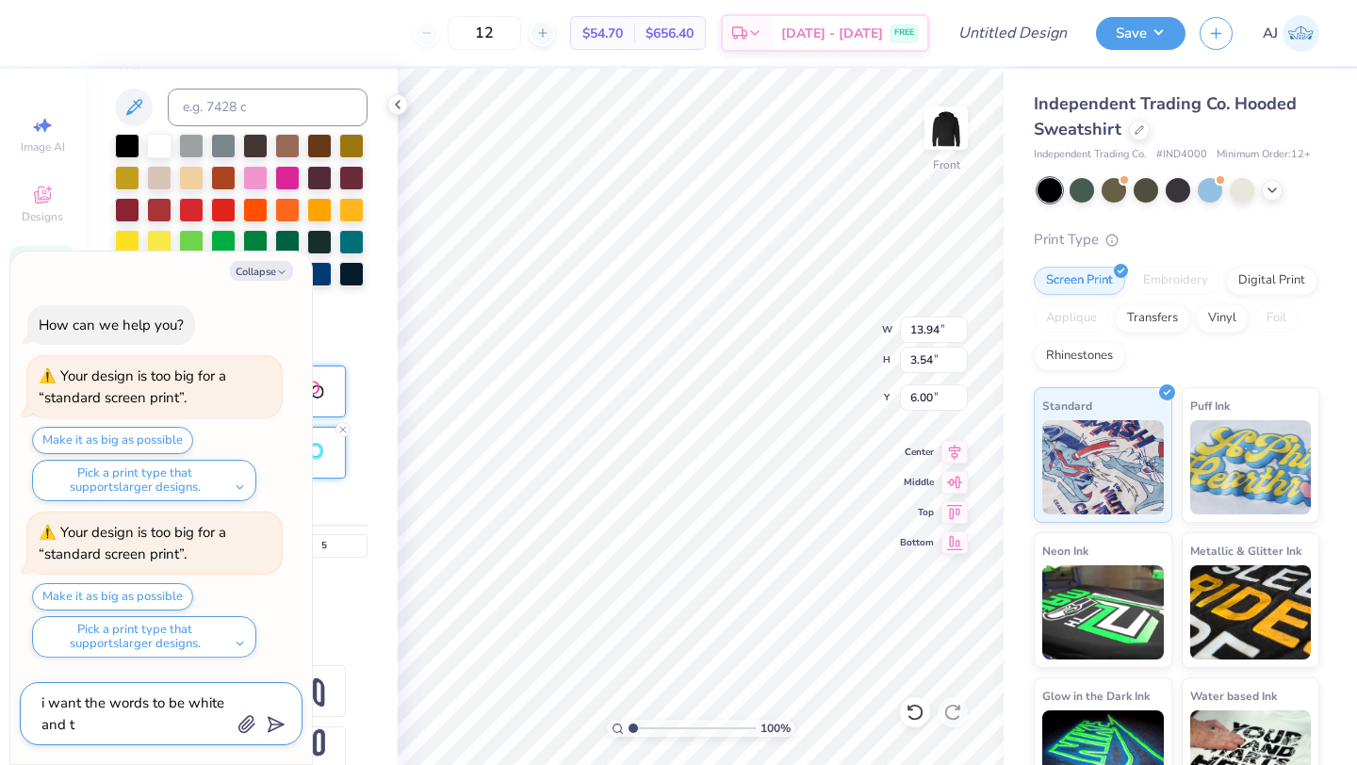
type textarea "x"
type textarea "i want the words to be white and the"
type textarea "x"
type textarea "i want the words to be white and then"
type textarea "x"
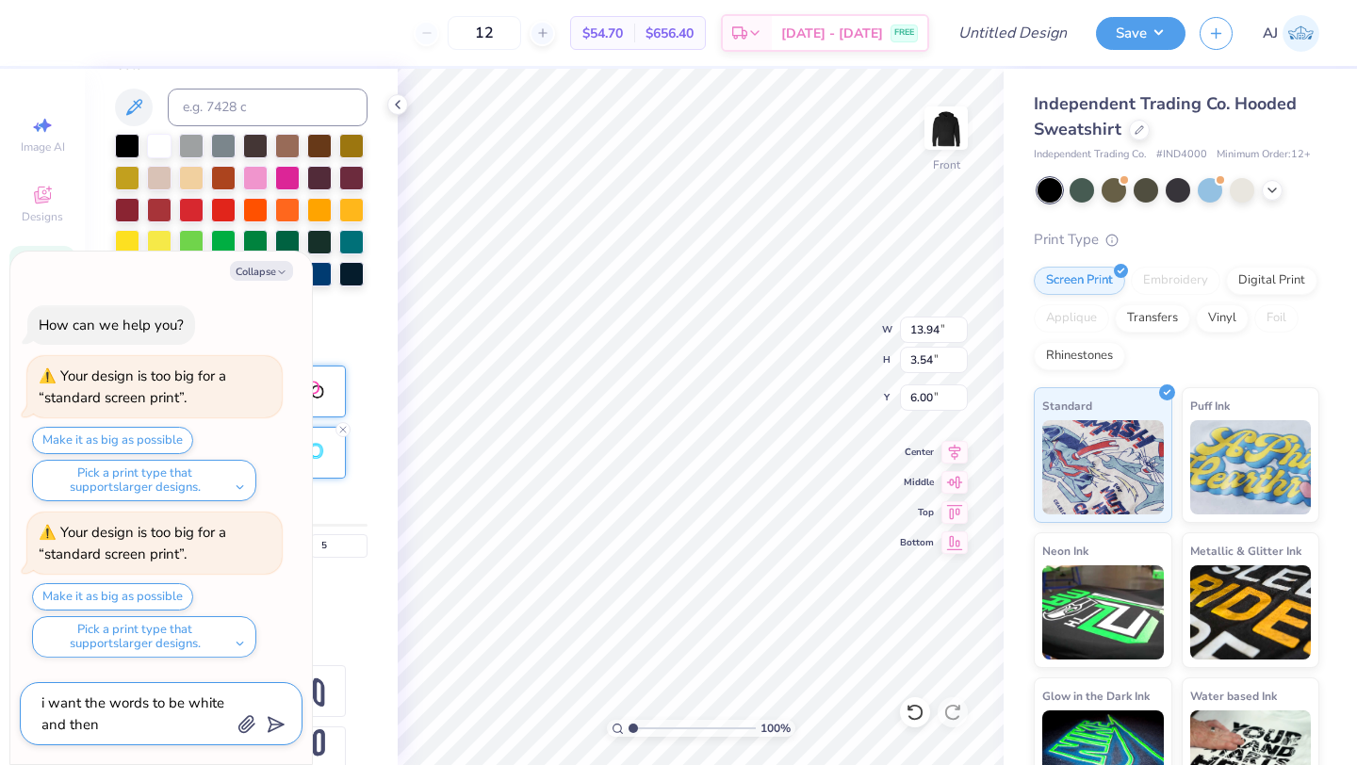
type textarea "i want the words to be white and then"
type textarea "x"
type textarea "i want the words to be white and then a"
type textarea "x"
type textarea "i want the words to be white and then a"
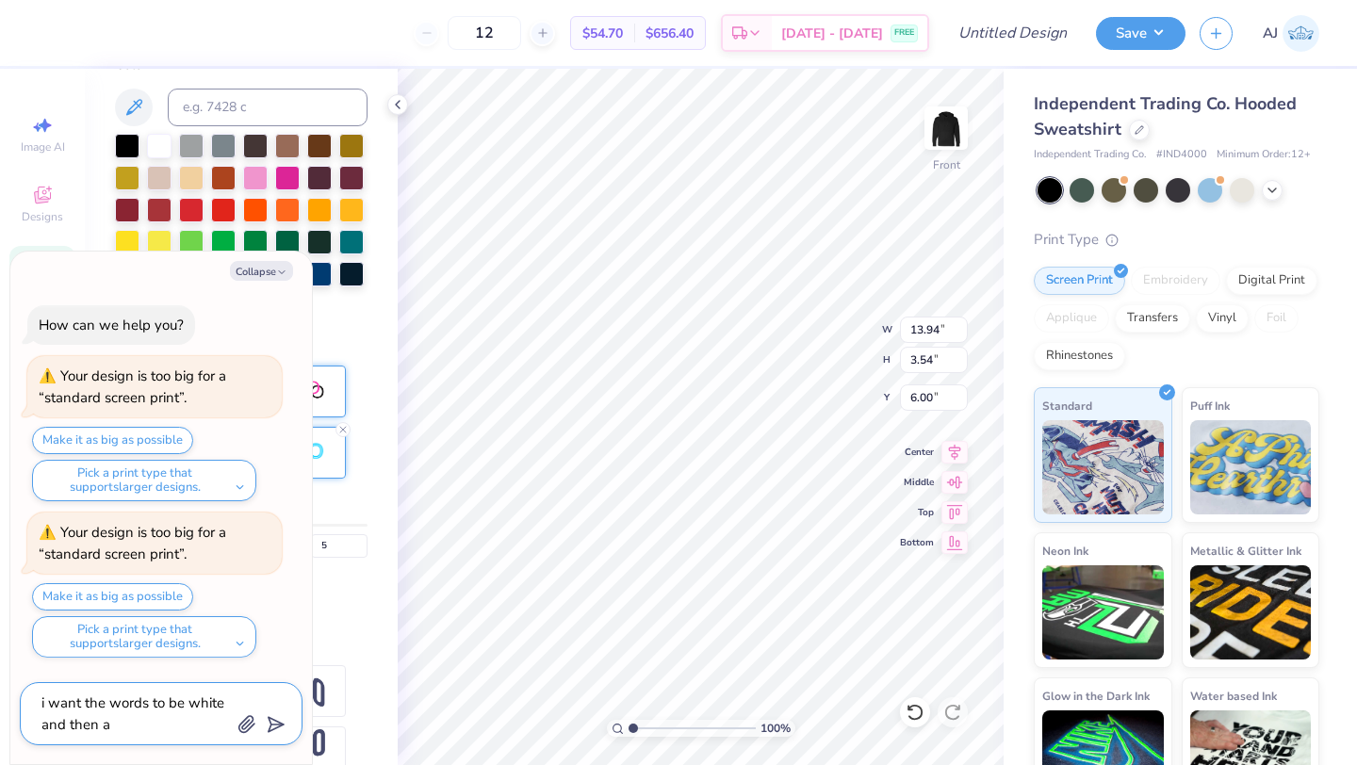
type textarea "x"
type textarea "i want the words to be white and then a s"
type textarea "x"
type textarea "i want the words to be white and then a sp"
type textarea "x"
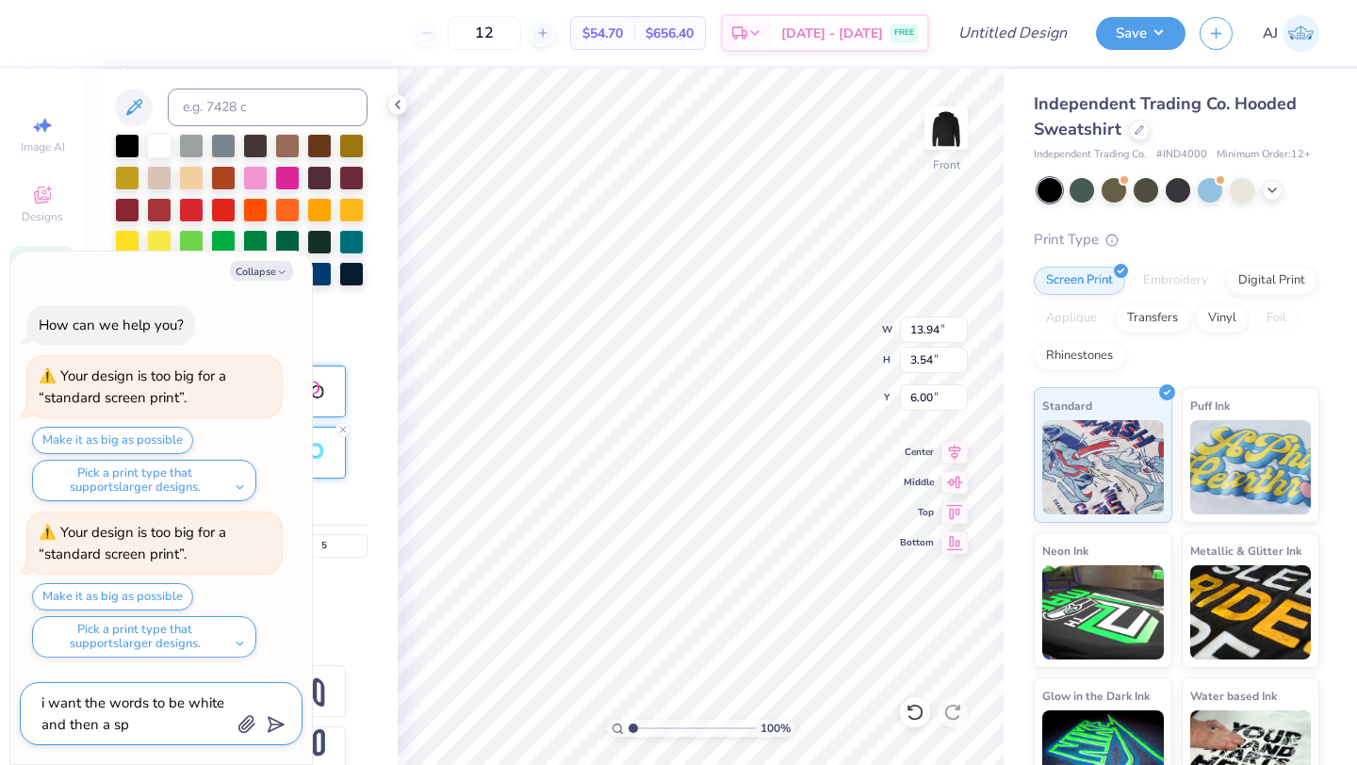
type textarea "i want the words to be white and then a spa"
type textarea "x"
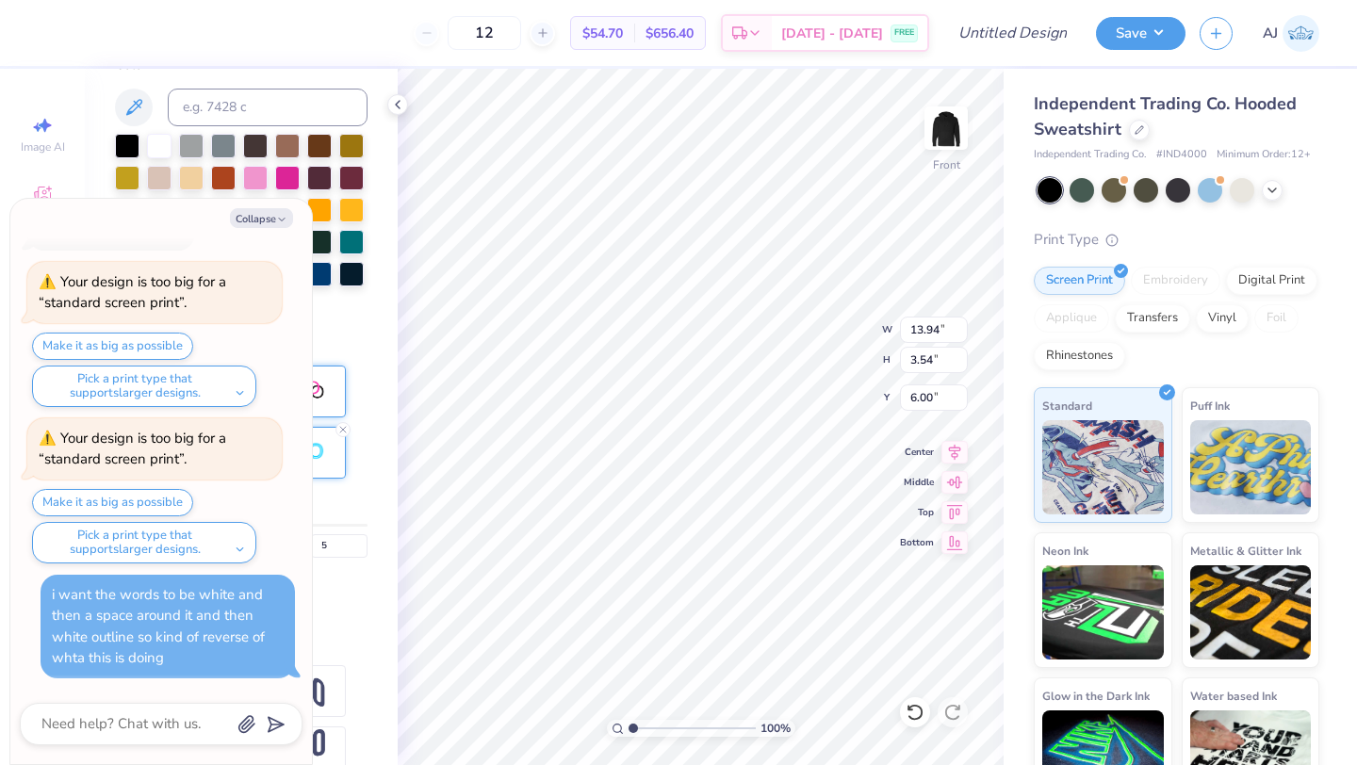
scroll to position [41, 0]
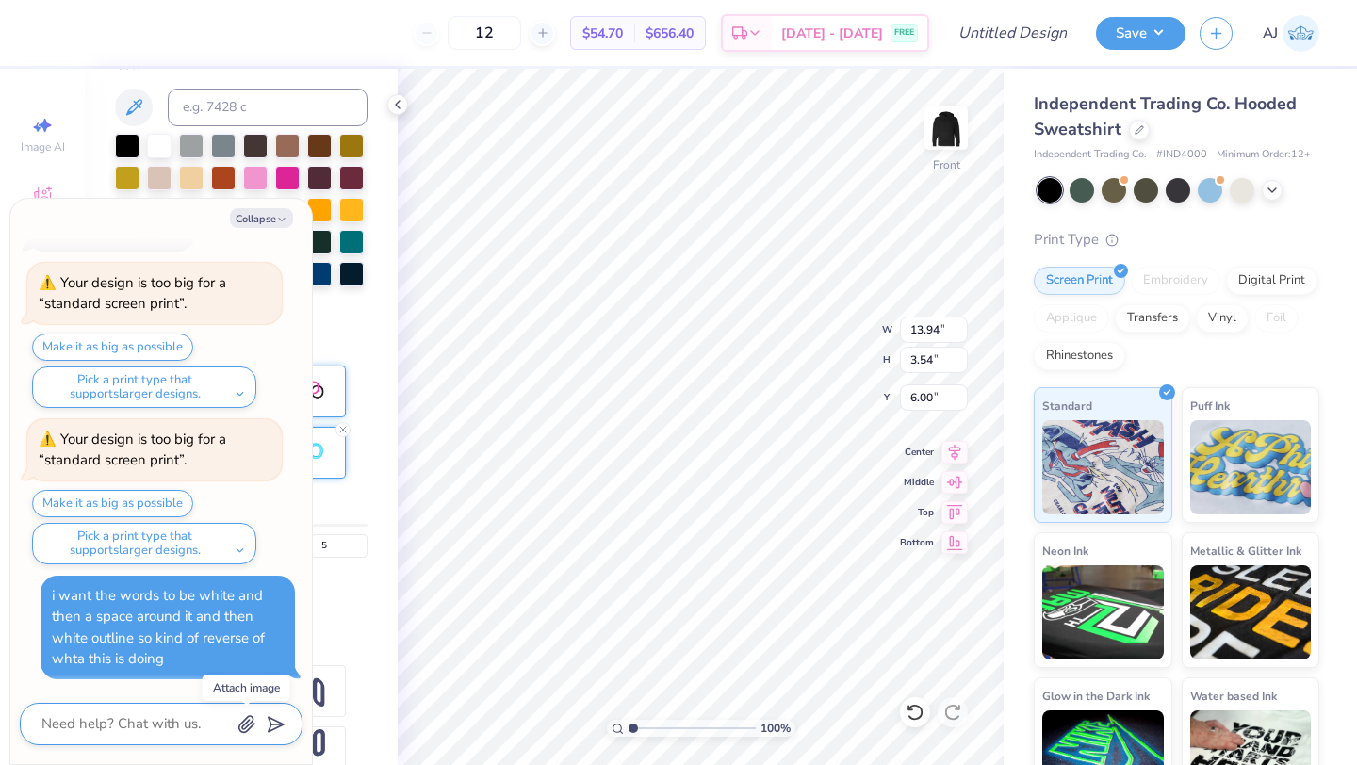
click at [251, 726] on icon "button" at bounding box center [246, 725] width 15 height 16
click at [128, 504] on button "Make it as big as possible" at bounding box center [112, 503] width 161 height 27
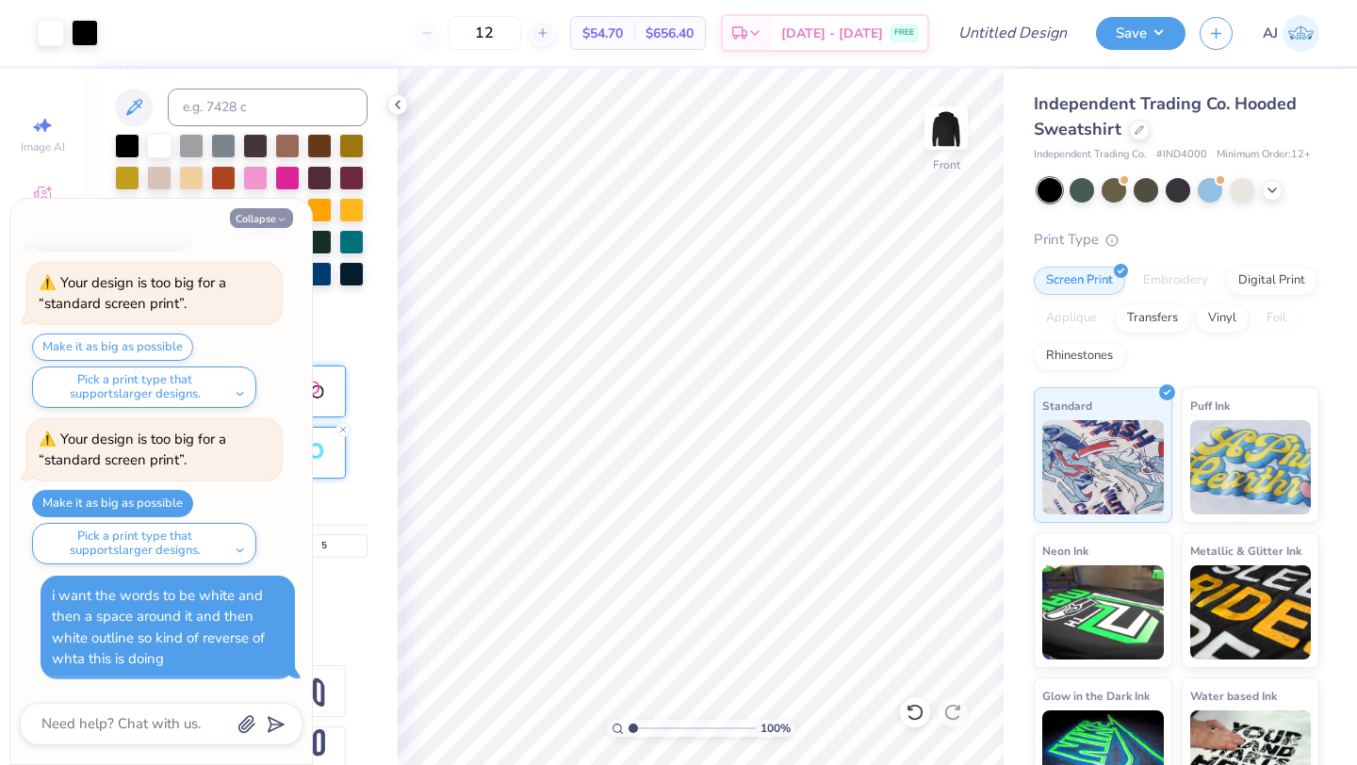
click at [253, 223] on button "Collapse" at bounding box center [261, 218] width 63 height 20
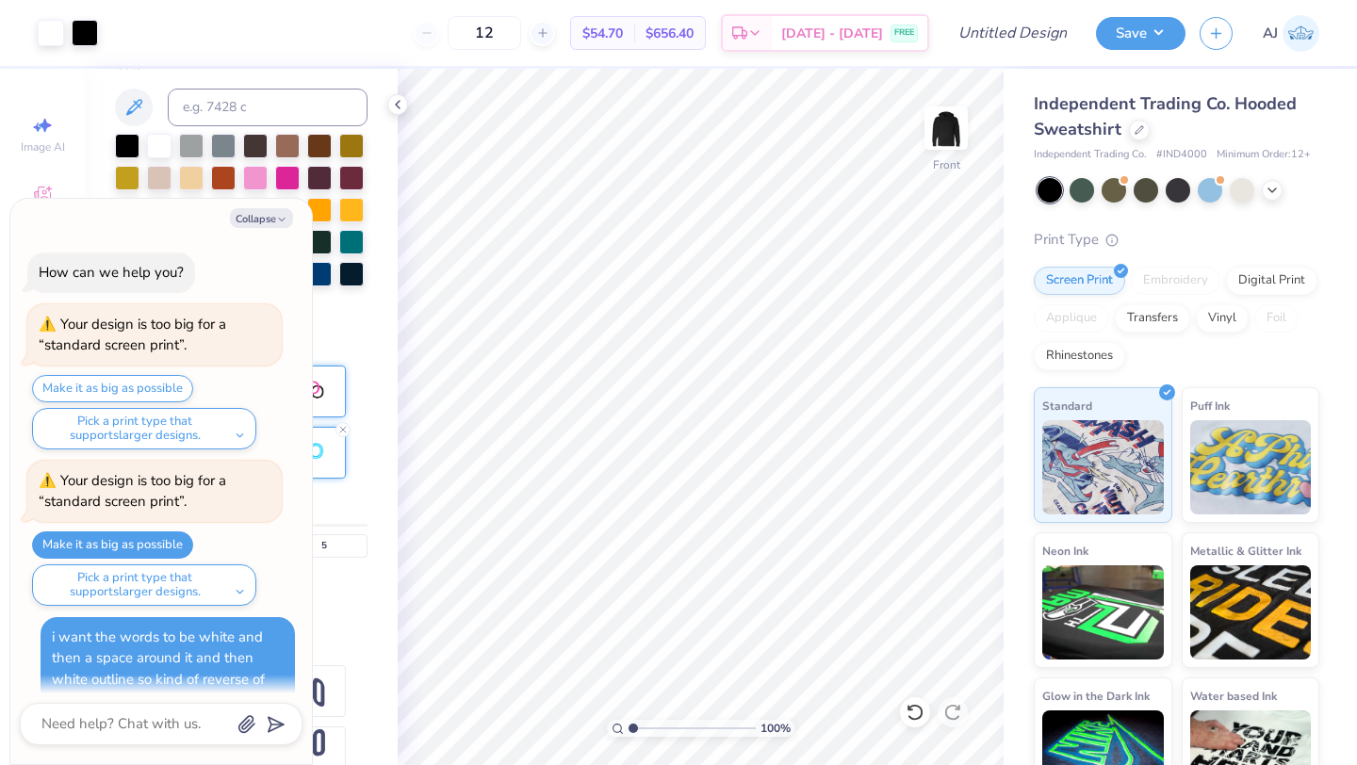
scroll to position [394, 0]
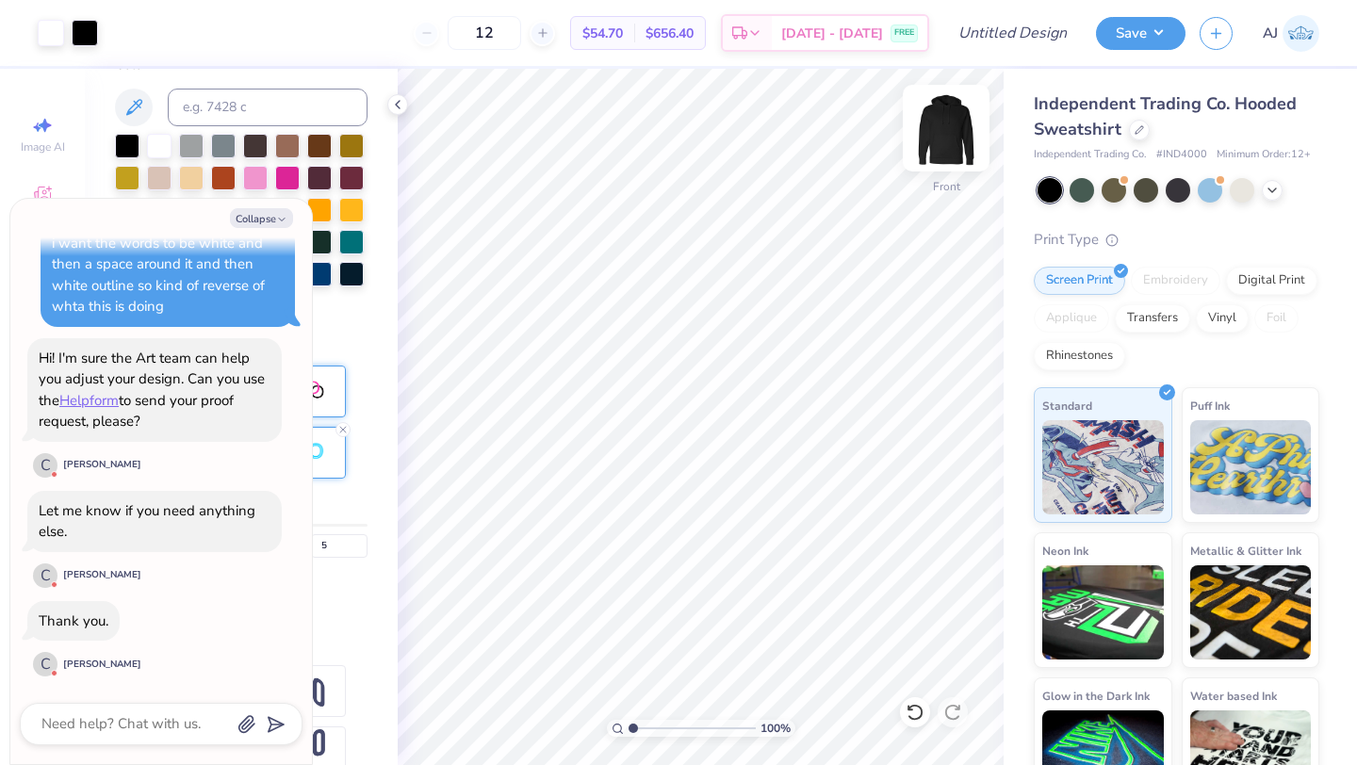
click at [962, 154] on img at bounding box center [945, 127] width 75 height 75
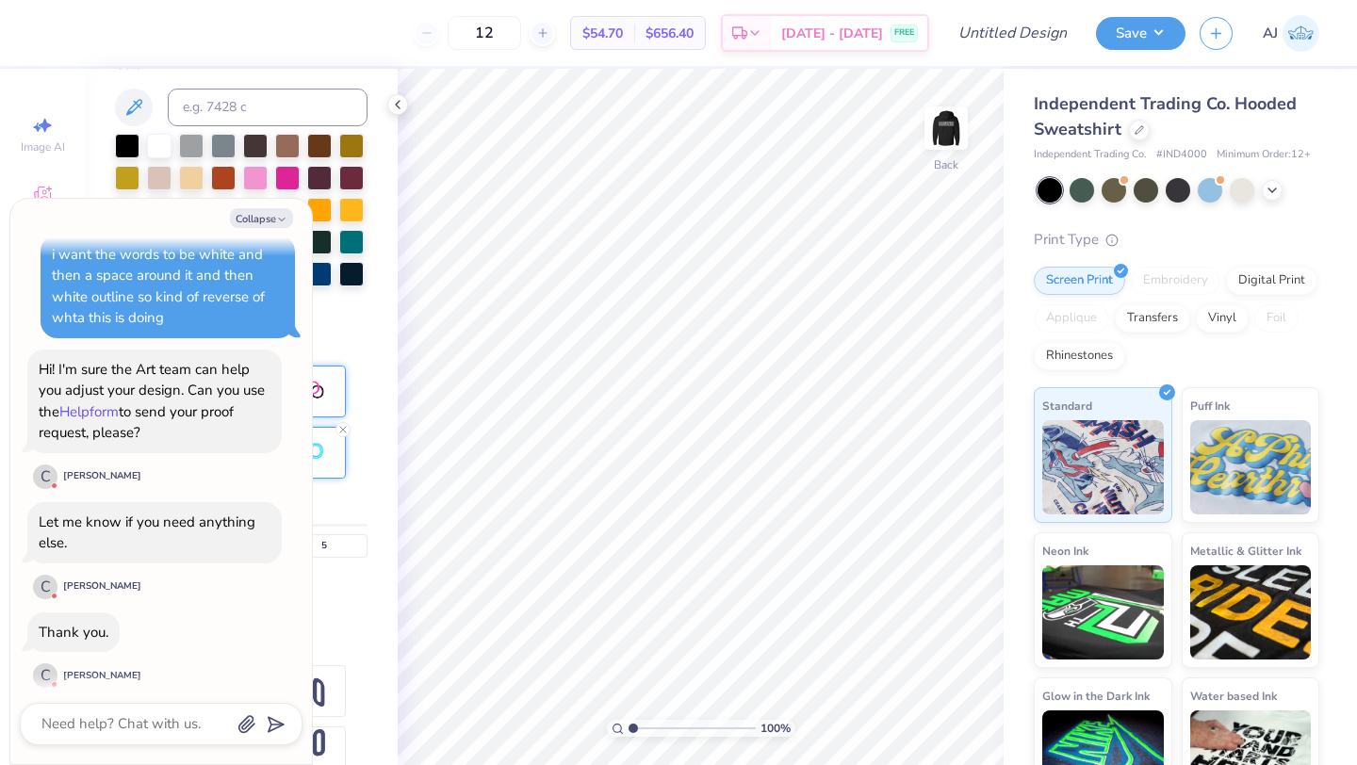
click at [119, 413] on link "Helpform" at bounding box center [88, 411] width 59 height 19
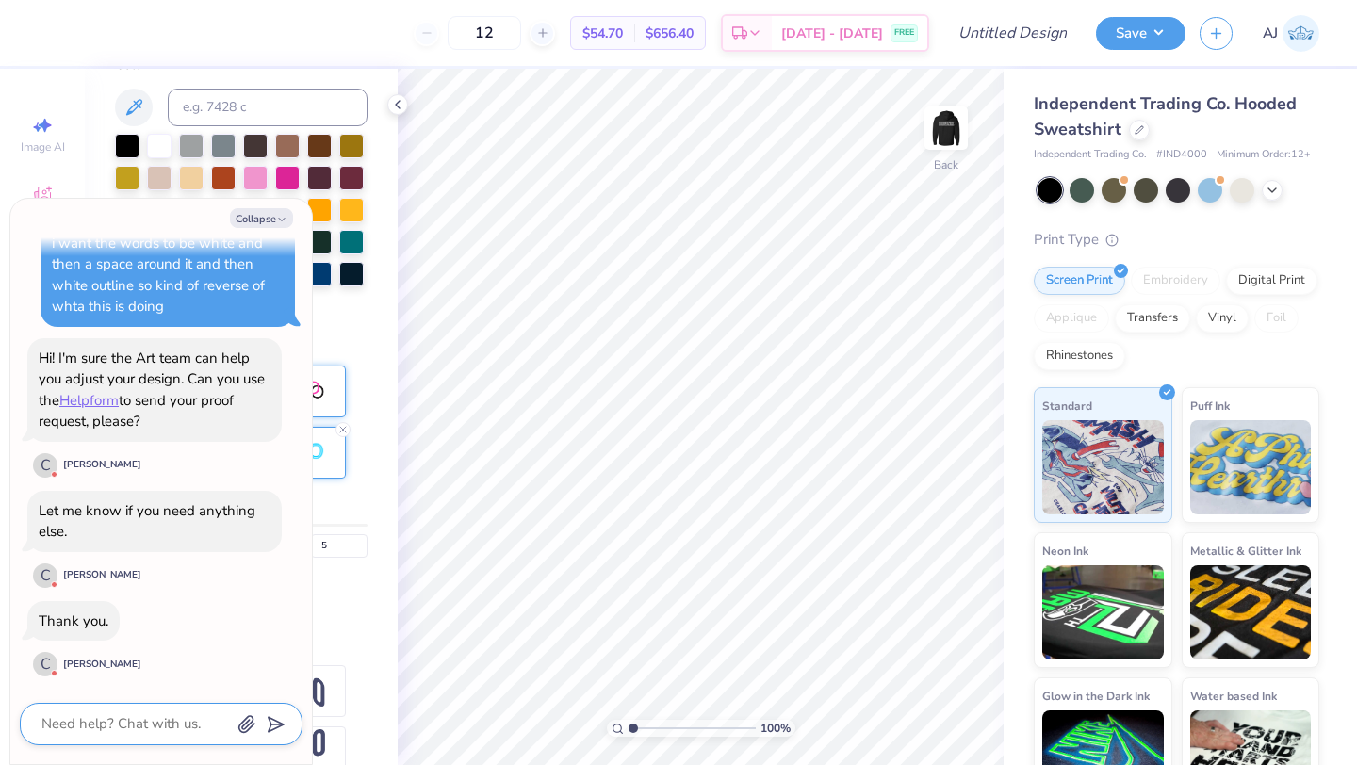
click at [139, 715] on textarea at bounding box center [135, 723] width 191 height 25
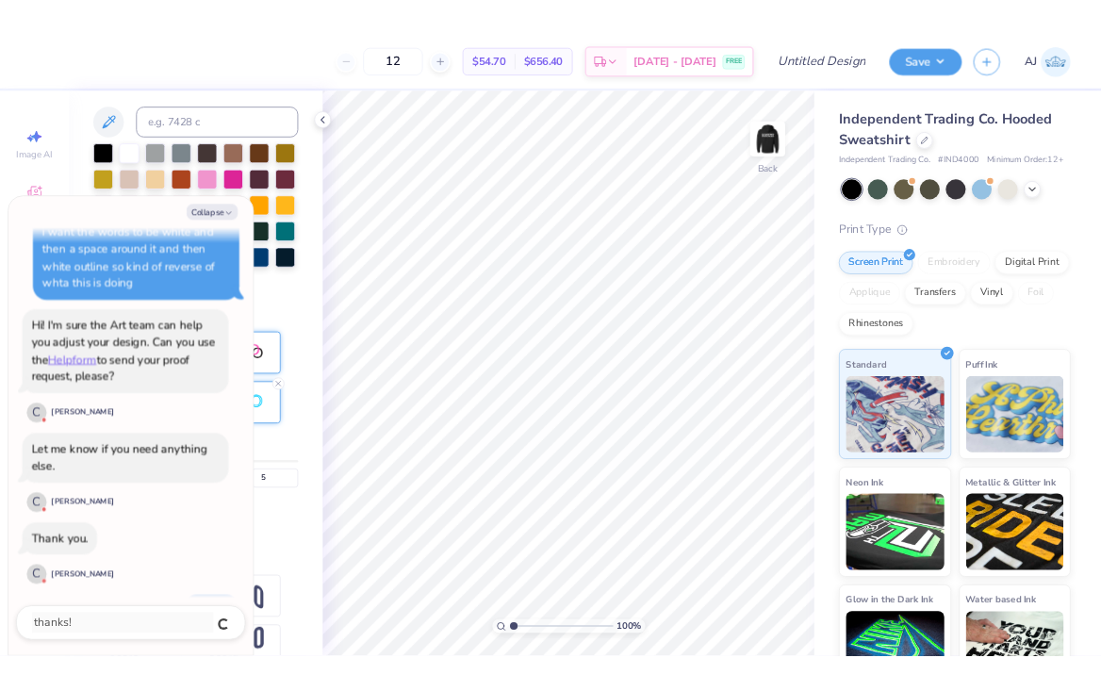
scroll to position [445, 0]
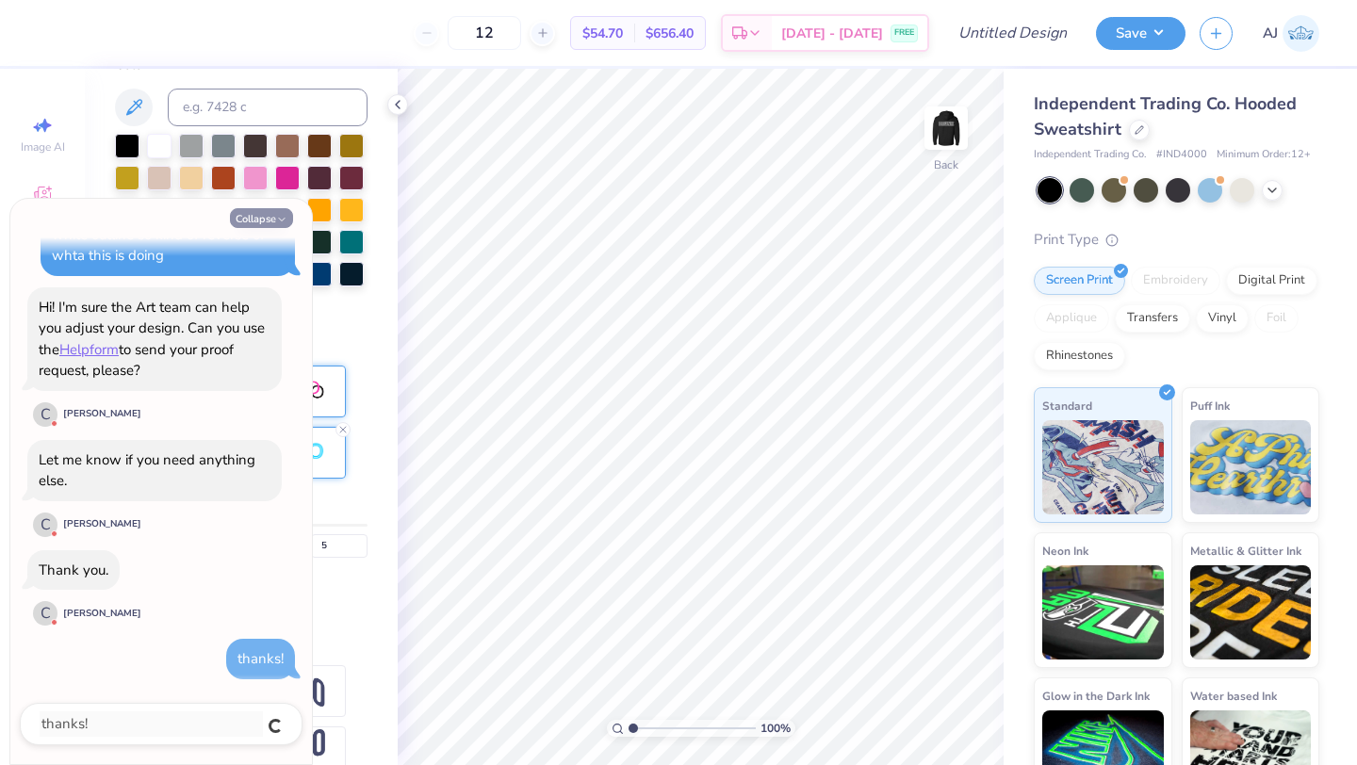
click at [271, 215] on button "Collapse" at bounding box center [261, 218] width 63 height 20
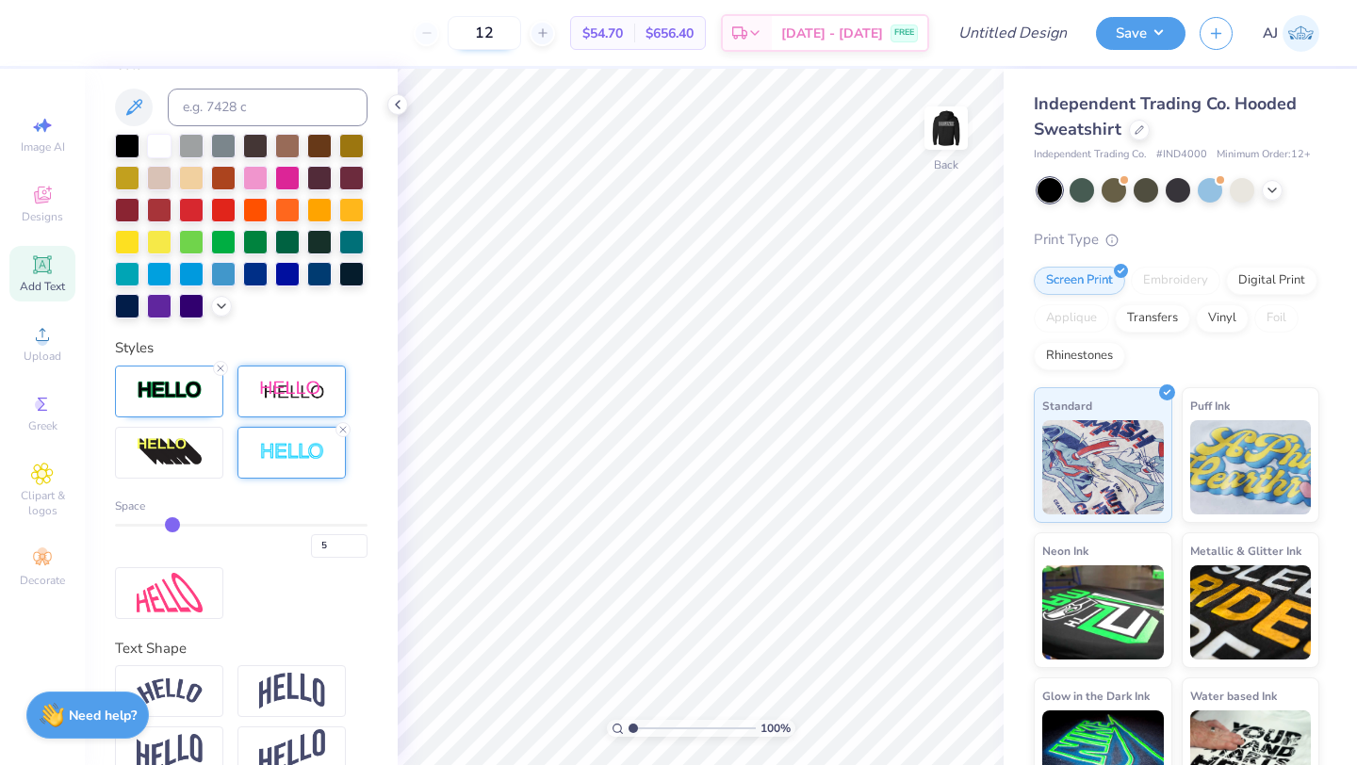
click at [521, 28] on input "12" at bounding box center [484, 33] width 73 height 34
click at [398, 108] on icon at bounding box center [397, 104] width 15 height 15
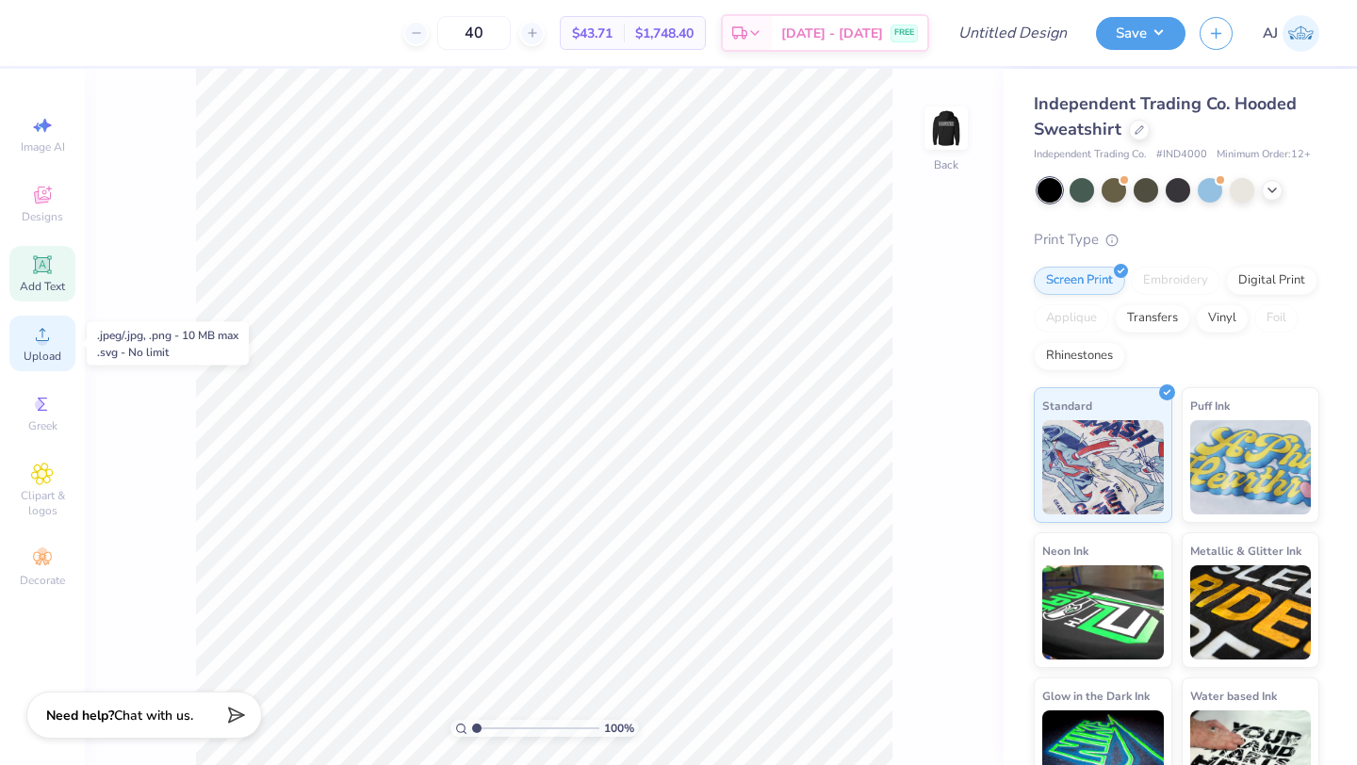
click at [49, 357] on span "Upload" at bounding box center [43, 356] width 38 height 15
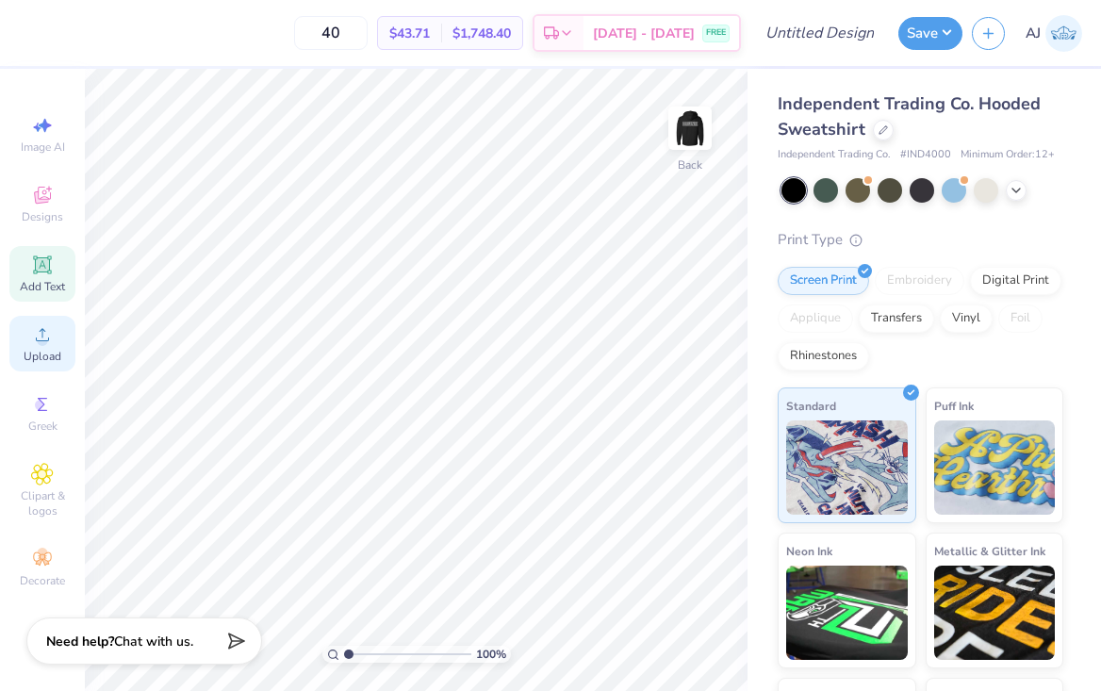
click at [51, 338] on icon at bounding box center [42, 334] width 23 height 23
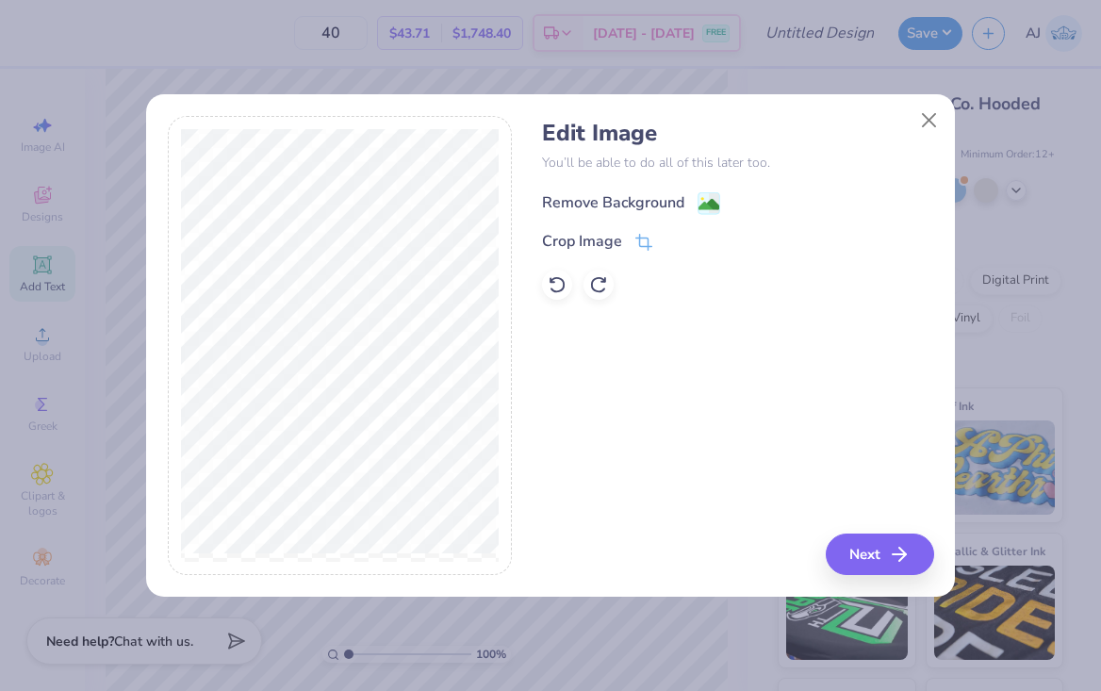
click at [677, 205] on div "Remove Background" at bounding box center [613, 202] width 142 height 23
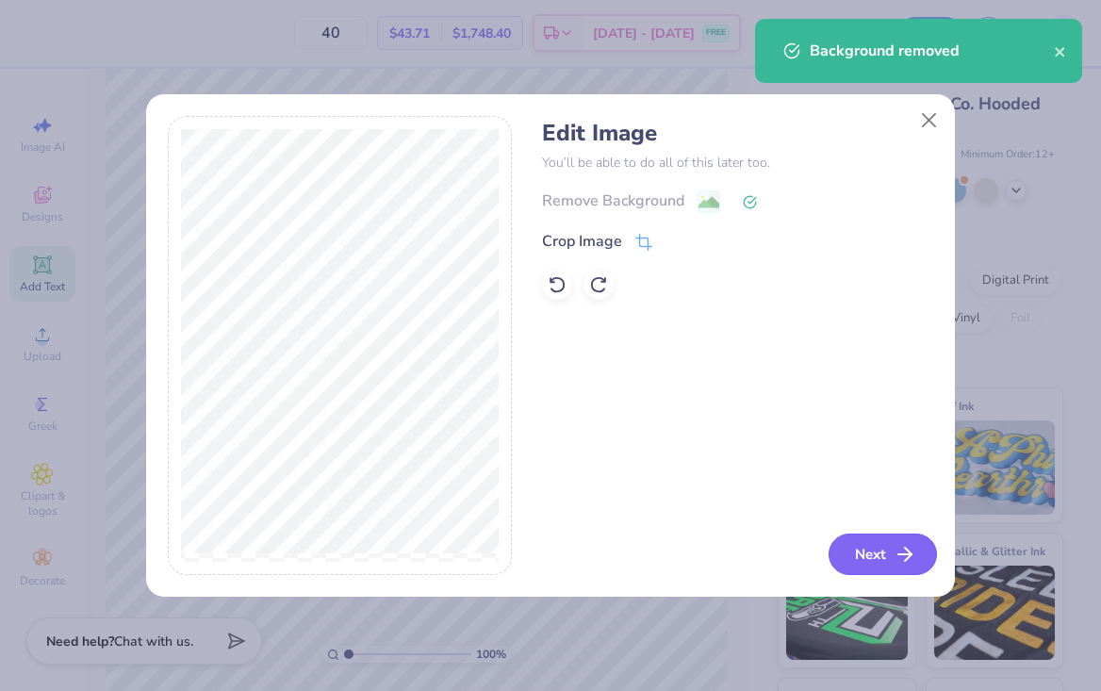
click at [865, 557] on button "Next" at bounding box center [882, 553] width 108 height 41
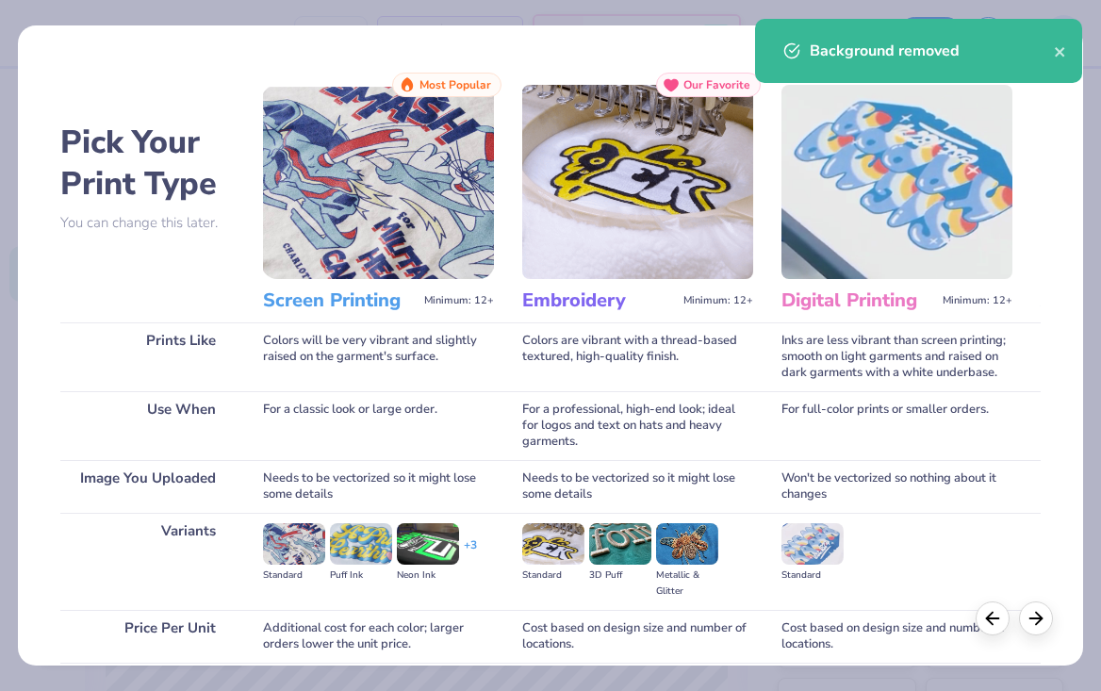
scroll to position [155, 0]
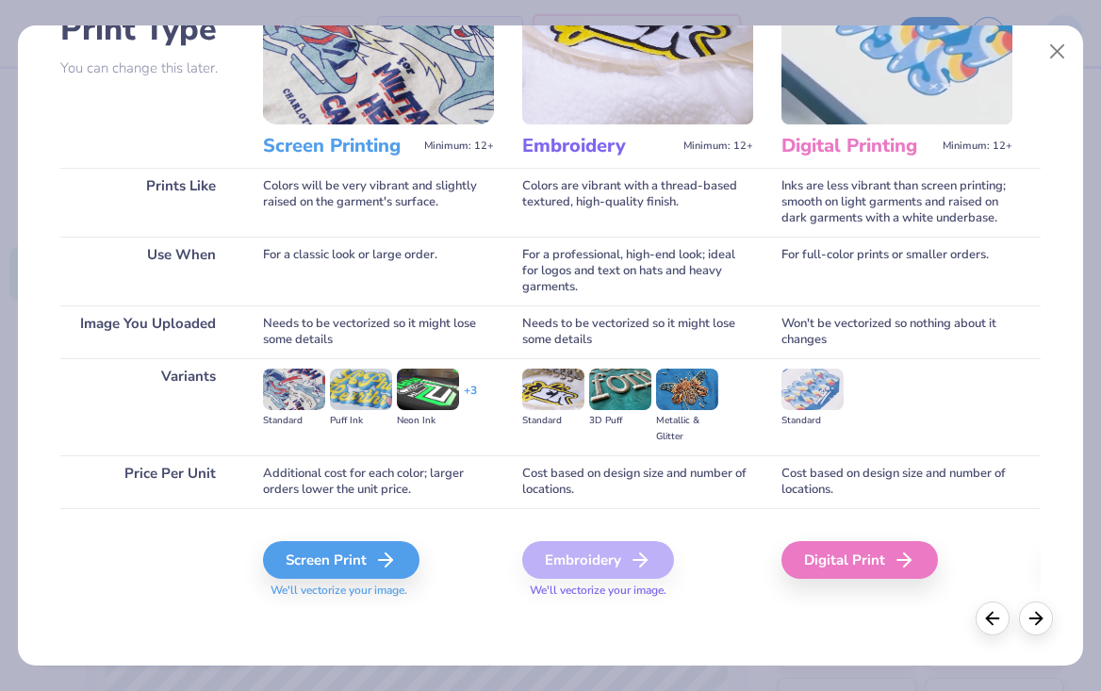
click at [339, 535] on div "Screen Print We'll vectorize your image." at bounding box center [378, 558] width 231 height 101
click at [338, 571] on div "Screen Print" at bounding box center [344, 560] width 156 height 38
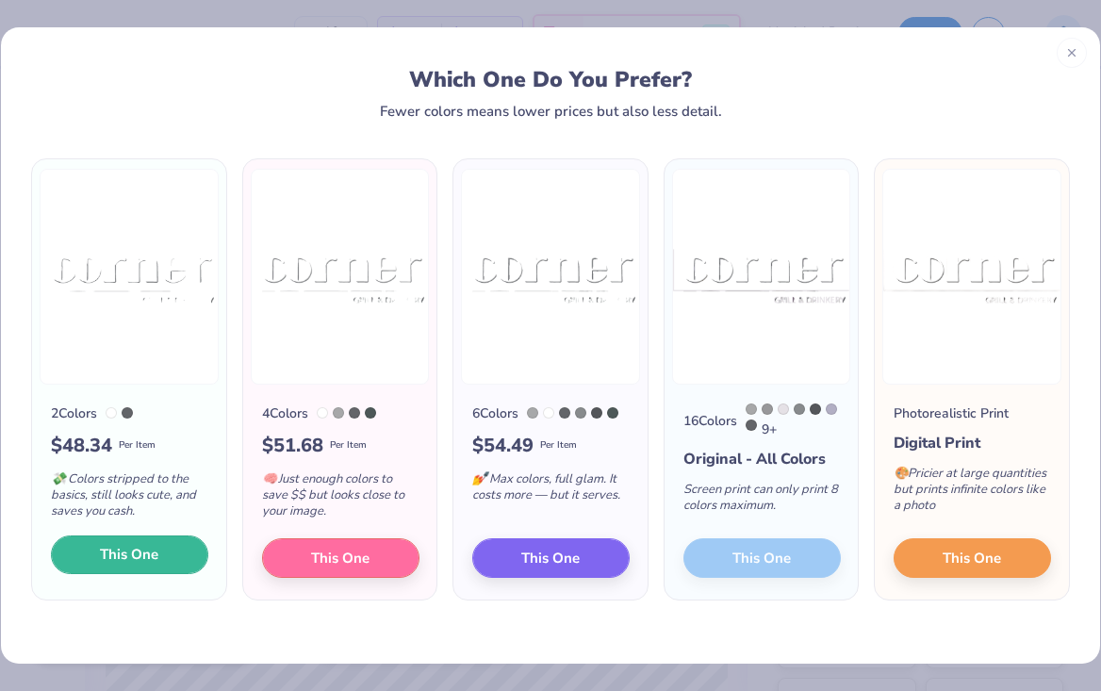
click at [151, 542] on button "This One" at bounding box center [129, 555] width 157 height 40
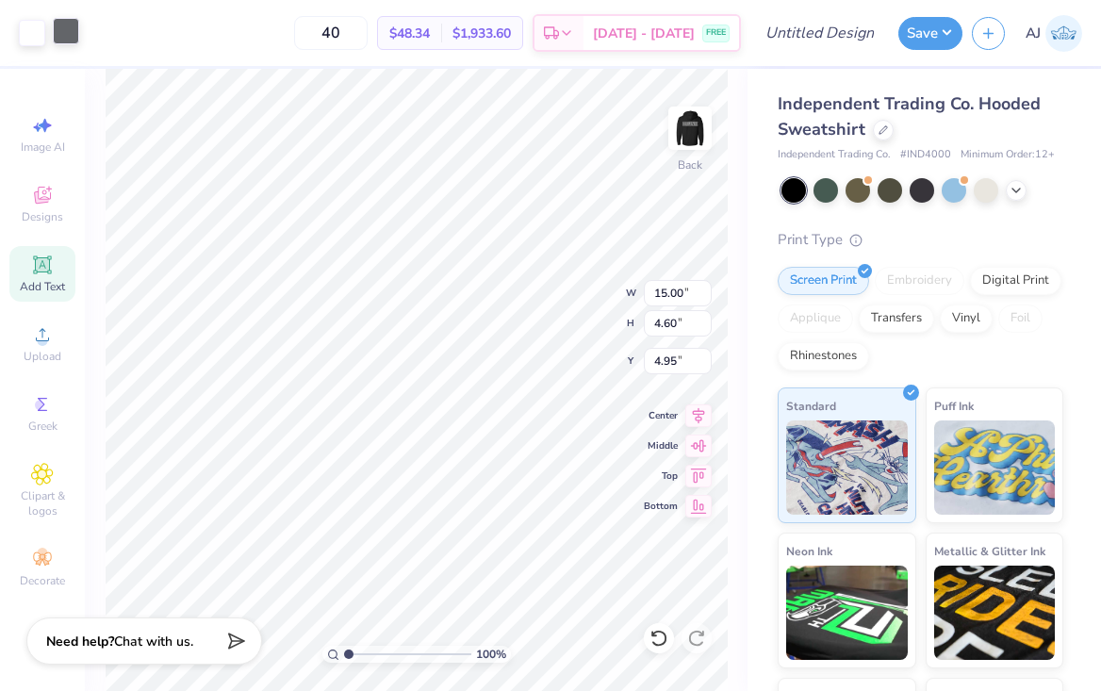
click at [55, 33] on div at bounding box center [66, 31] width 26 height 26
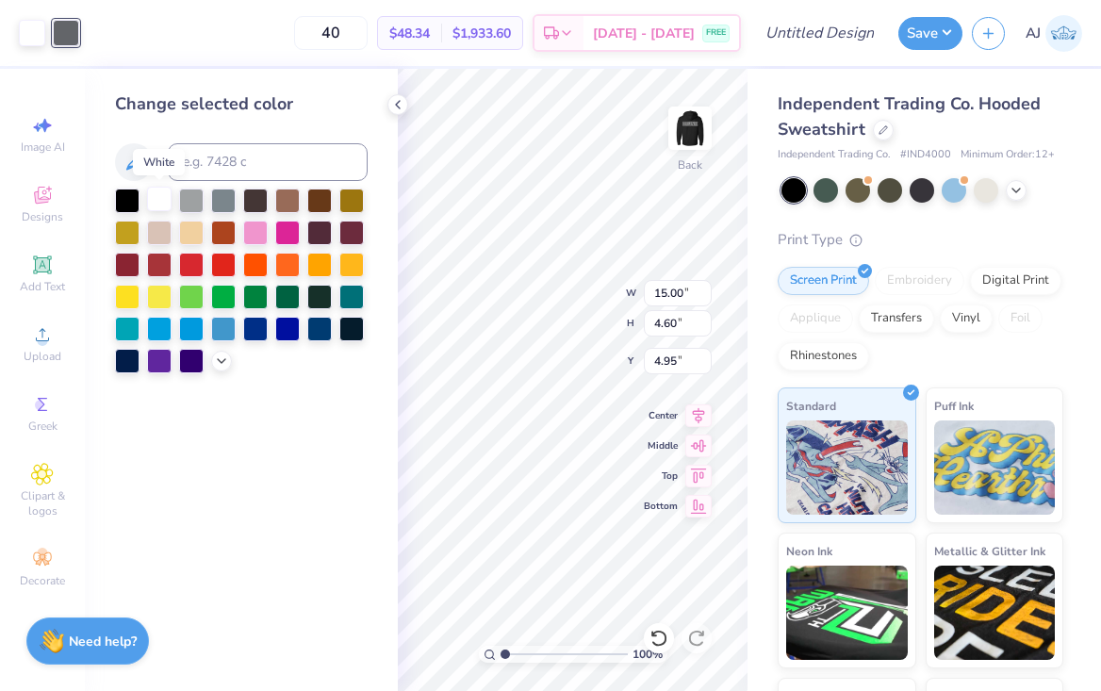
click at [152, 206] on div at bounding box center [159, 199] width 24 height 24
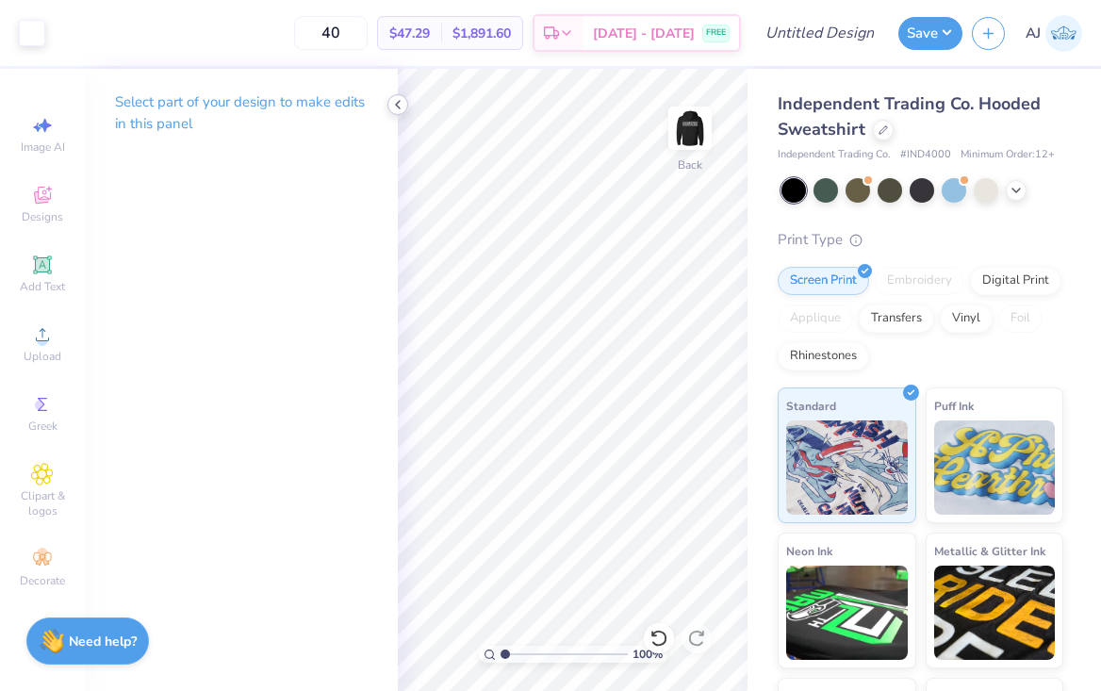
click at [391, 103] on icon at bounding box center [397, 104] width 15 height 15
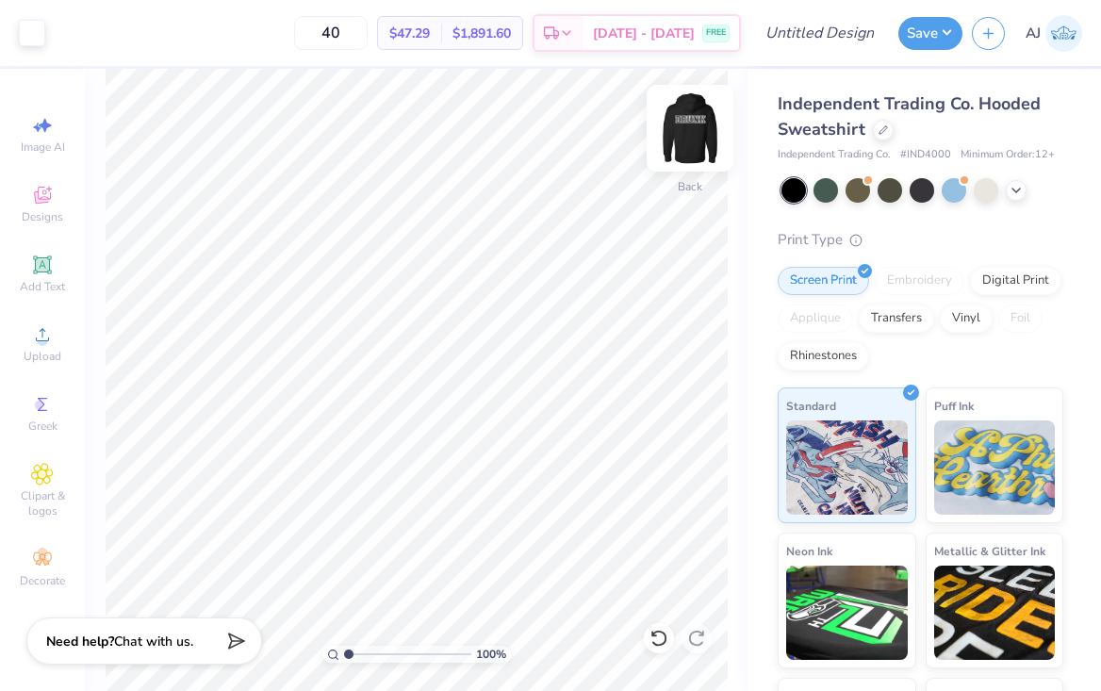
click at [690, 131] on img at bounding box center [689, 127] width 75 height 75
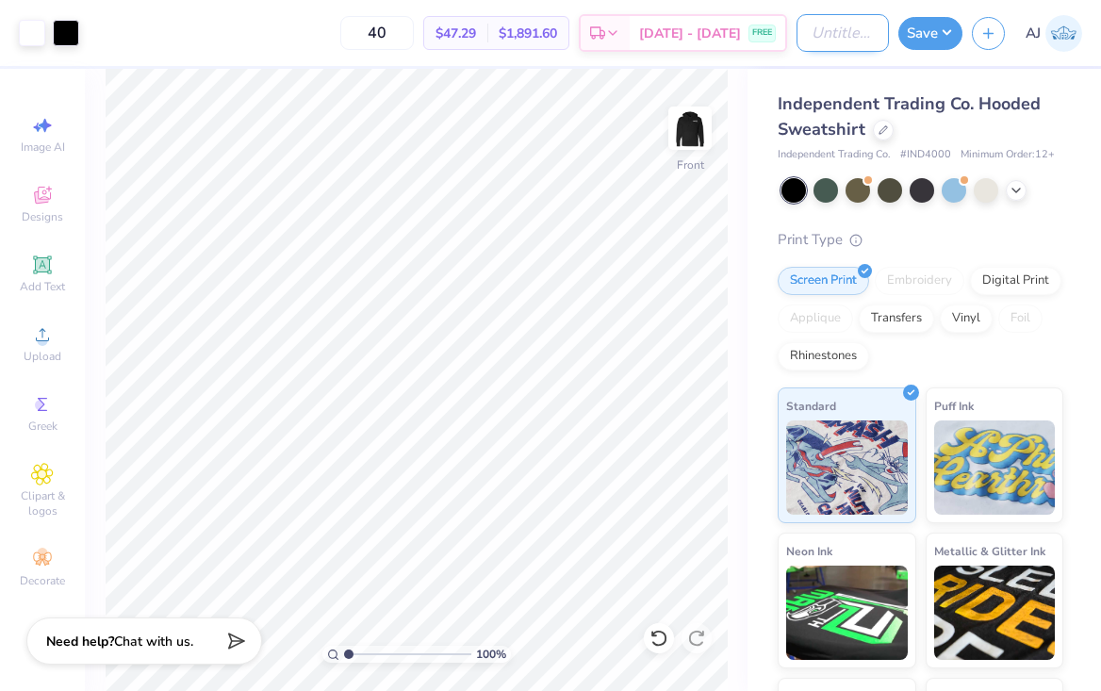
click at [845, 37] on input "Design Title" at bounding box center [842, 33] width 92 height 38
click at [924, 40] on button "Save" at bounding box center [930, 30] width 64 height 33
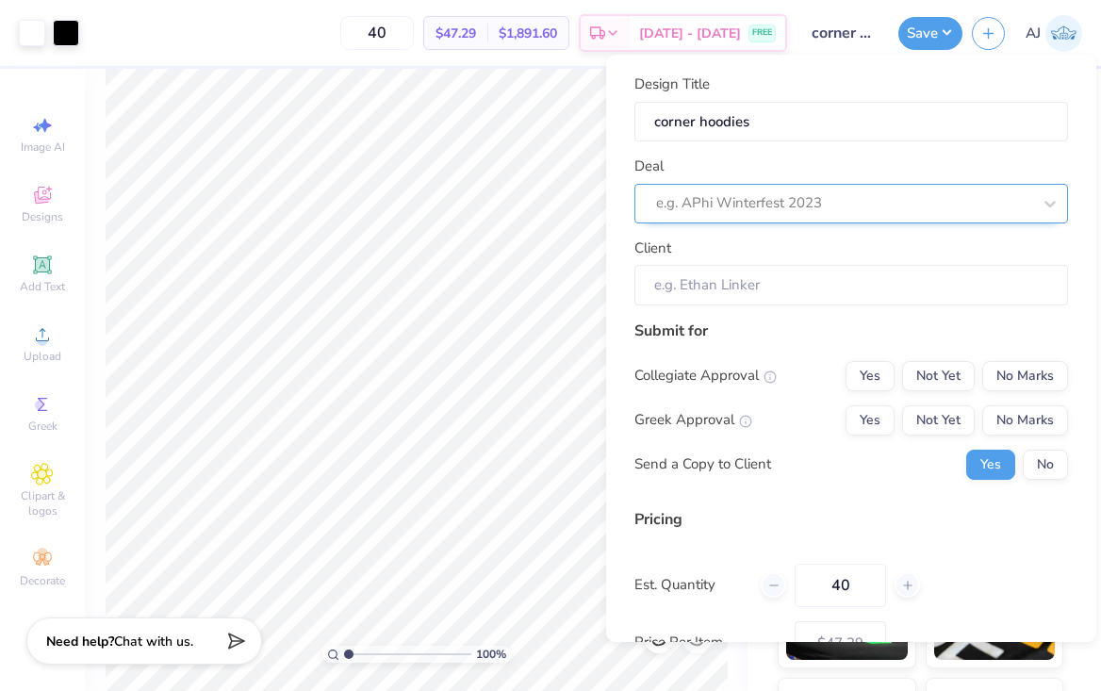
click at [763, 196] on div at bounding box center [843, 202] width 375 height 25
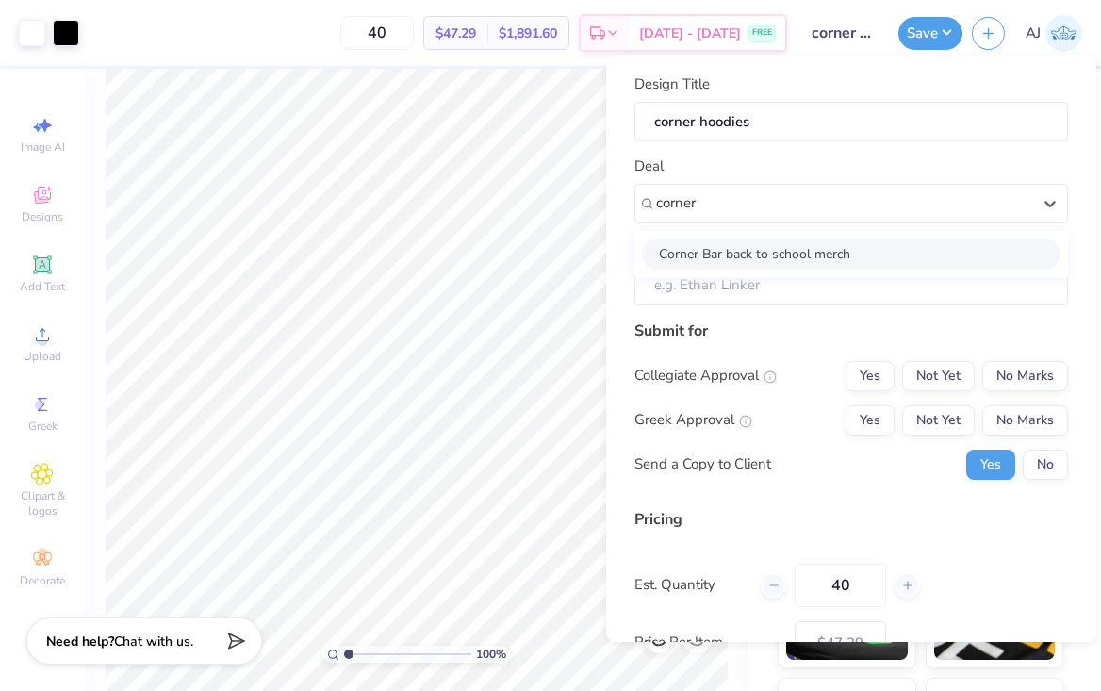
click at [742, 244] on div "Corner Bar back to school merch" at bounding box center [851, 253] width 418 height 31
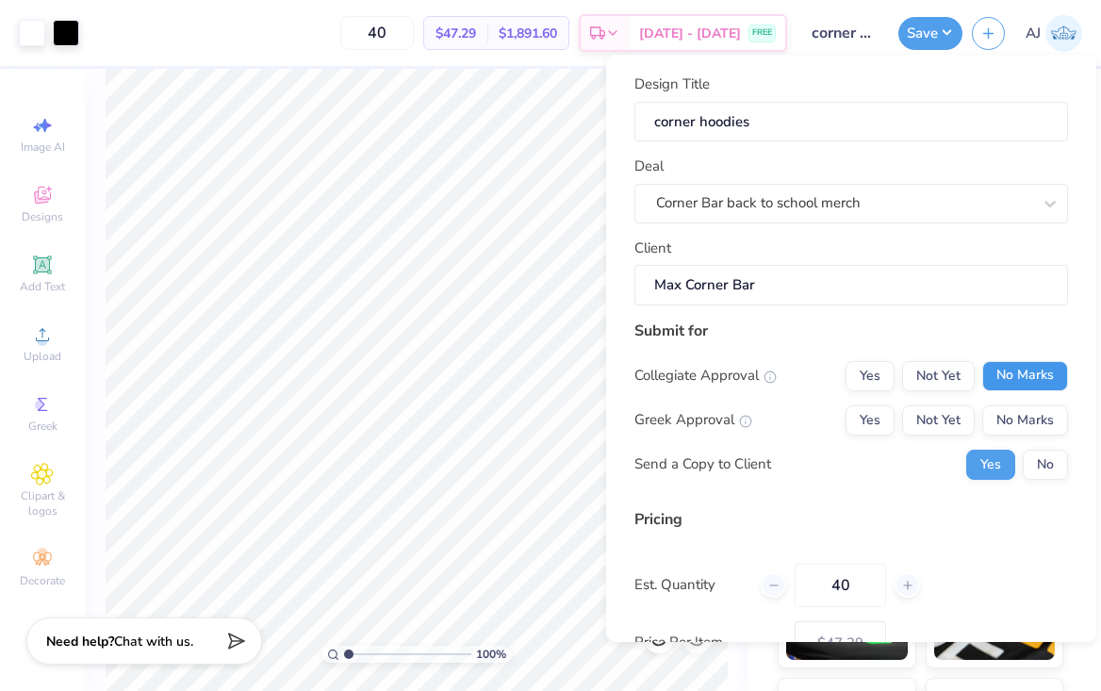
click at [994, 388] on button "No Marks" at bounding box center [1025, 376] width 86 height 30
click at [999, 416] on button "No Marks" at bounding box center [1025, 420] width 86 height 30
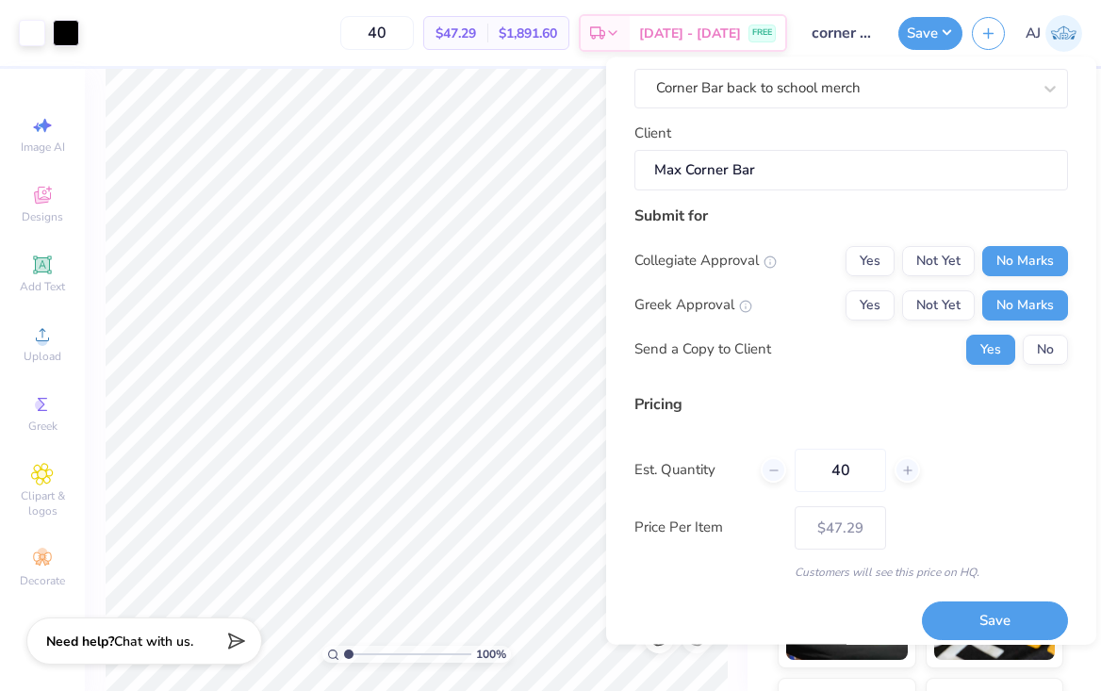
scroll to position [131, 0]
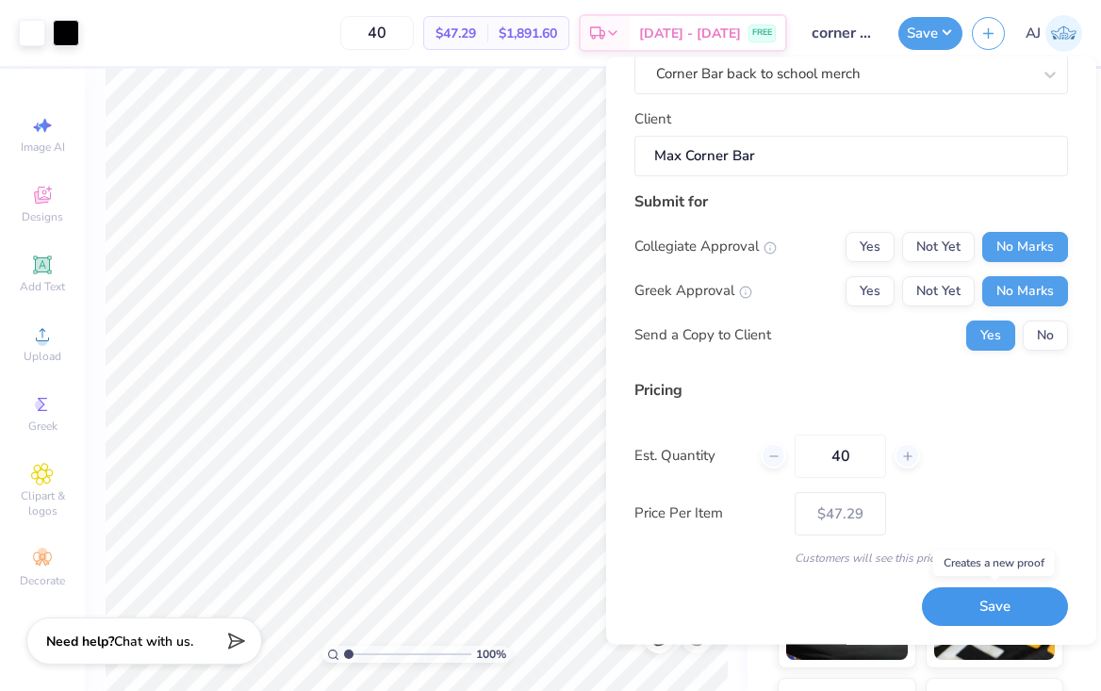
click at [1005, 598] on button "Save" at bounding box center [995, 607] width 146 height 39
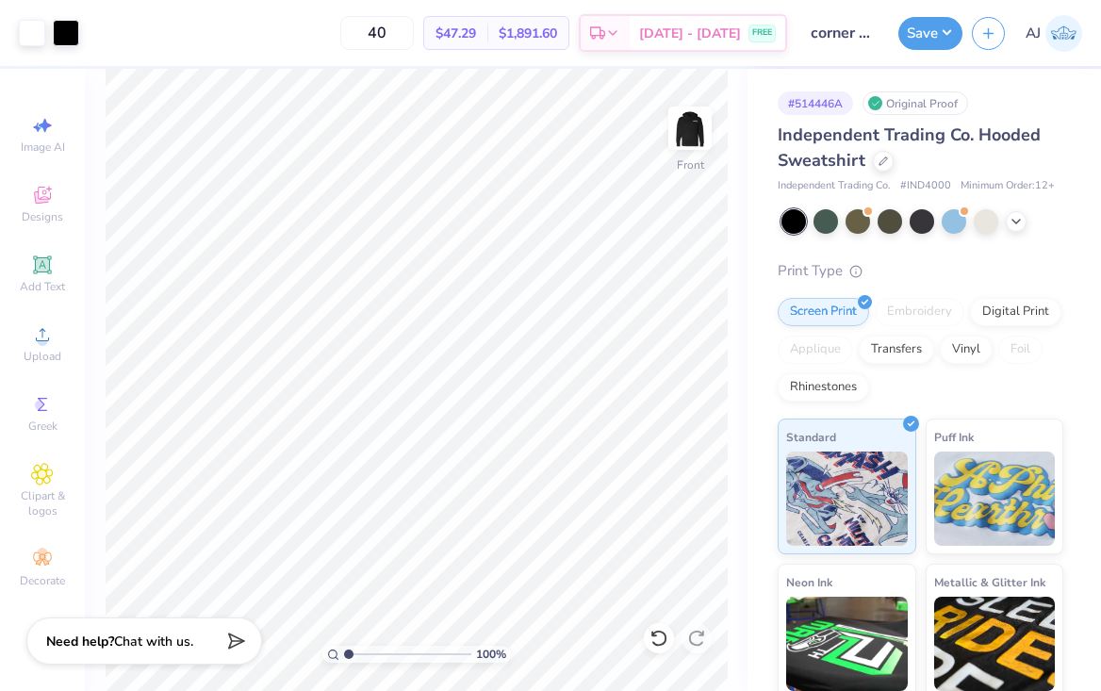
click at [808, 106] on div "# 514446A" at bounding box center [814, 103] width 75 height 24
copy div "514446A"
click at [695, 127] on img at bounding box center [689, 127] width 75 height 75
click at [695, 127] on img at bounding box center [690, 128] width 38 height 38
click at [687, 120] on img at bounding box center [689, 127] width 75 height 75
